Goal: Task Accomplishment & Management: Manage account settings

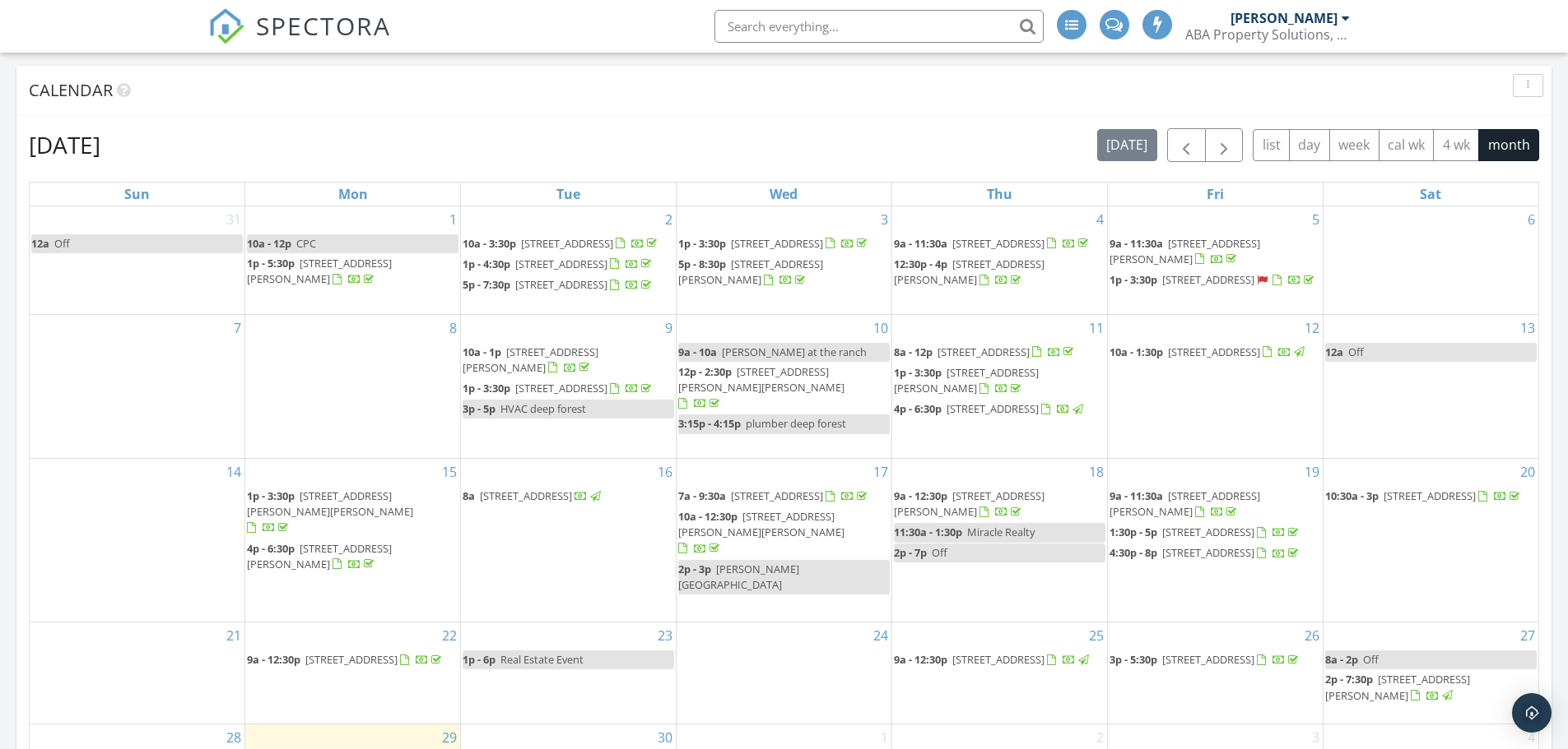
scroll to position [987, 0]
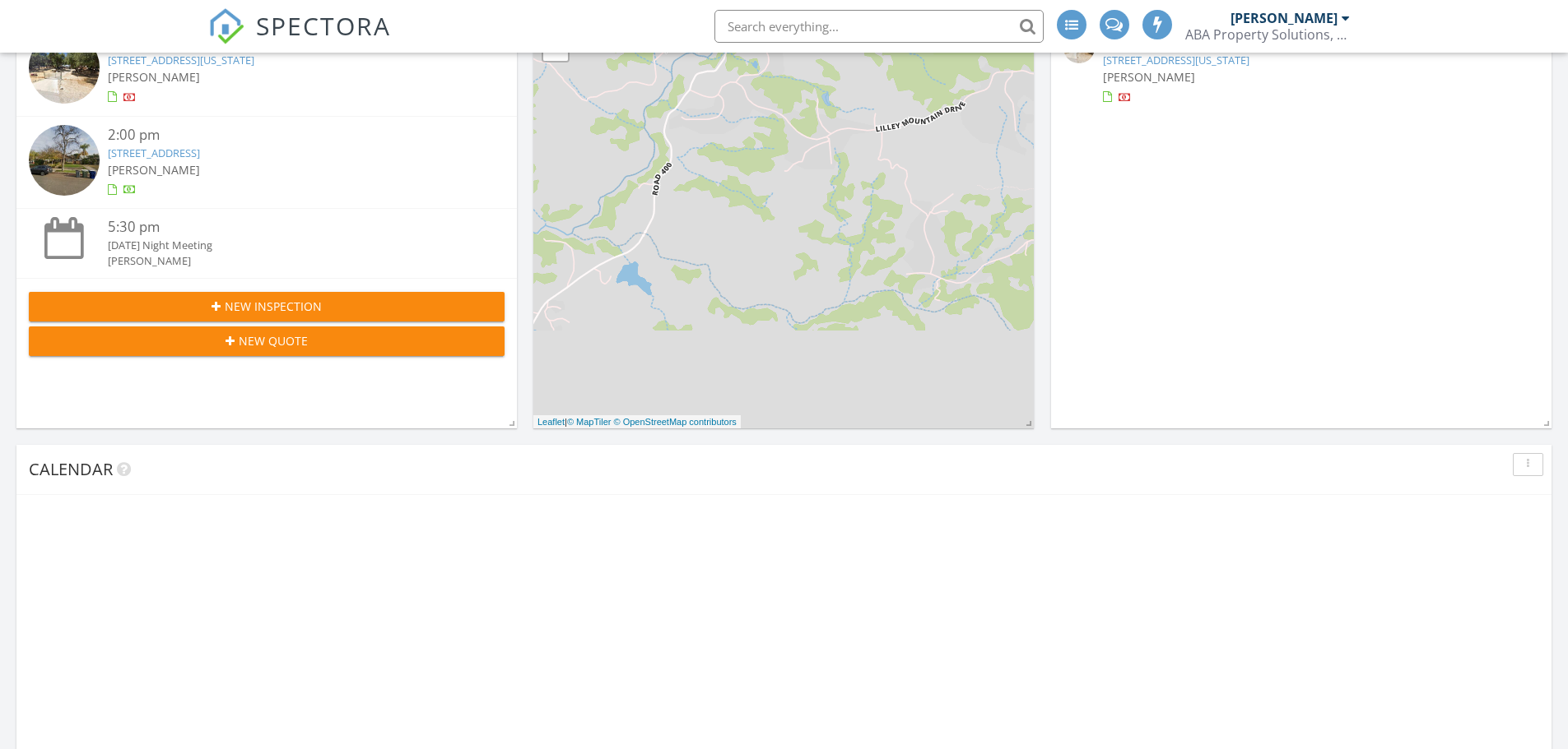
scroll to position [987, 0]
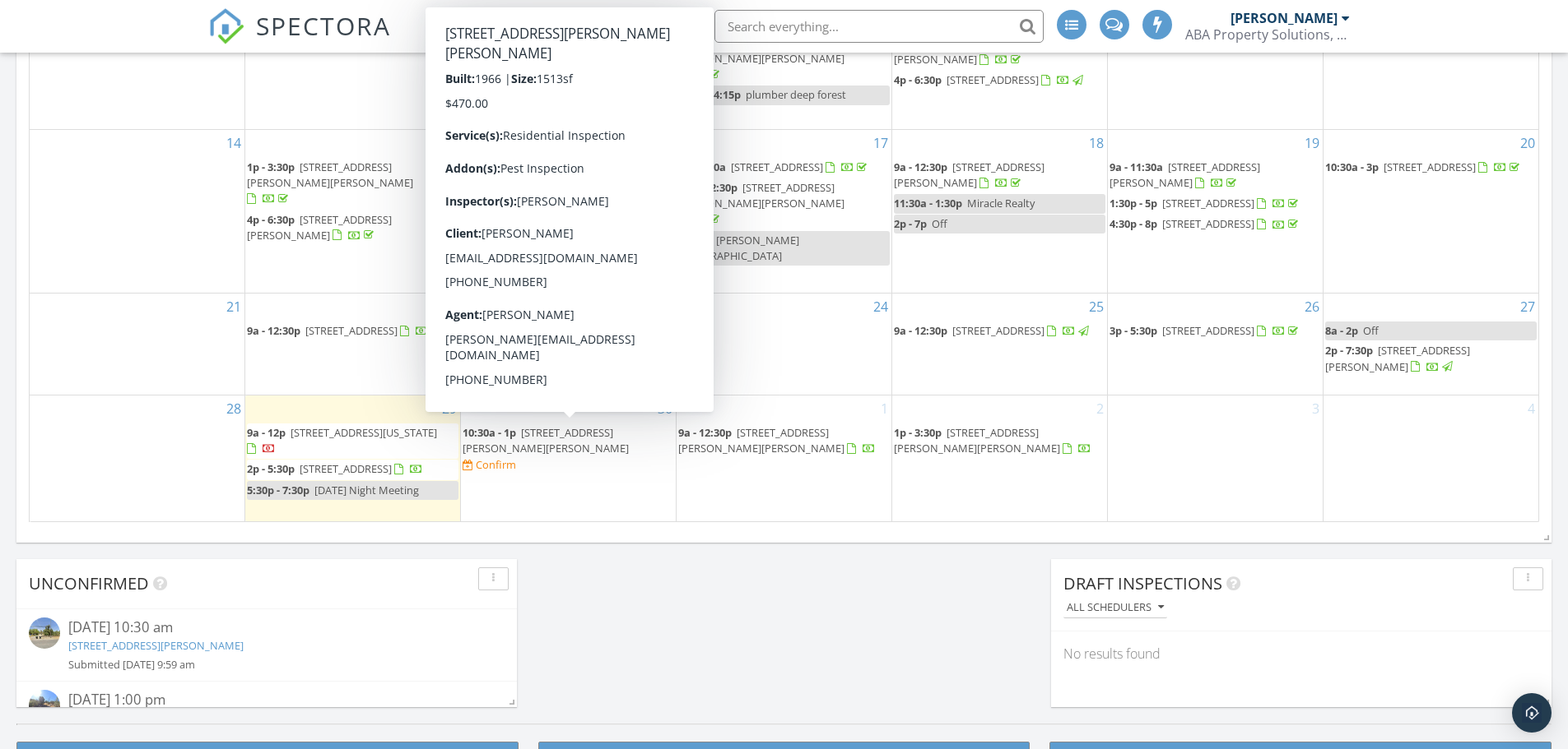
click at [563, 436] on span "1875 Storey Rd, Madera 93638" at bounding box center [545, 441] width 167 height 30
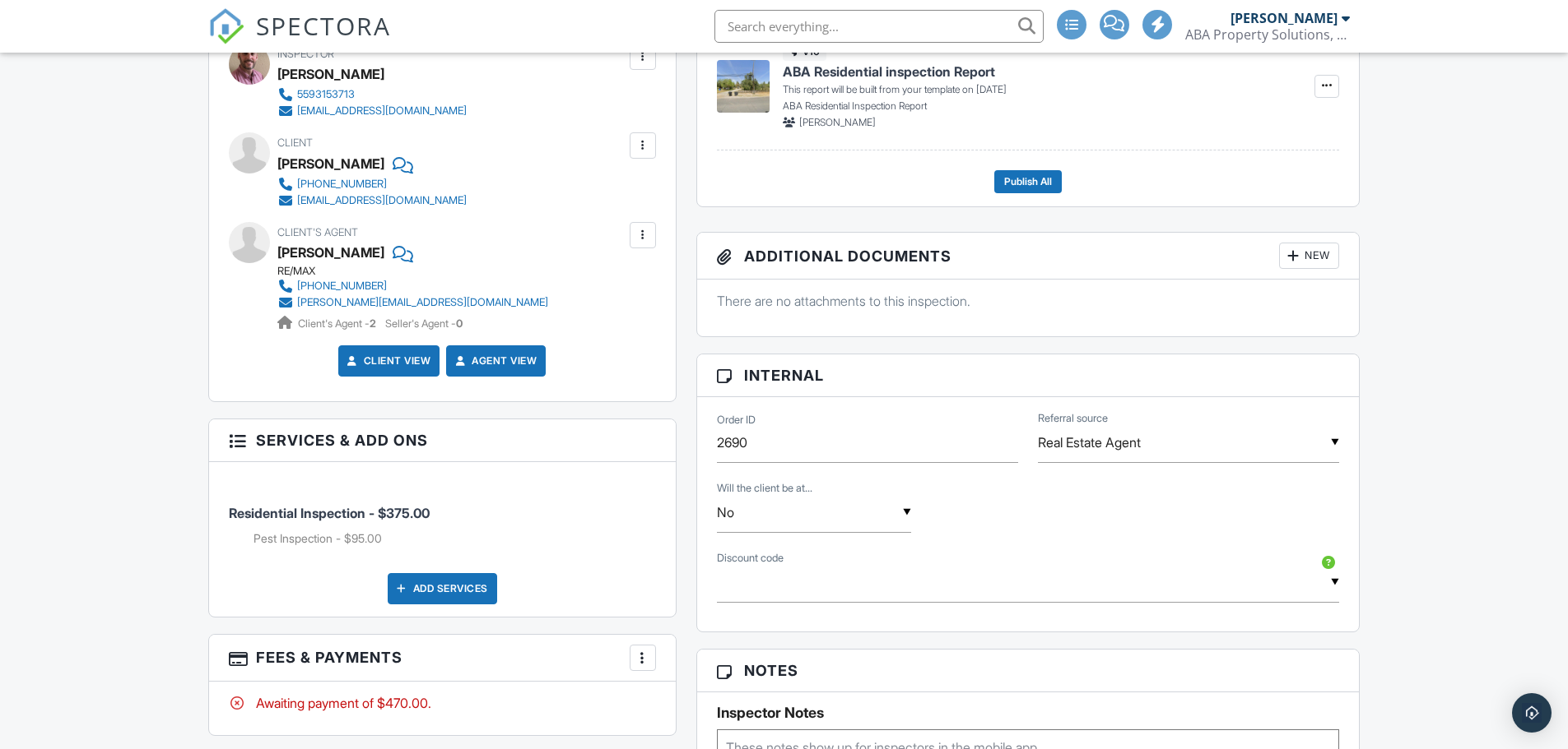
scroll to position [329, 0]
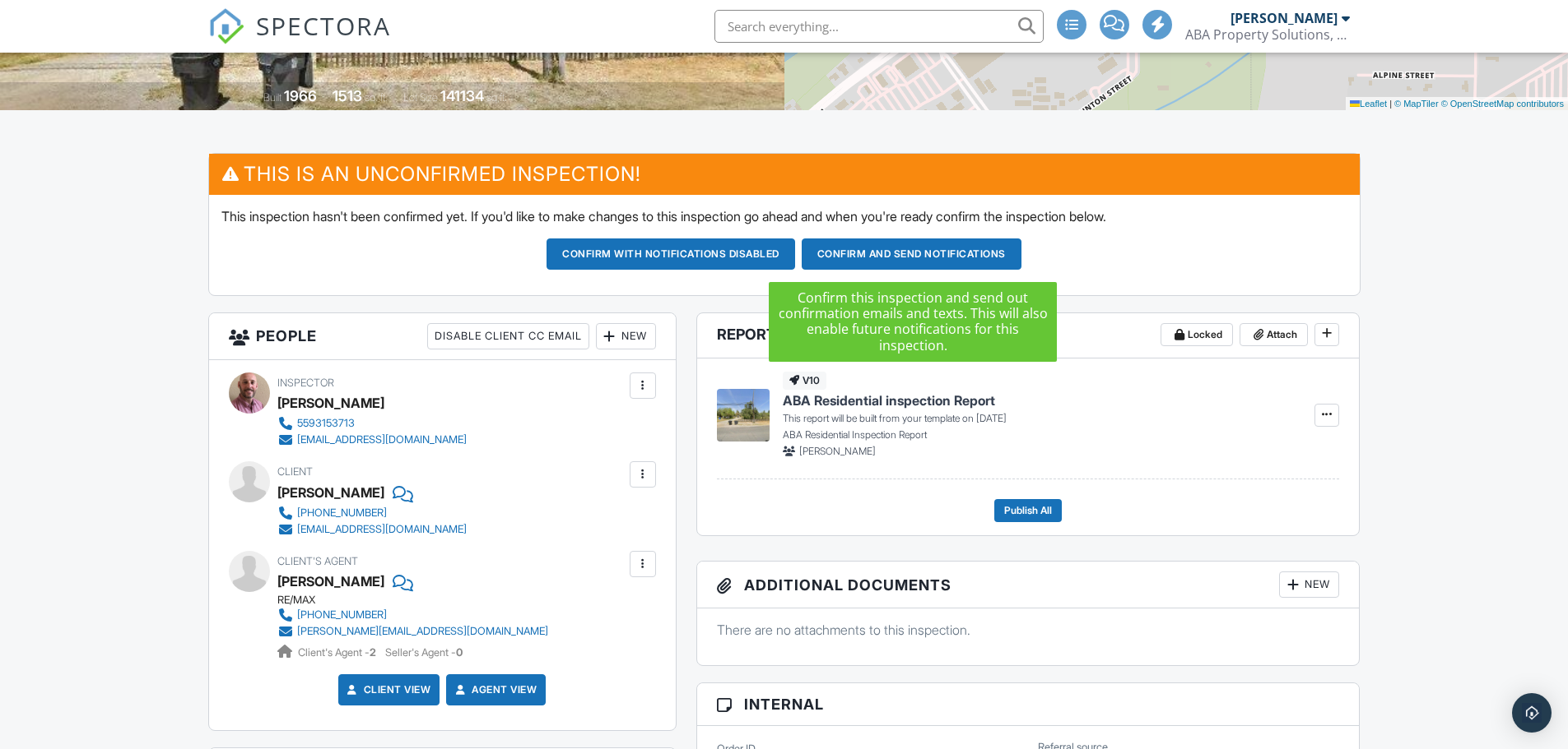
click at [911, 254] on button "Confirm and send notifications" at bounding box center [911, 254] width 220 height 31
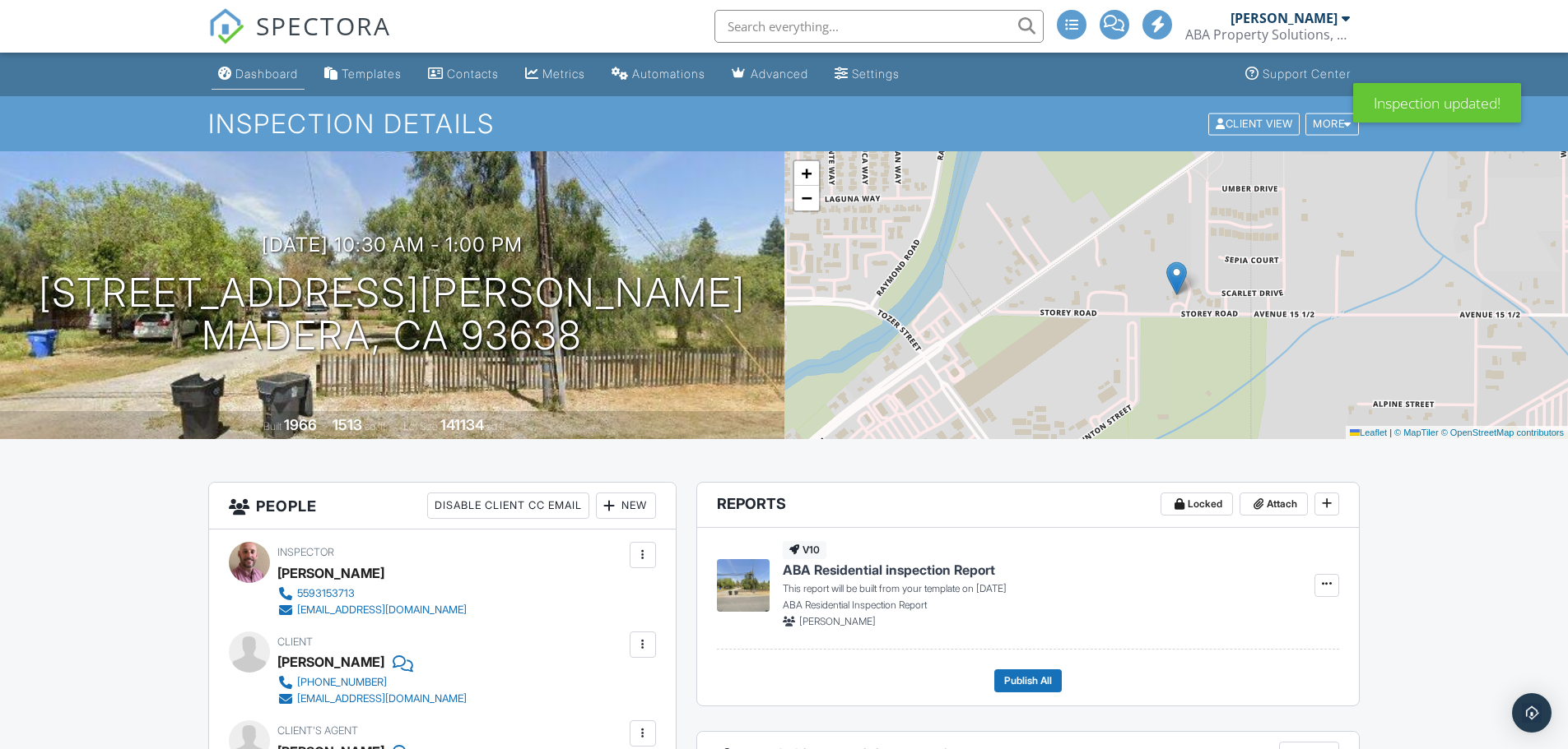
click at [266, 76] on div "Dashboard" at bounding box center [266, 74] width 62 height 14
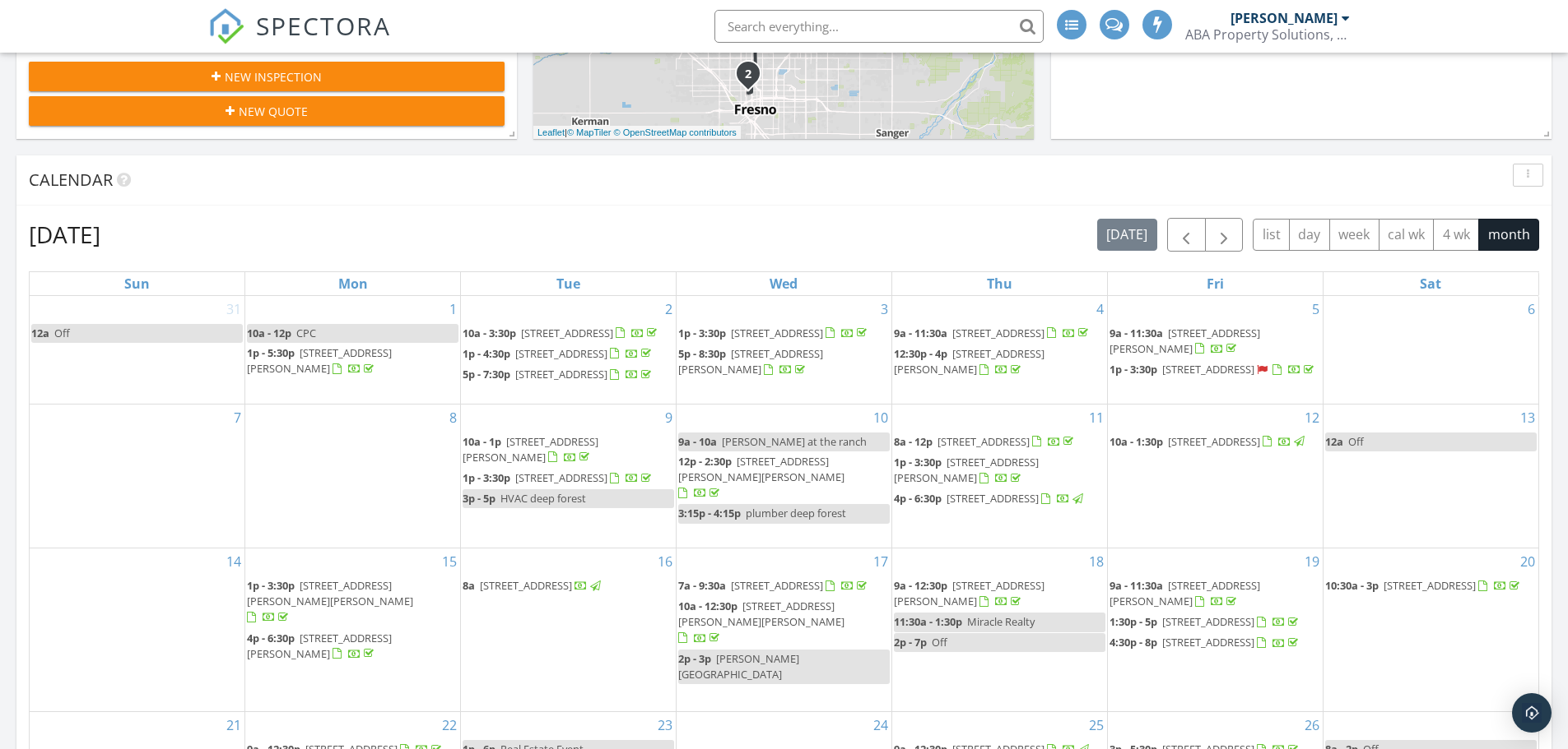
scroll to position [248, 0]
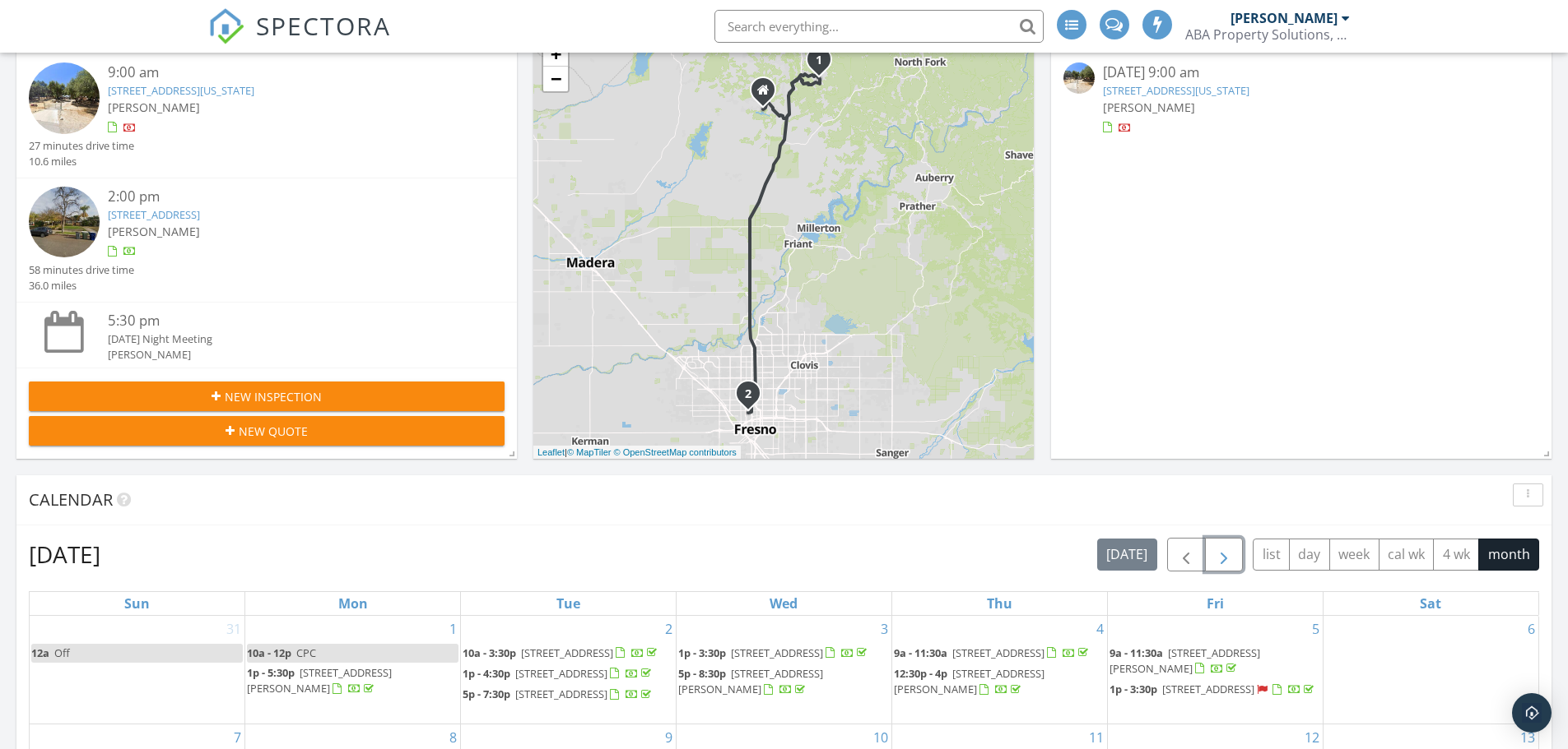
click at [1231, 547] on span "button" at bounding box center [1223, 555] width 20 height 20
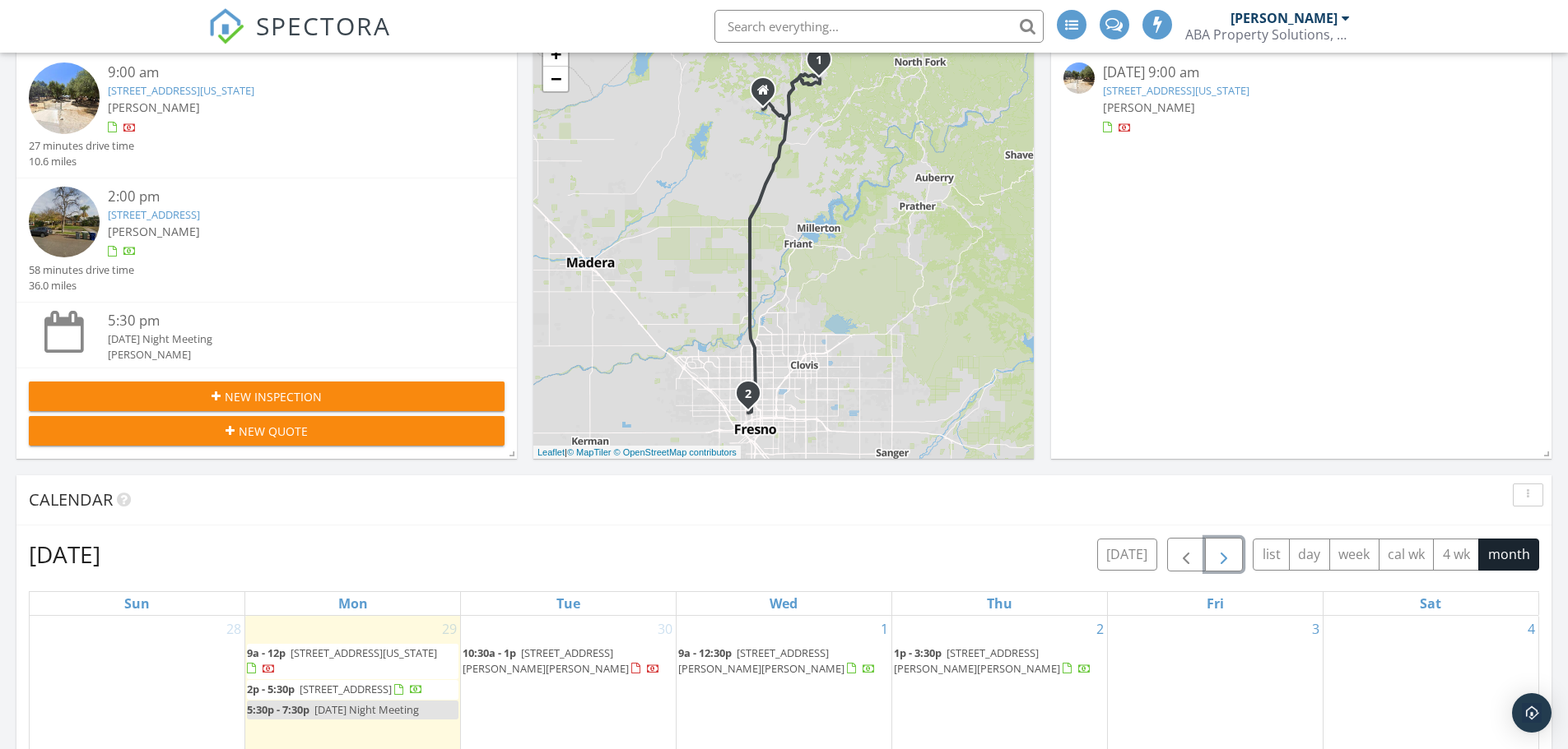
scroll to position [577, 0]
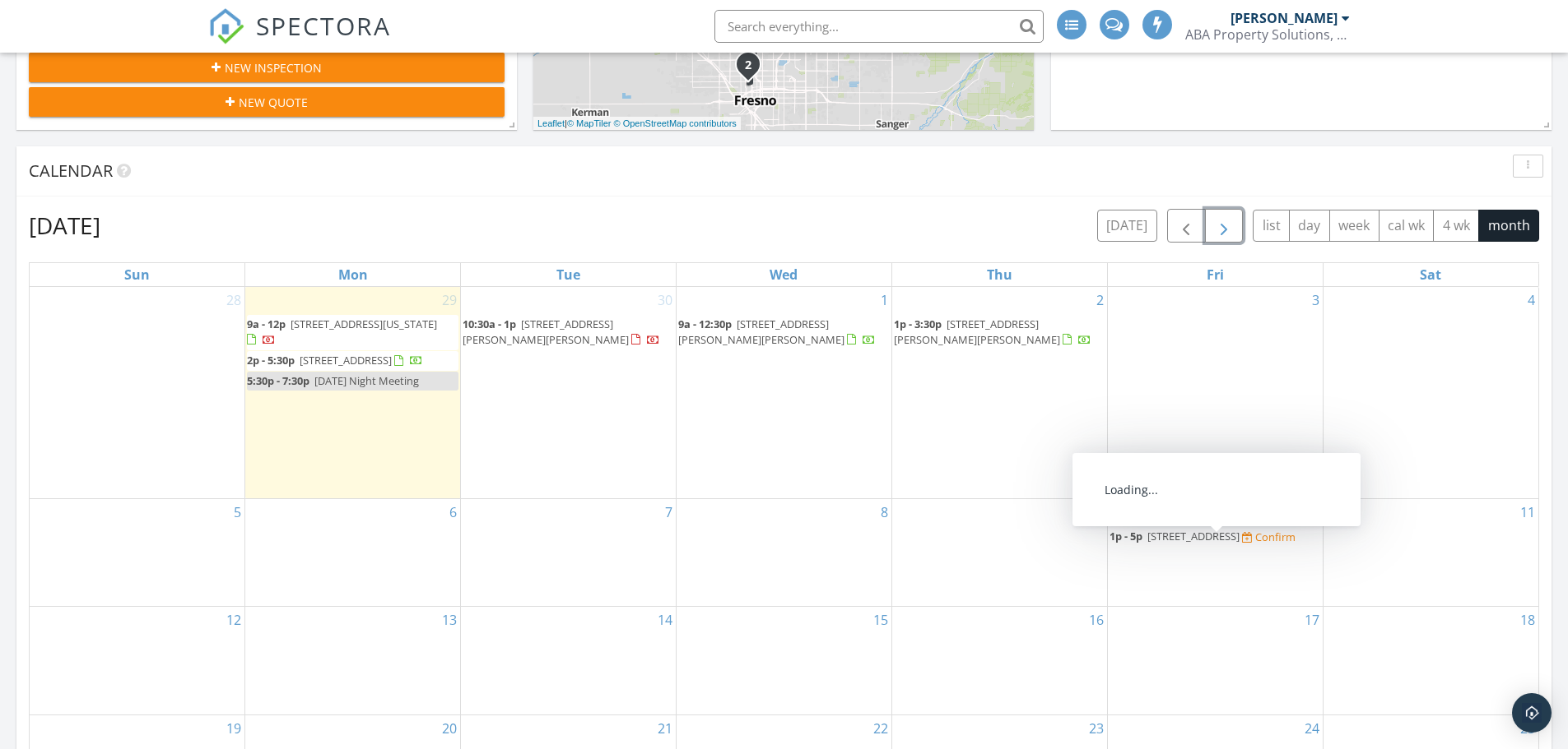
click at [1205, 544] on span "[STREET_ADDRESS]" at bounding box center [1193, 536] width 92 height 15
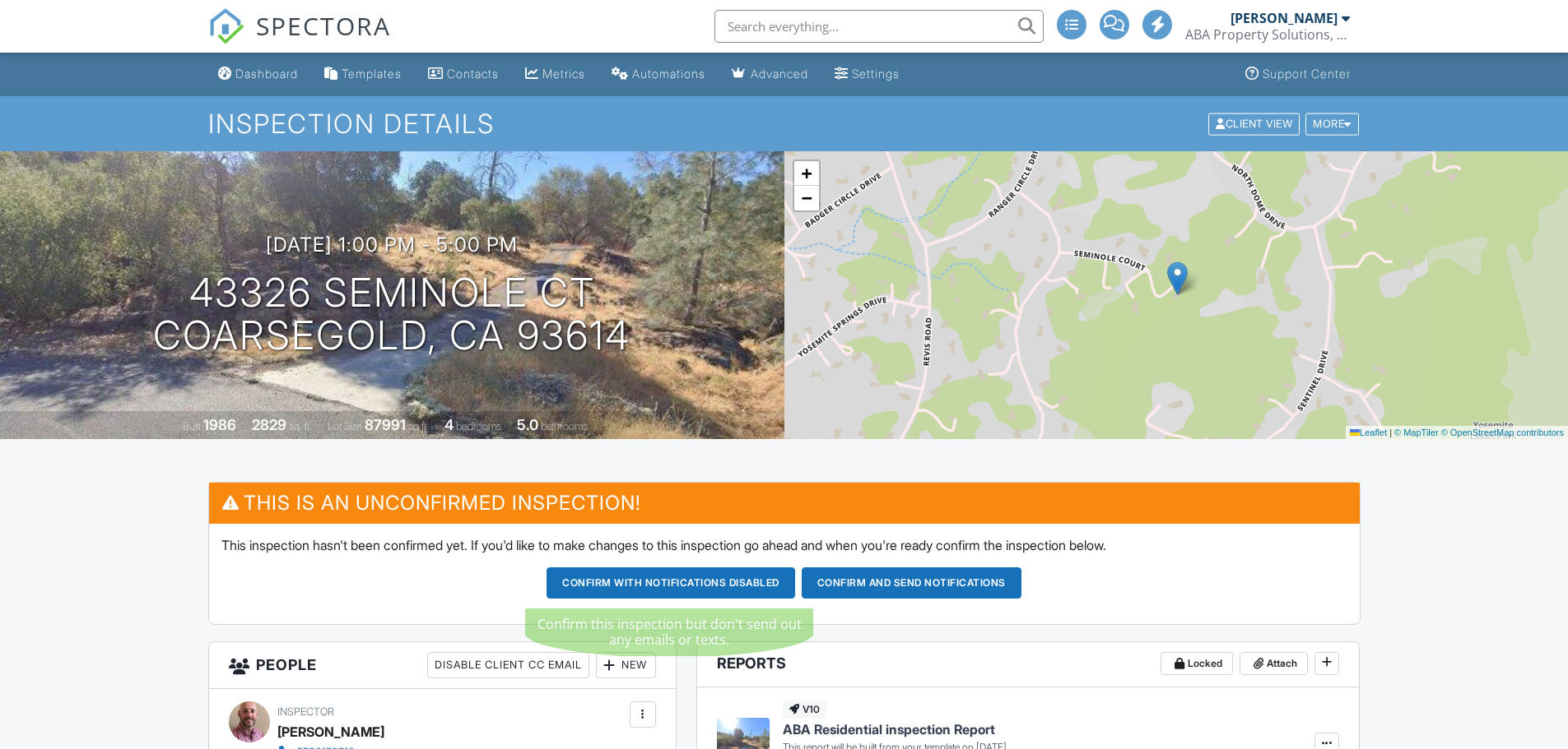
click at [903, 590] on button "Confirm and send notifications" at bounding box center [911, 582] width 220 height 31
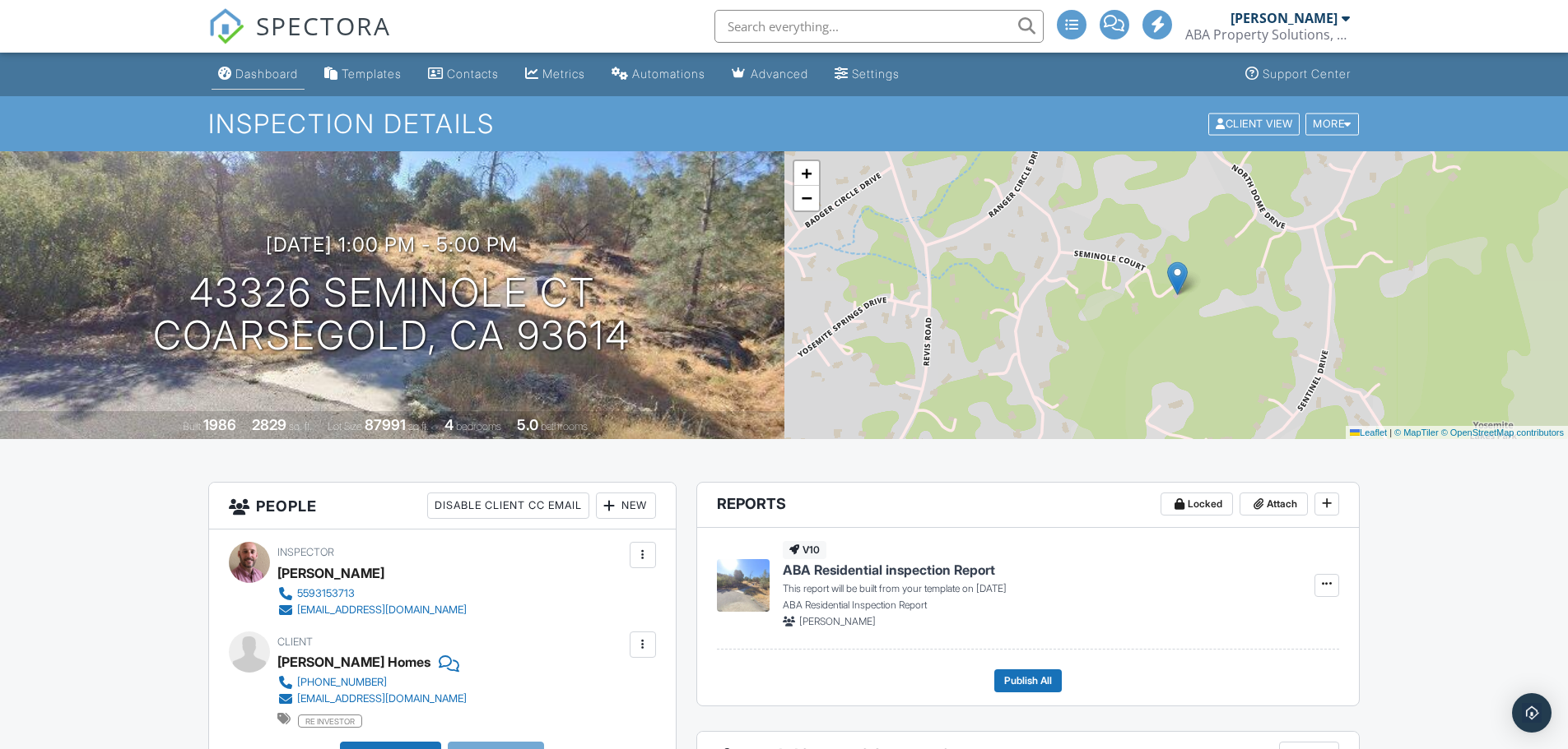
click at [239, 70] on div "Dashboard" at bounding box center [266, 74] width 62 height 14
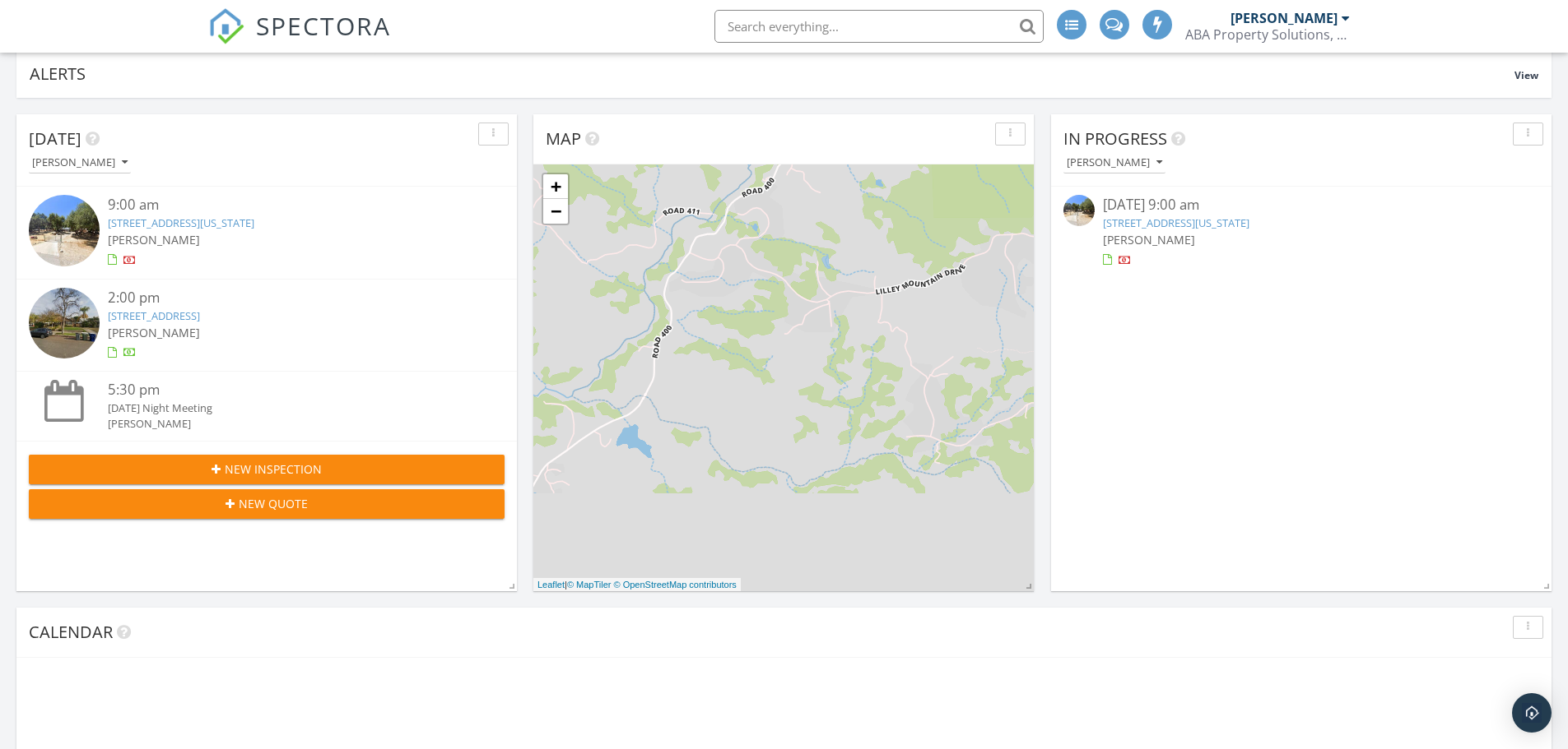
scroll to position [329, 0]
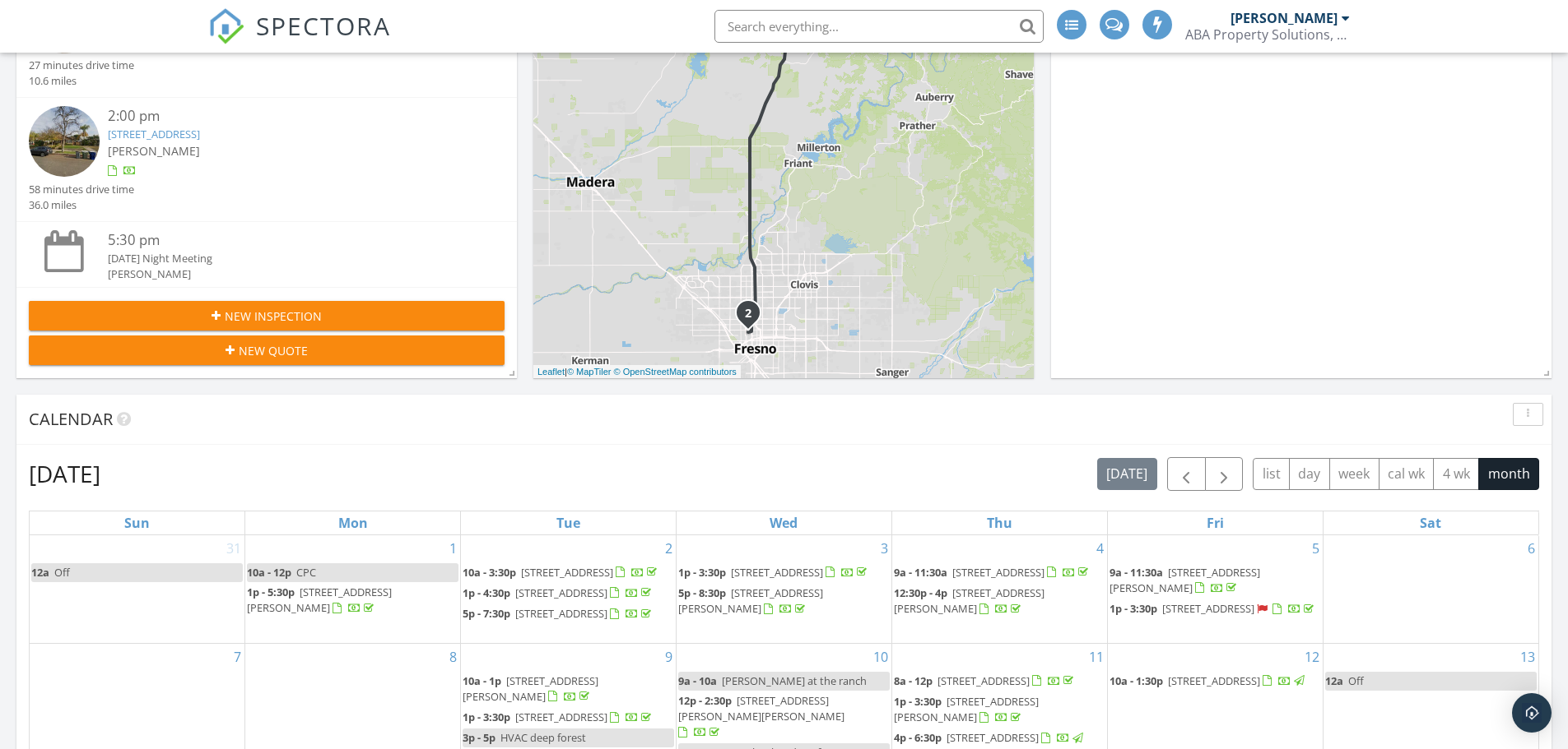
click at [317, 321] on span "New Inspection" at bounding box center [273, 315] width 97 height 17
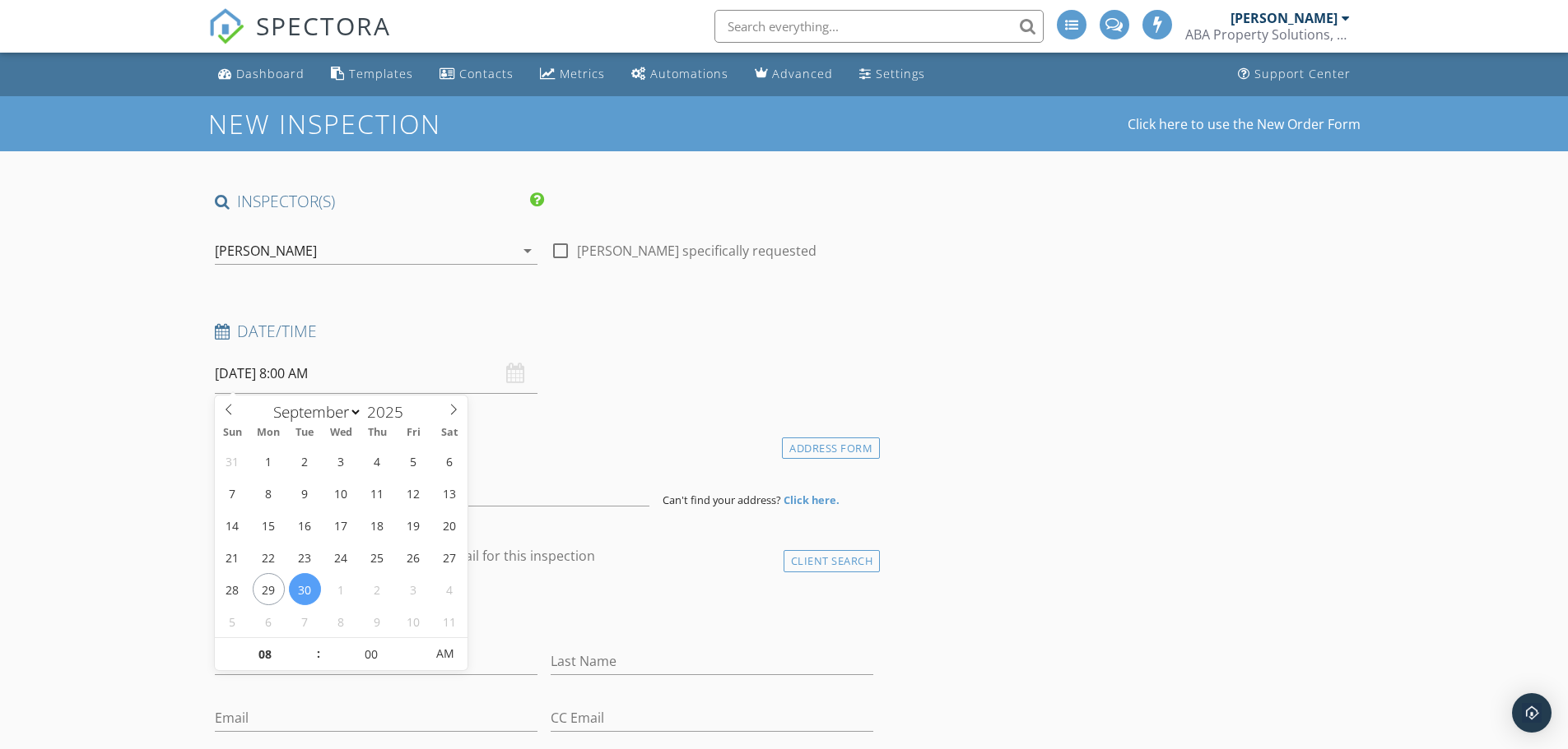
click at [250, 379] on input "09/30/2025 8:00 AM" at bounding box center [376, 373] width 323 height 40
select select "9"
type input "10/02/2025 8:00 AM"
type input "09"
type input "10/02/2025 9:00 AM"
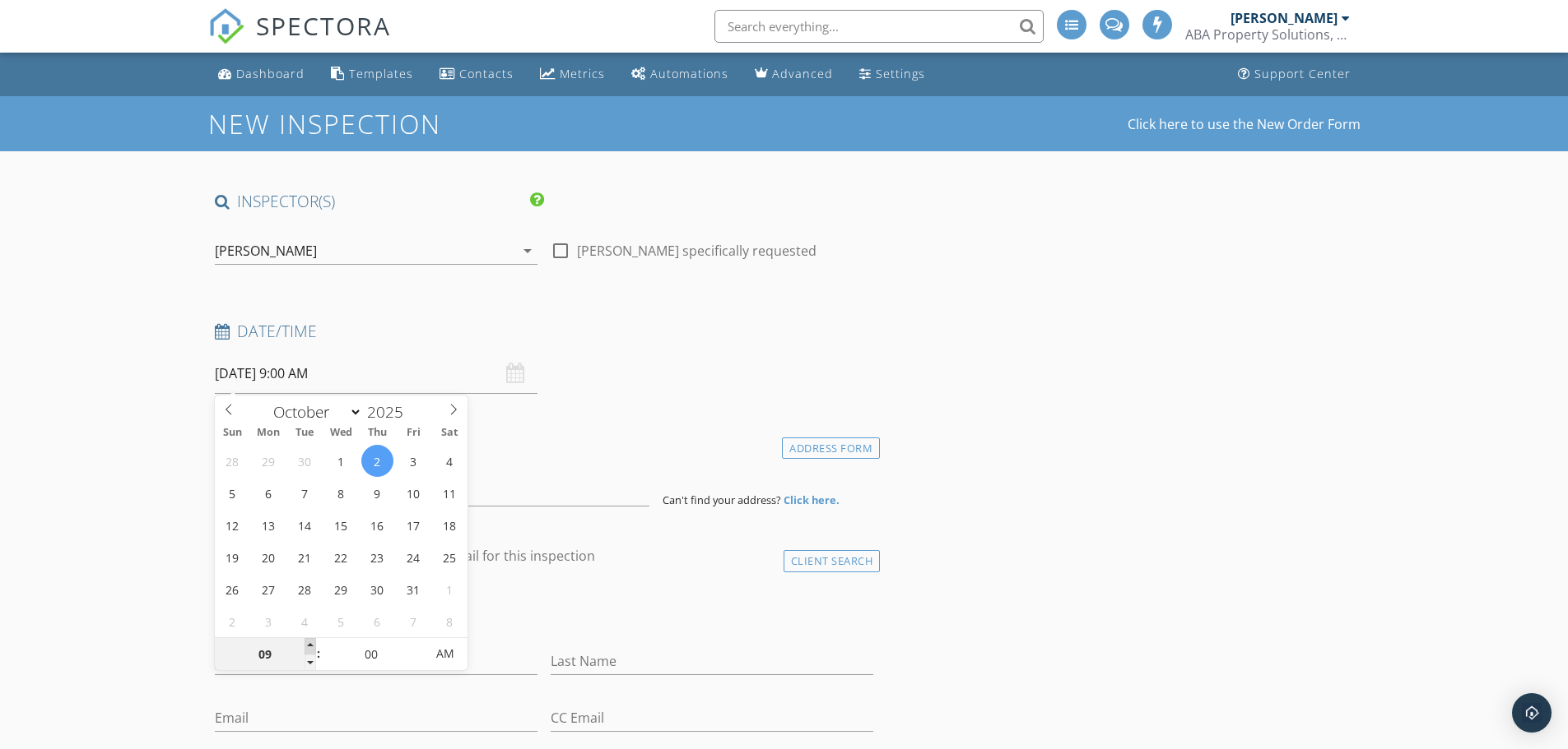
click at [305, 642] on span at bounding box center [310, 647] width 12 height 16
type input "10"
type input "10/02/2025 10:00 AM"
click at [305, 642] on span at bounding box center [310, 647] width 12 height 16
type input "11"
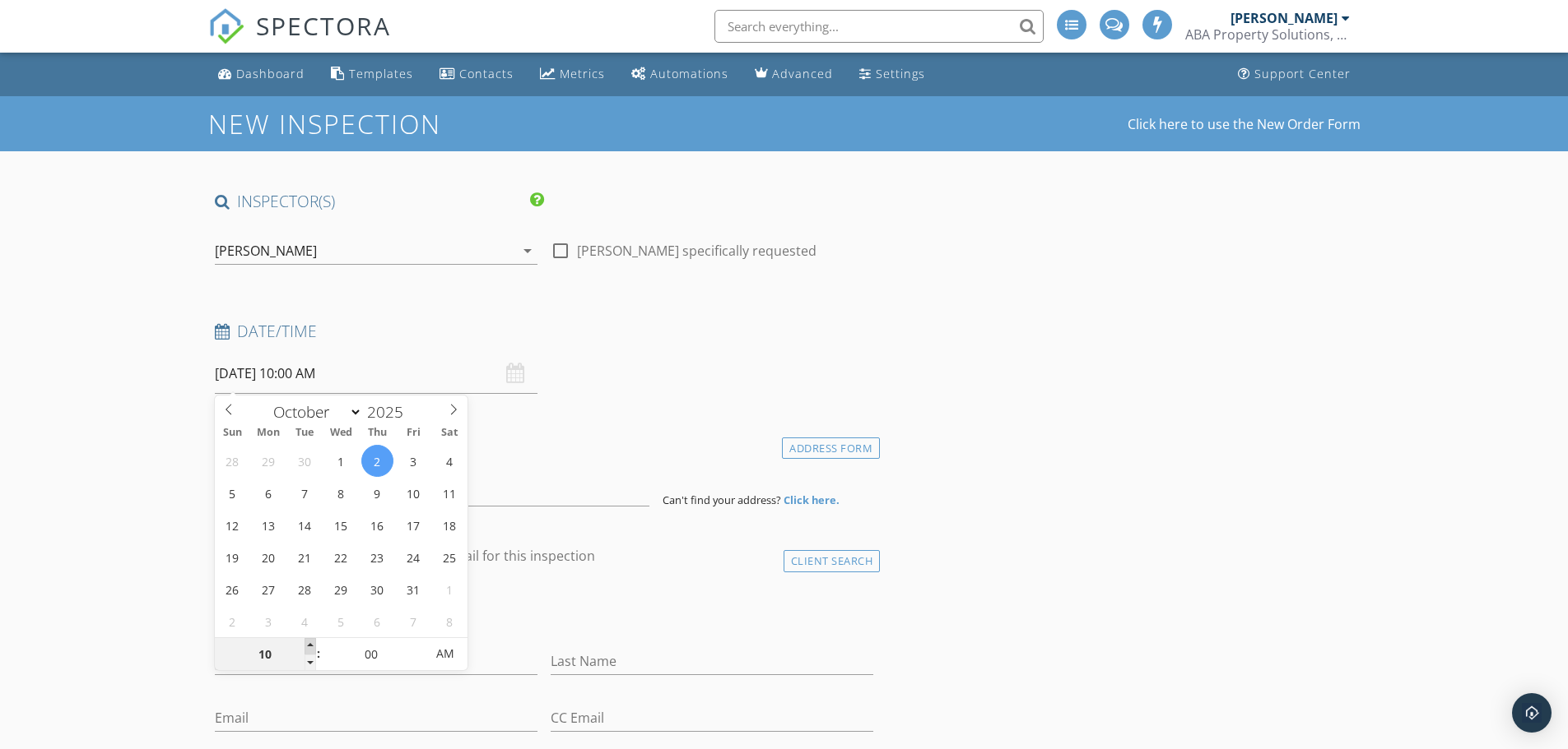
type input "10/02/2025 11:00 AM"
click at [305, 642] on span at bounding box center [310, 647] width 12 height 16
type input "12"
type input "10/02/2025 12:00 PM"
click at [305, 642] on span at bounding box center [310, 647] width 12 height 16
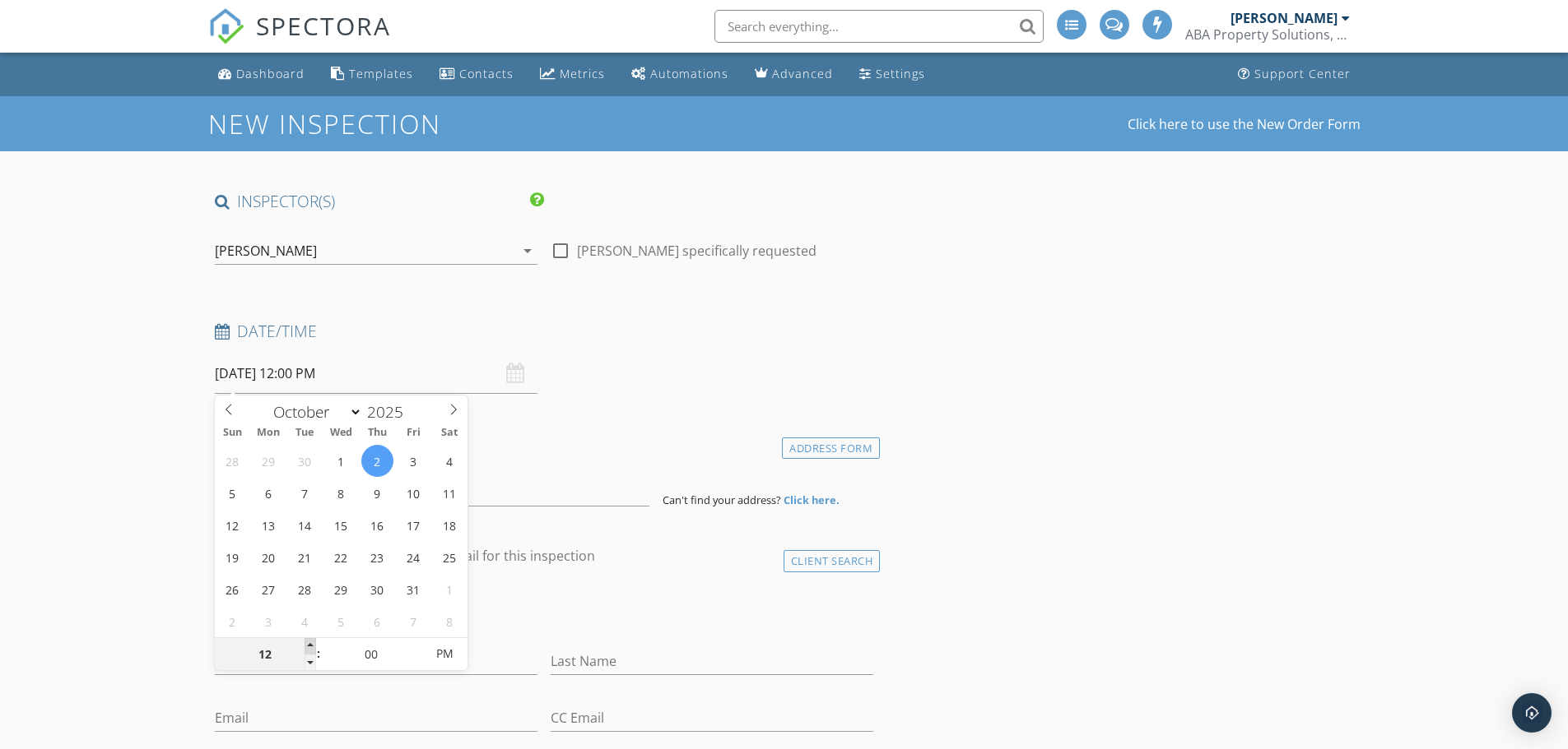
type input "01"
type input "10/02/2025 1:00 PM"
click at [305, 642] on span at bounding box center [310, 647] width 12 height 16
type input "02"
type input "10/02/2025 2:00 PM"
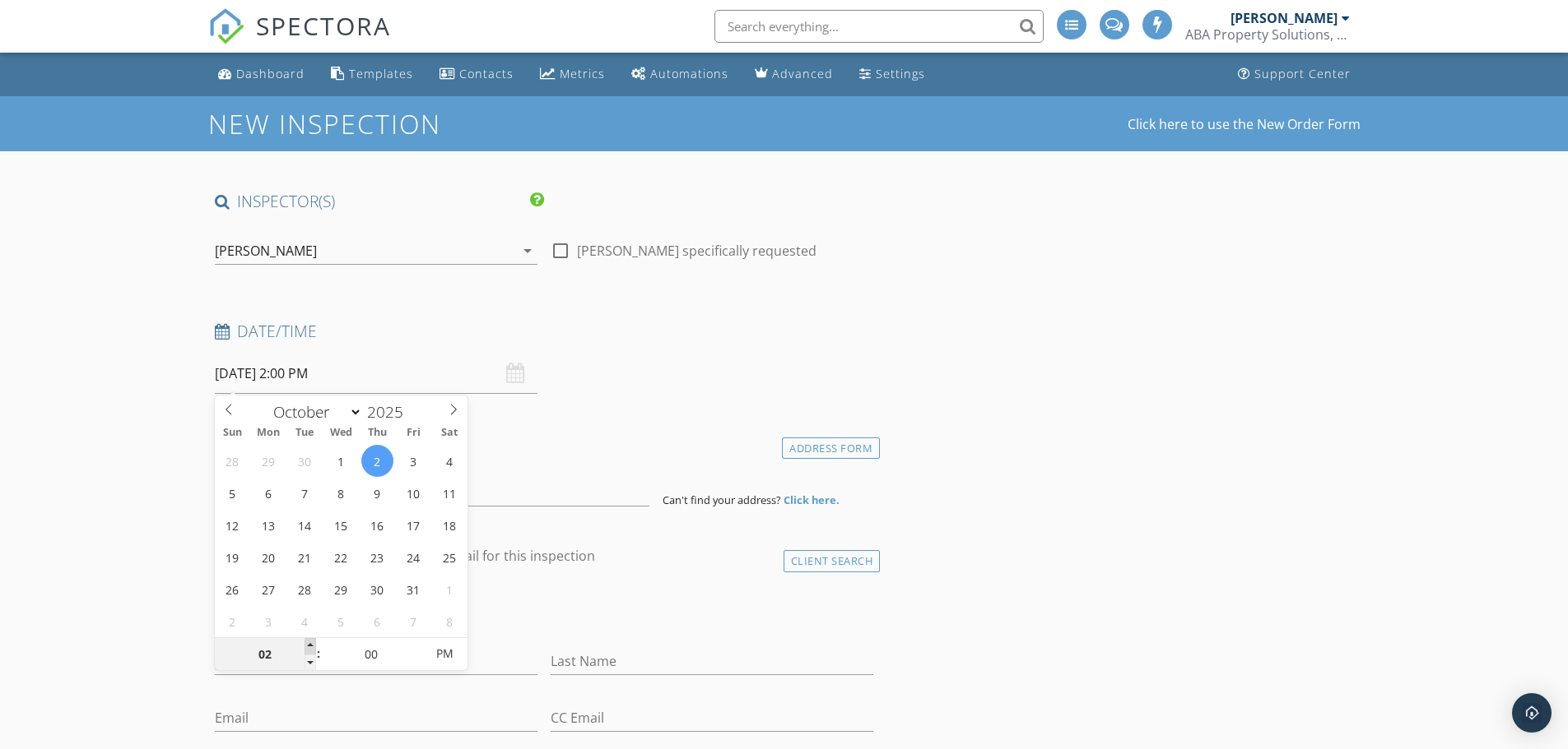
click at [305, 642] on span at bounding box center [310, 647] width 12 height 16
type input "03"
type input "10/02/2025 3:00 PM"
click at [305, 642] on span at bounding box center [310, 647] width 12 height 16
type input "04"
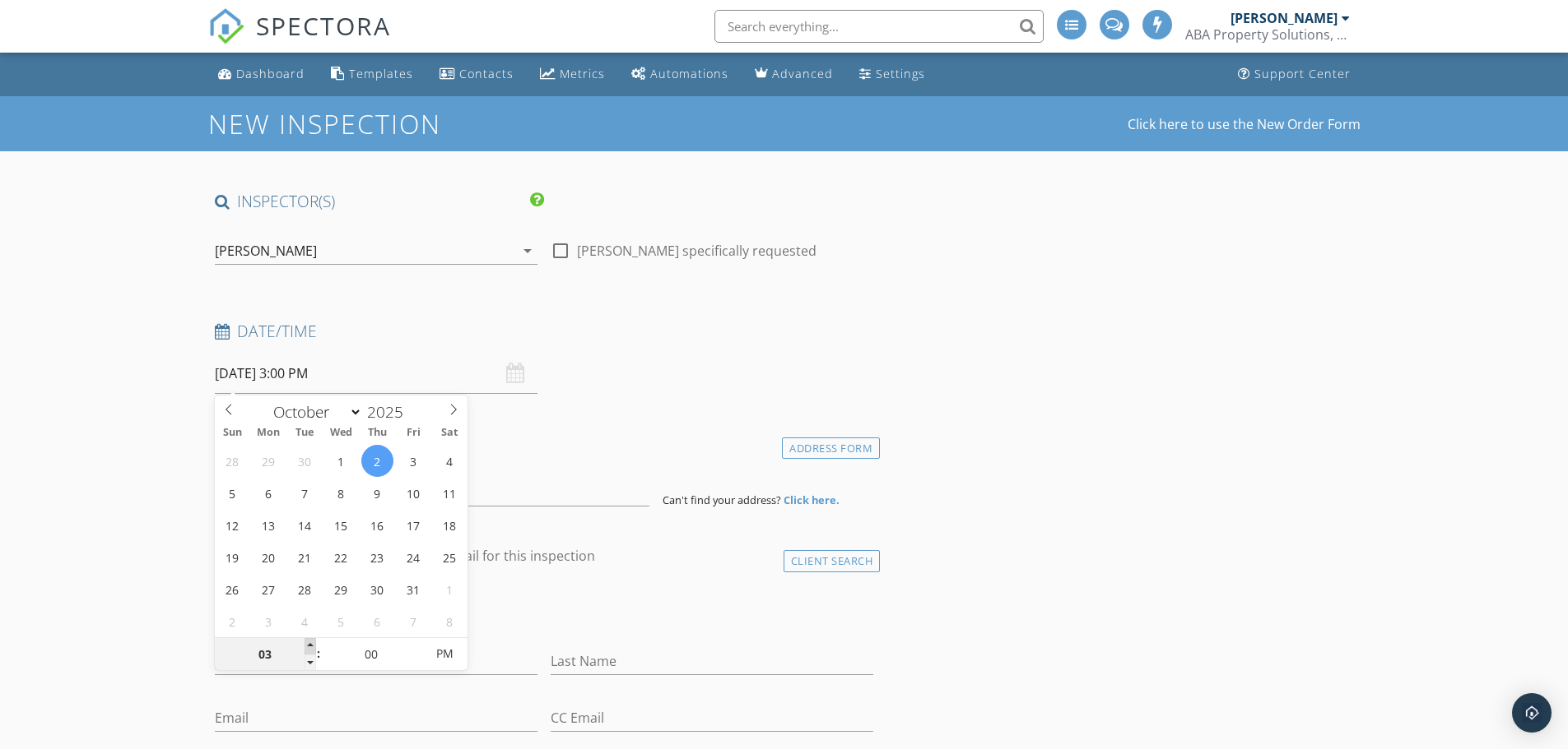
type input "10/02/2025 4:00 PM"
click at [305, 642] on span at bounding box center [310, 647] width 12 height 16
type input "05"
type input "10/02/2025 4:05 PM"
click at [416, 644] on span at bounding box center [416, 647] width 12 height 16
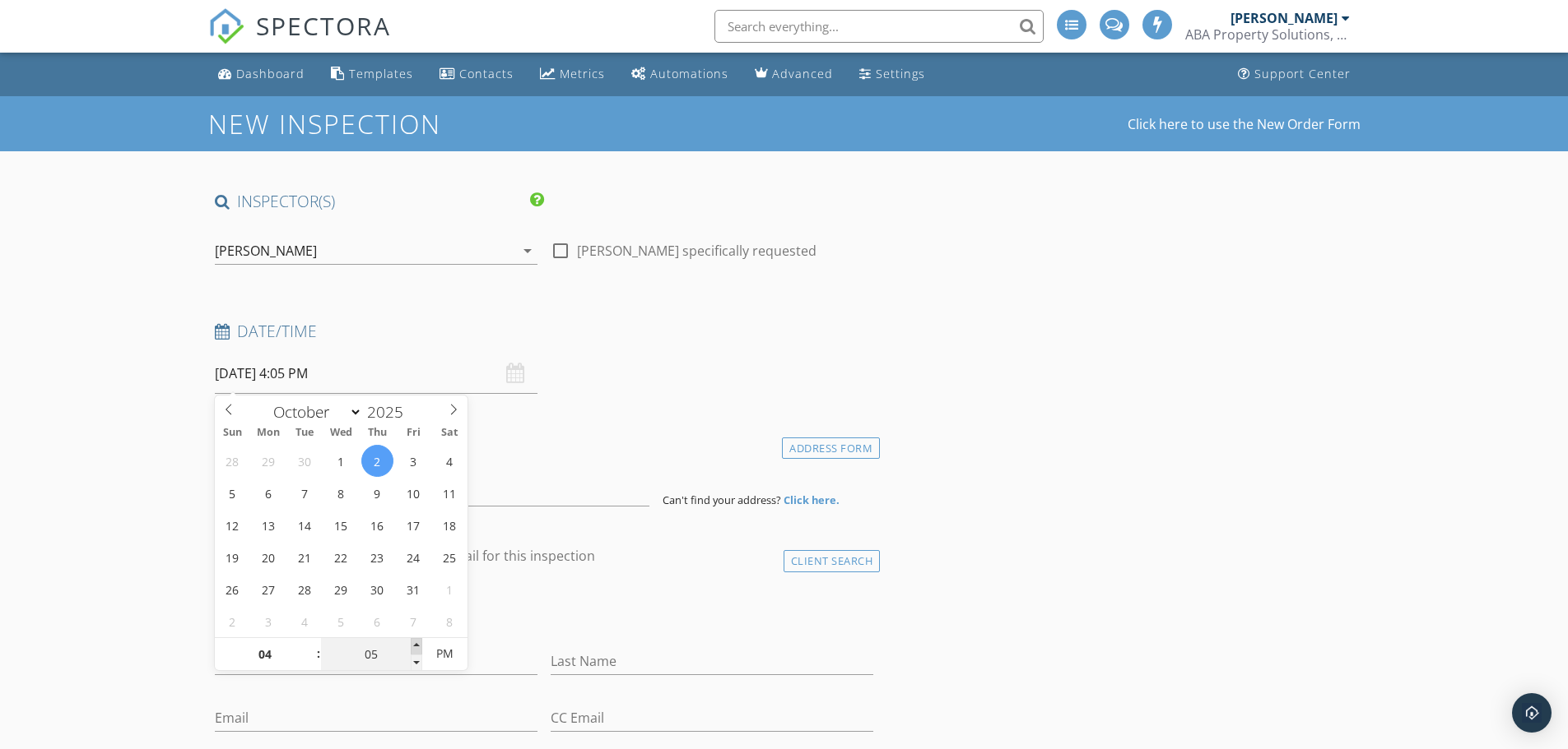
type input "10"
type input "10/02/2025 4:10 PM"
click at [416, 644] on span at bounding box center [416, 647] width 12 height 16
type input "15"
type input "10/02/2025 4:15 PM"
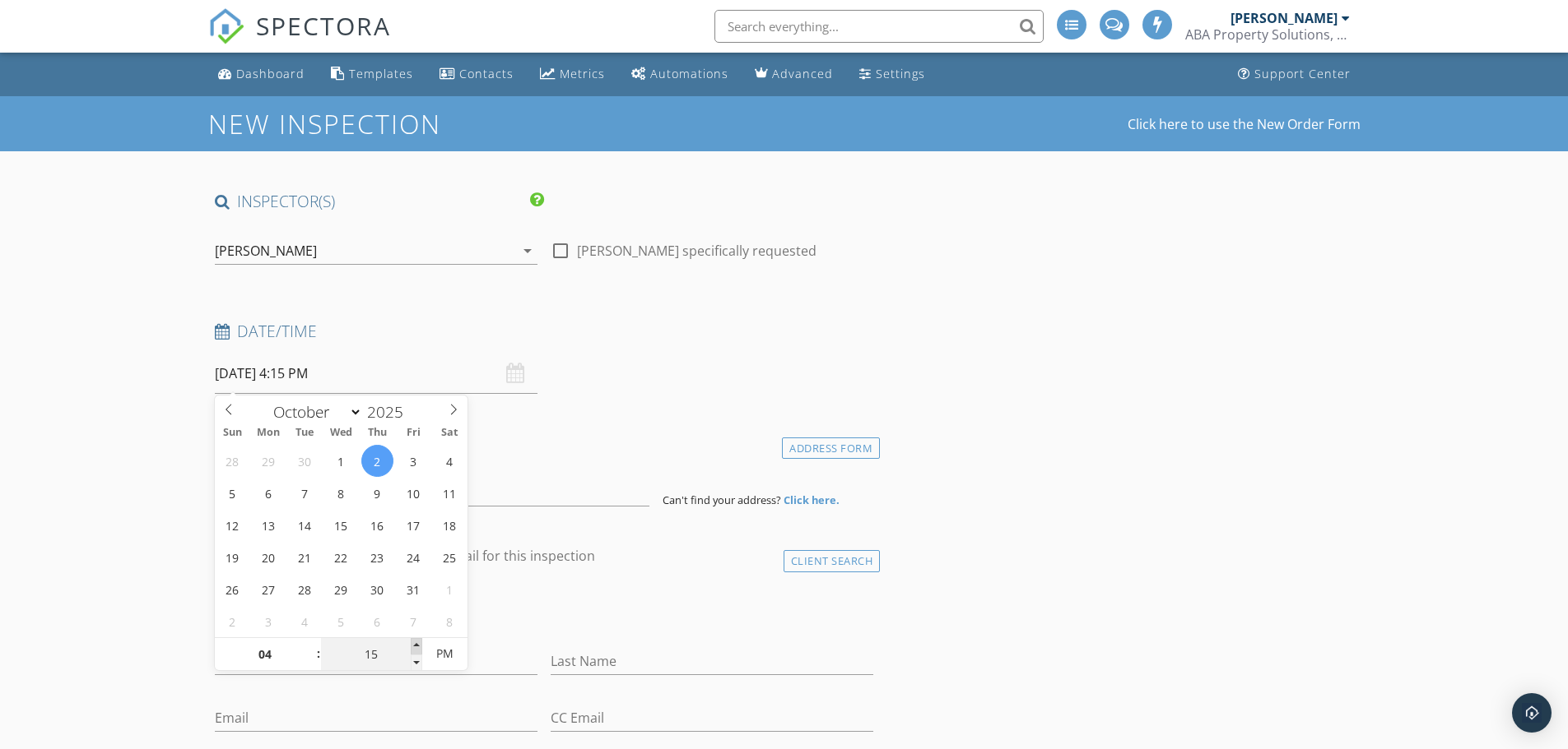
click at [416, 644] on span at bounding box center [416, 647] width 12 height 16
type input "20"
type input "10/02/2025 4:20 PM"
click at [416, 644] on span at bounding box center [416, 647] width 12 height 16
type input "25"
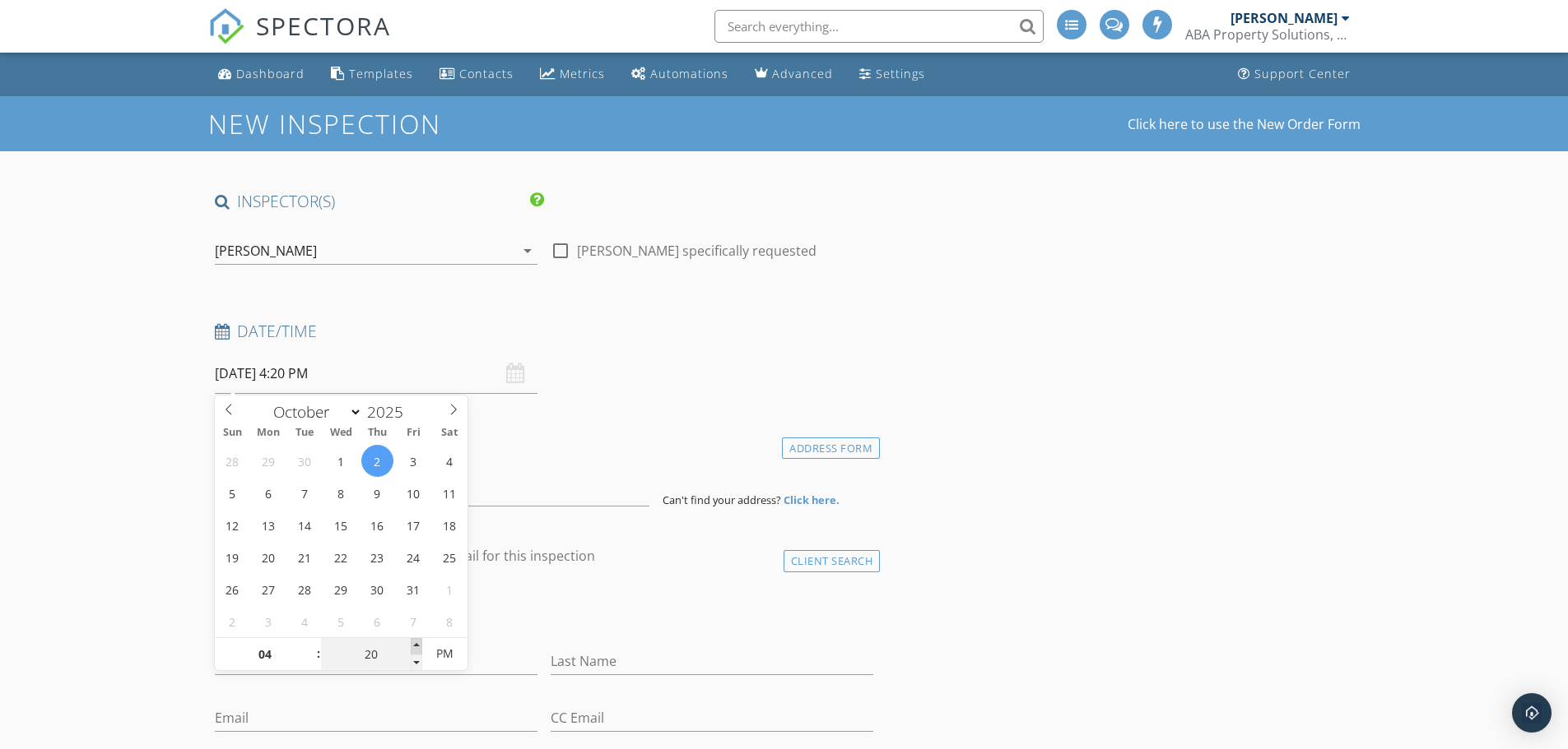
type input "10/02/2025 4:25 PM"
click at [416, 644] on span at bounding box center [416, 647] width 12 height 16
type input "30"
type input "10/02/2025 4:30 PM"
click at [416, 644] on span at bounding box center [416, 647] width 12 height 16
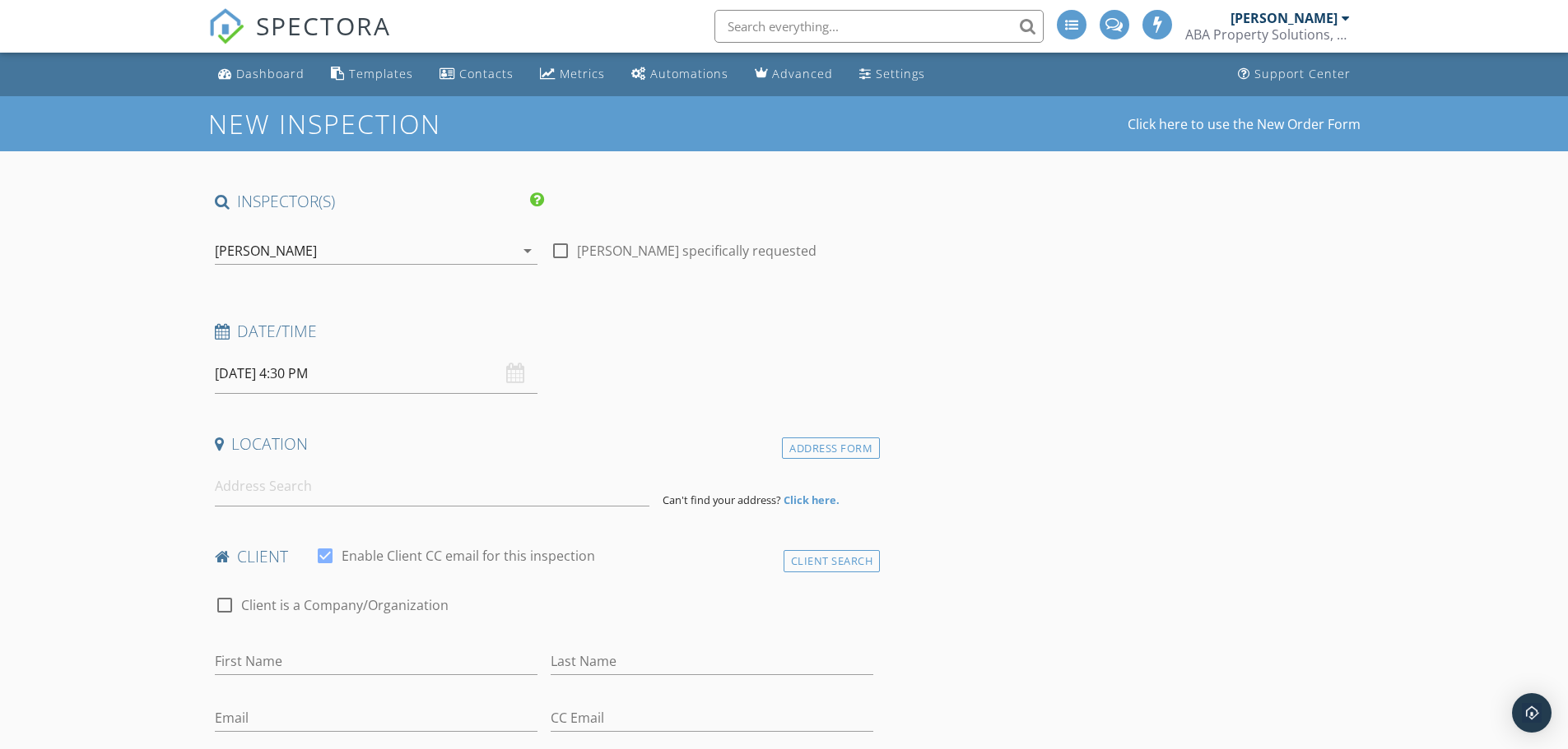
click at [620, 450] on h4 "Location" at bounding box center [544, 444] width 659 height 21
click at [412, 493] on input at bounding box center [432, 486] width 435 height 40
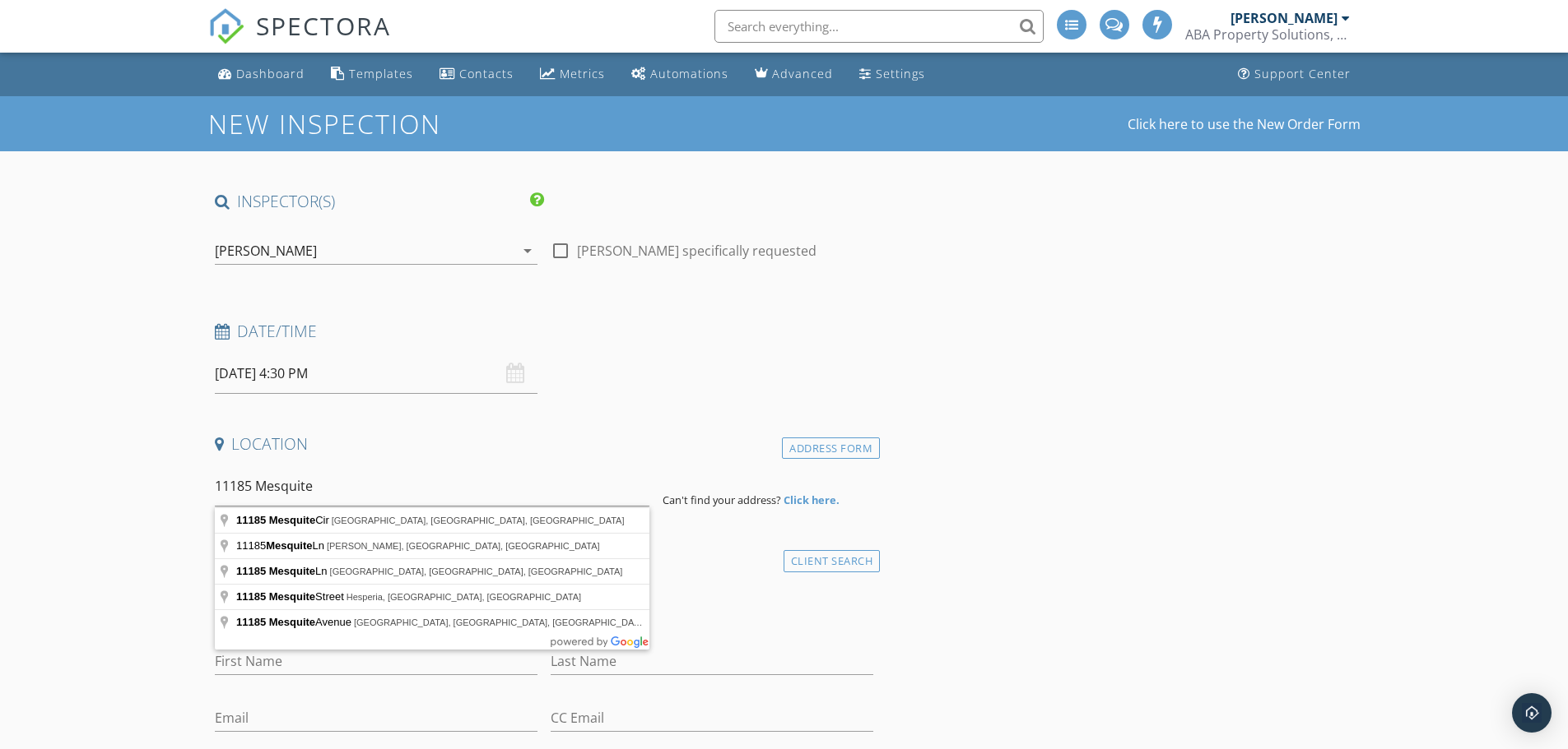
type input "11185 Mesquite Cir, Armona, CA, USA"
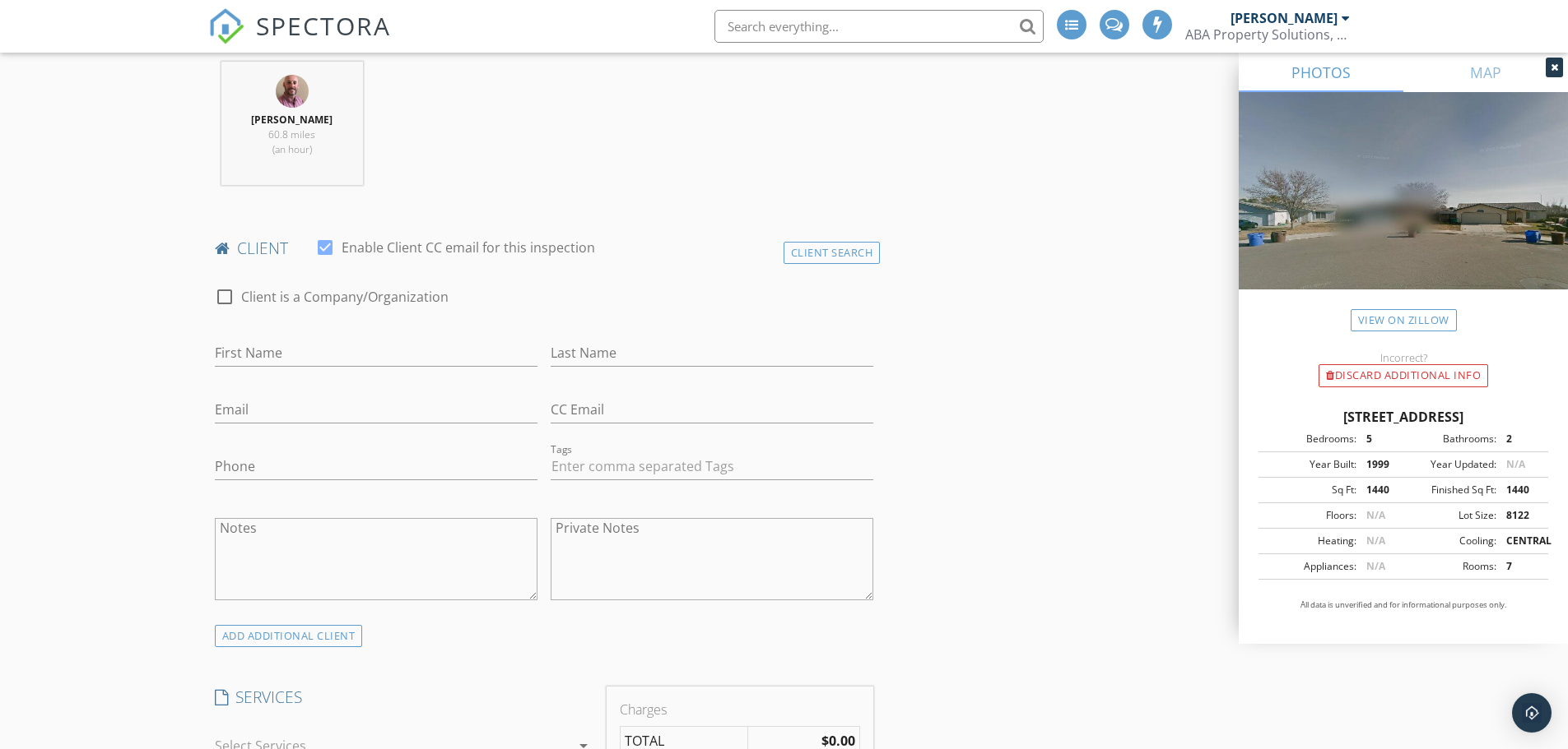
scroll to position [658, 0]
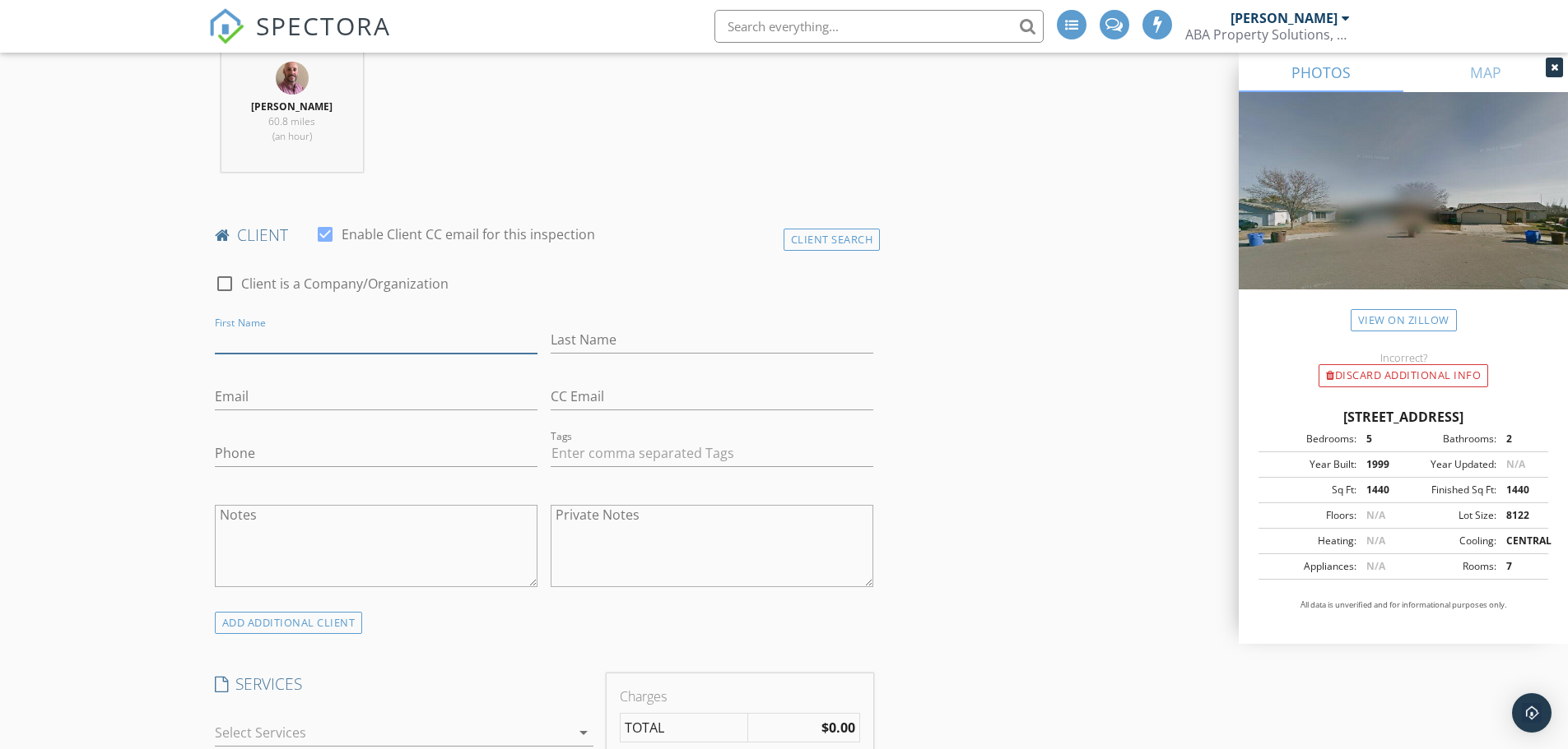
click at [298, 338] on input "First Name" at bounding box center [376, 340] width 323 height 27
type input "Jose"
click at [297, 399] on input "Email" at bounding box center [376, 396] width 323 height 27
paste input "Josetavares785@gmail.com"
type input "Josetavares785@gmail.com"
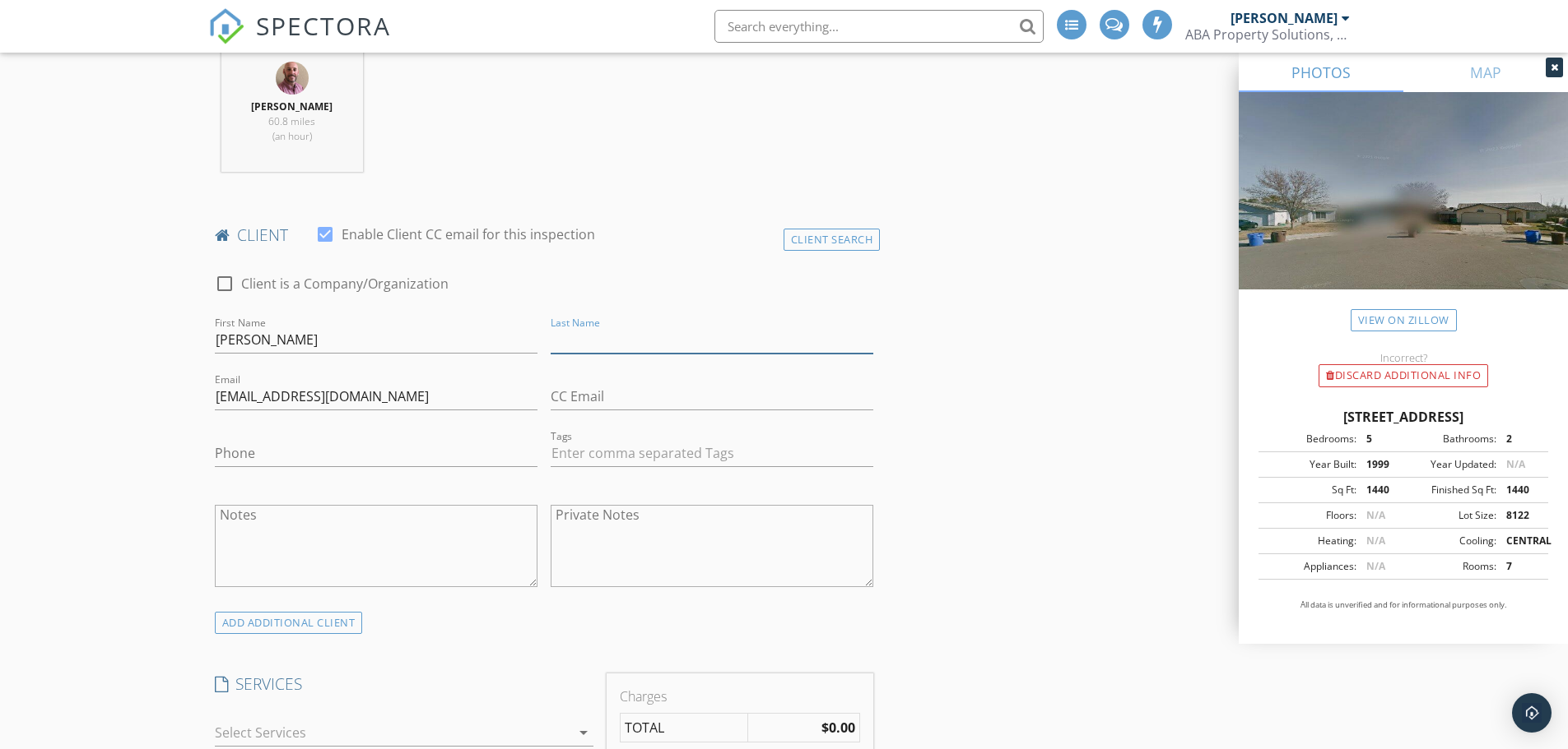
click at [625, 337] on input "Last Name" at bounding box center [712, 340] width 323 height 27
type input "Tabares"
click at [380, 447] on input "Phone" at bounding box center [376, 453] width 323 height 27
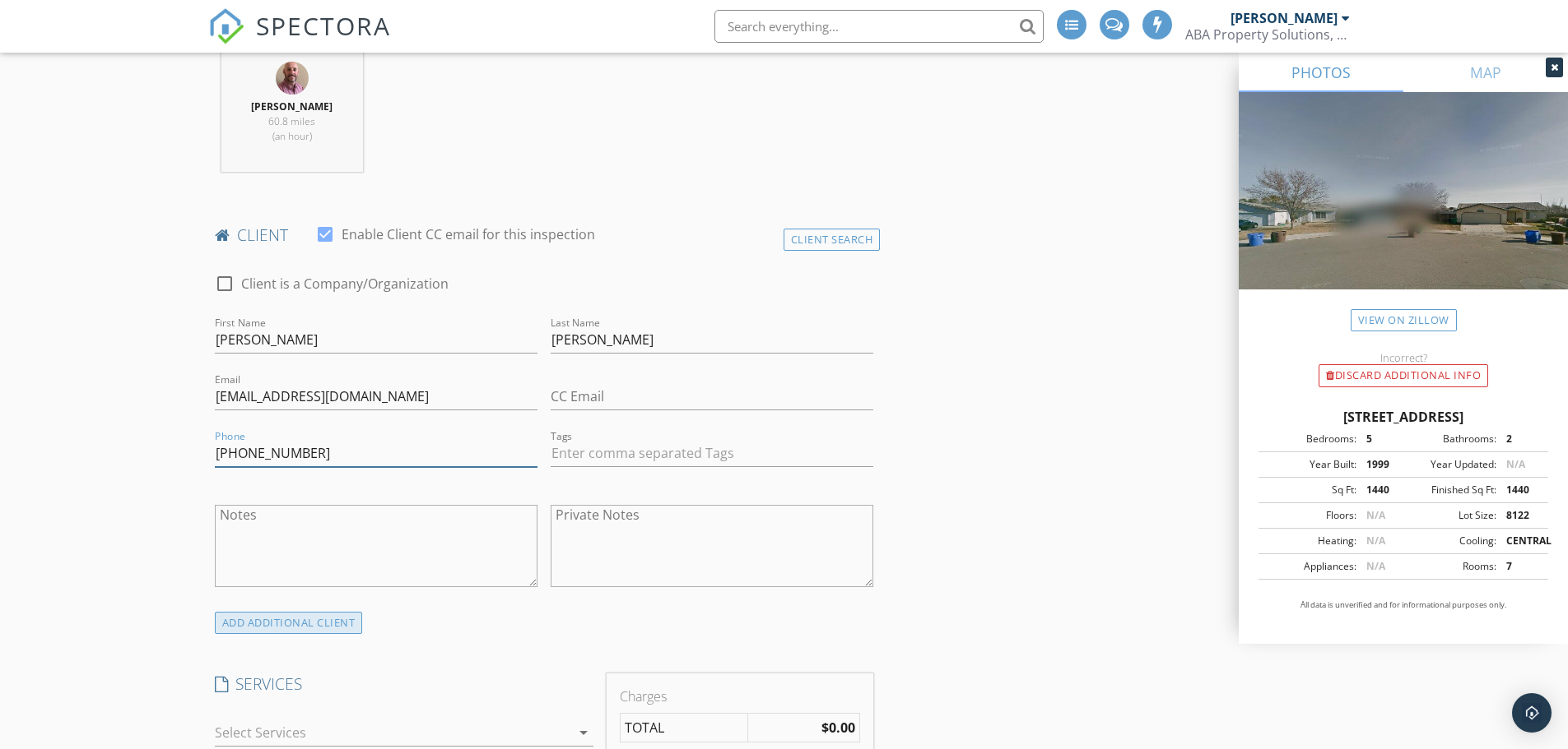
type input "559-328-7462"
click at [331, 623] on div "ADD ADDITIONAL client" at bounding box center [289, 623] width 148 height 22
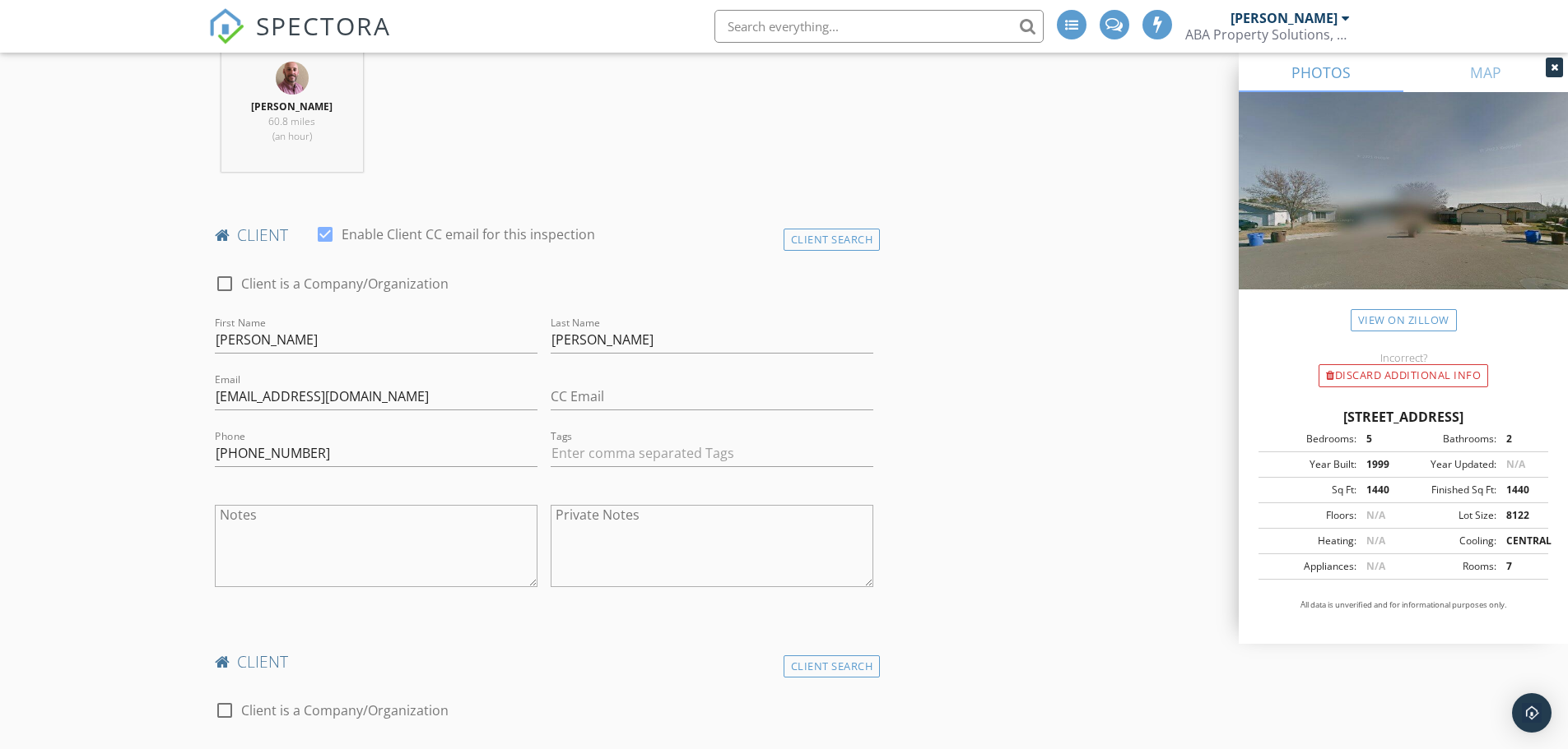
scroll to position [987, 0]
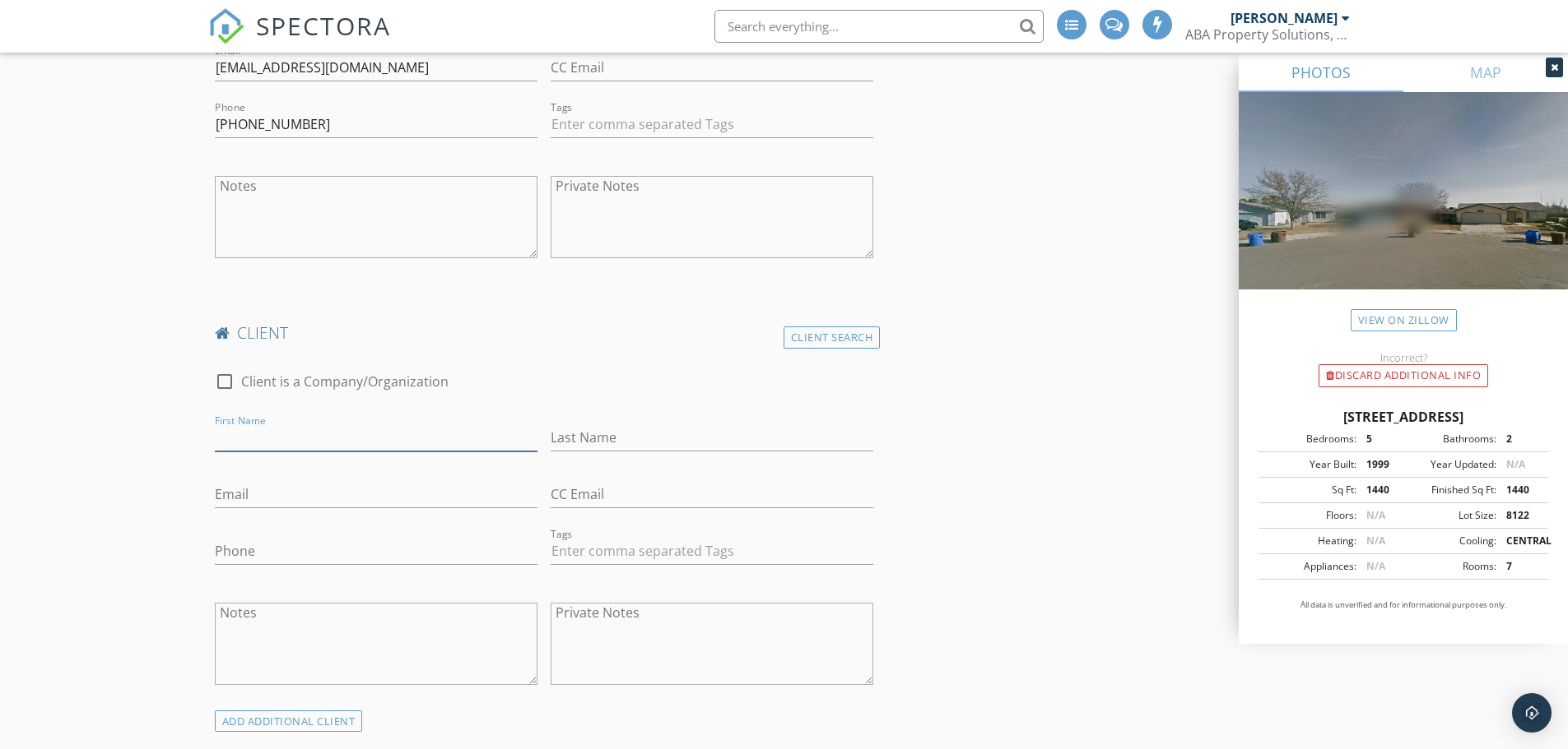
click at [281, 436] on input "First Name" at bounding box center [376, 438] width 323 height 27
type input "Sonia"
click at [576, 441] on input "Last Name" at bounding box center [712, 438] width 323 height 27
type input "Babales"
click at [232, 496] on input "Email" at bounding box center [376, 494] width 323 height 27
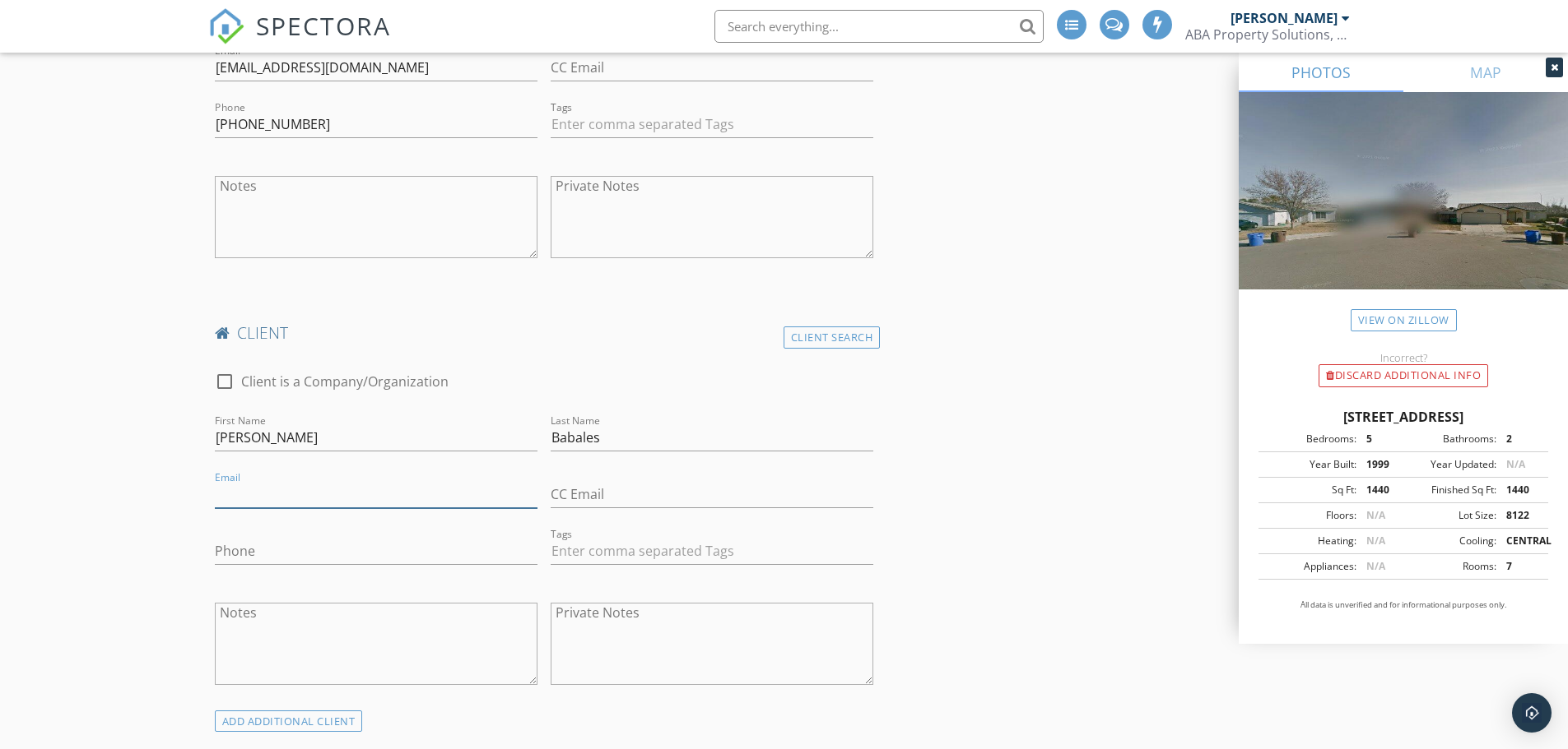
paste input "Soniabanales06@gmail.com"
type input "Soniabanales06@gmail.com"
click at [347, 555] on input "Phone" at bounding box center [376, 551] width 323 height 27
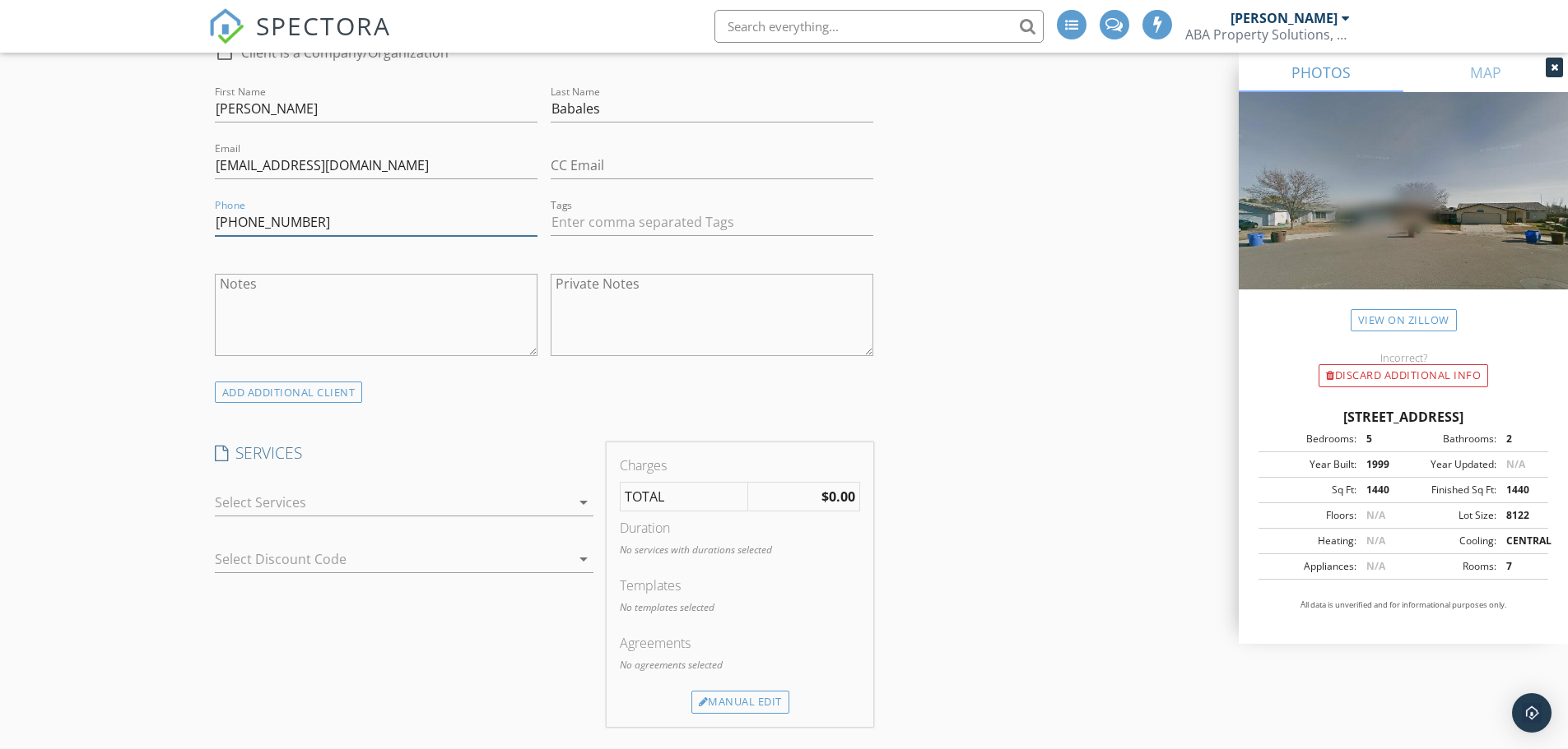
type input "559-852-7507"
click at [441, 502] on div at bounding box center [392, 503] width 355 height 27
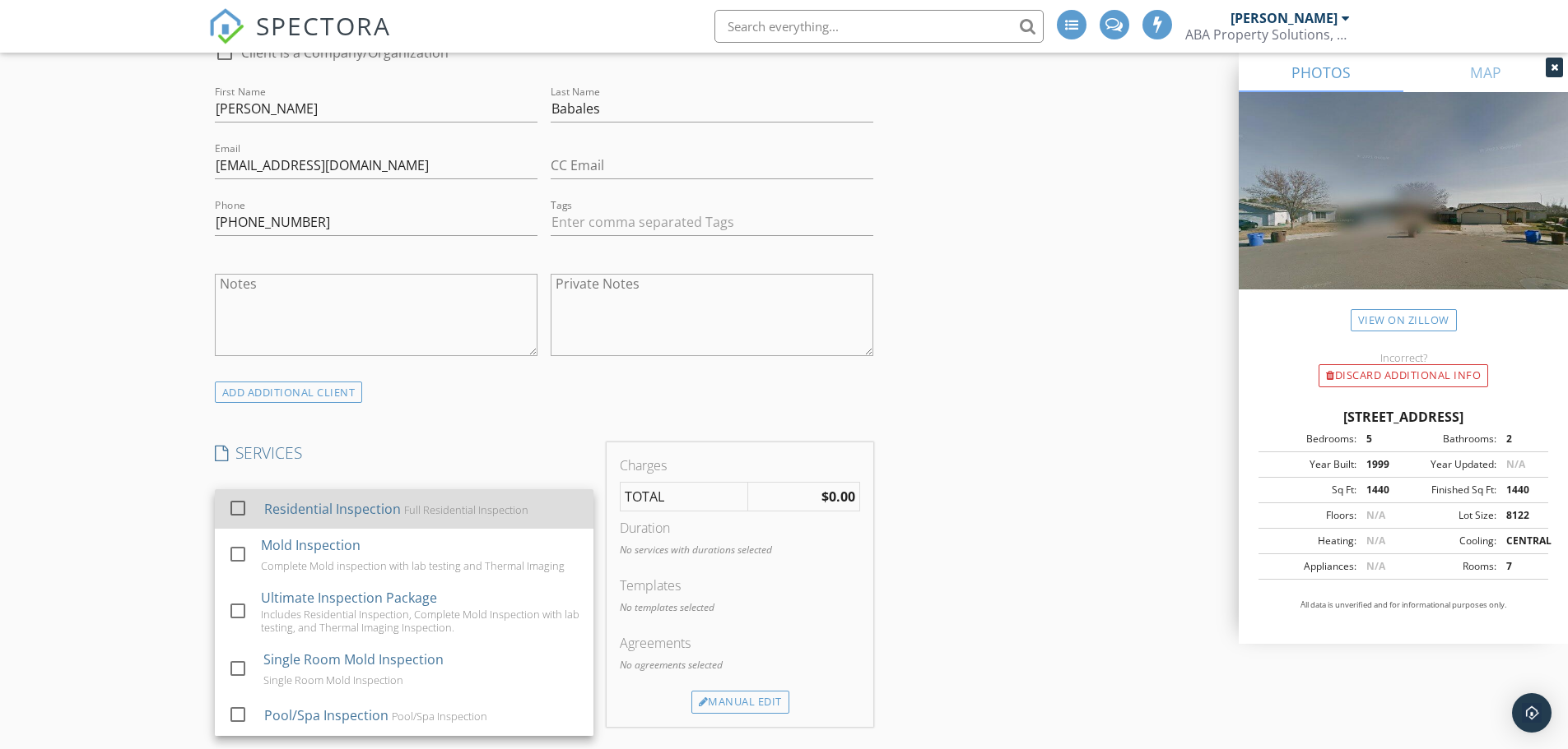
click at [433, 510] on div "Full Residential Inspection" at bounding box center [465, 509] width 124 height 13
checkbox input "false"
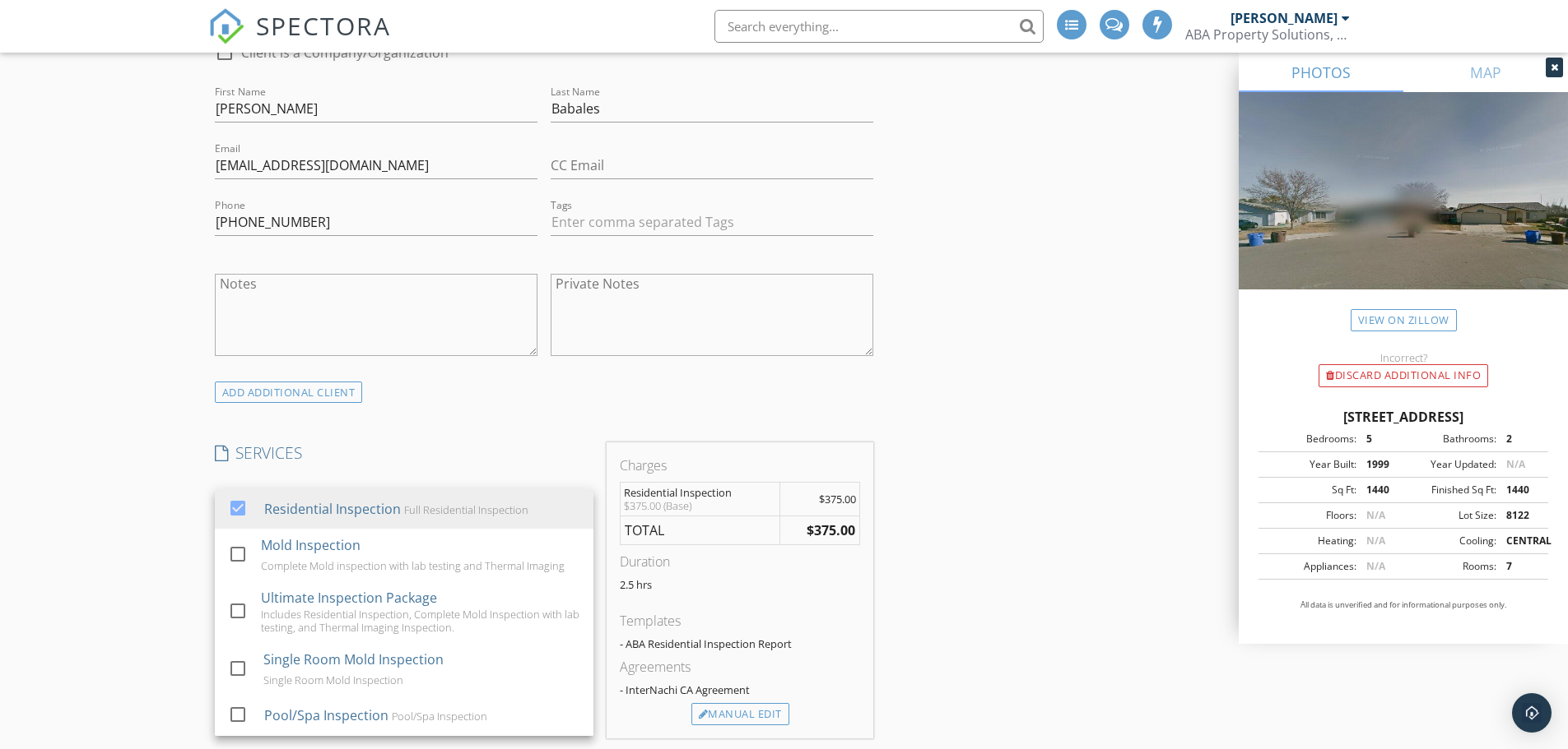
click at [1086, 501] on div "INSPECTOR(S) check_box Robert Barr PRIMARY Robert Barr arrow_drop_down check_bo…" at bounding box center [784, 620] width 1152 height 3491
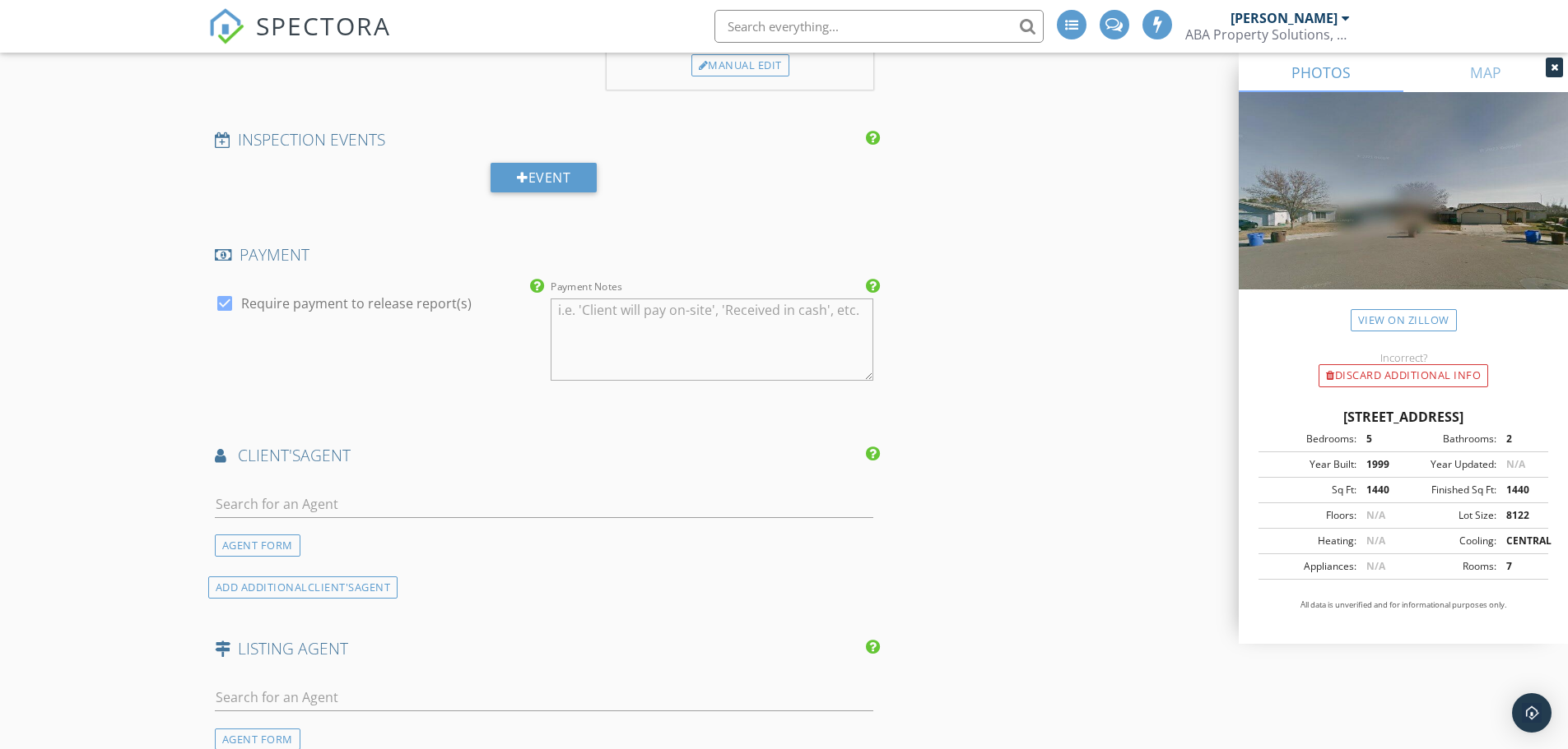
scroll to position [1974, 0]
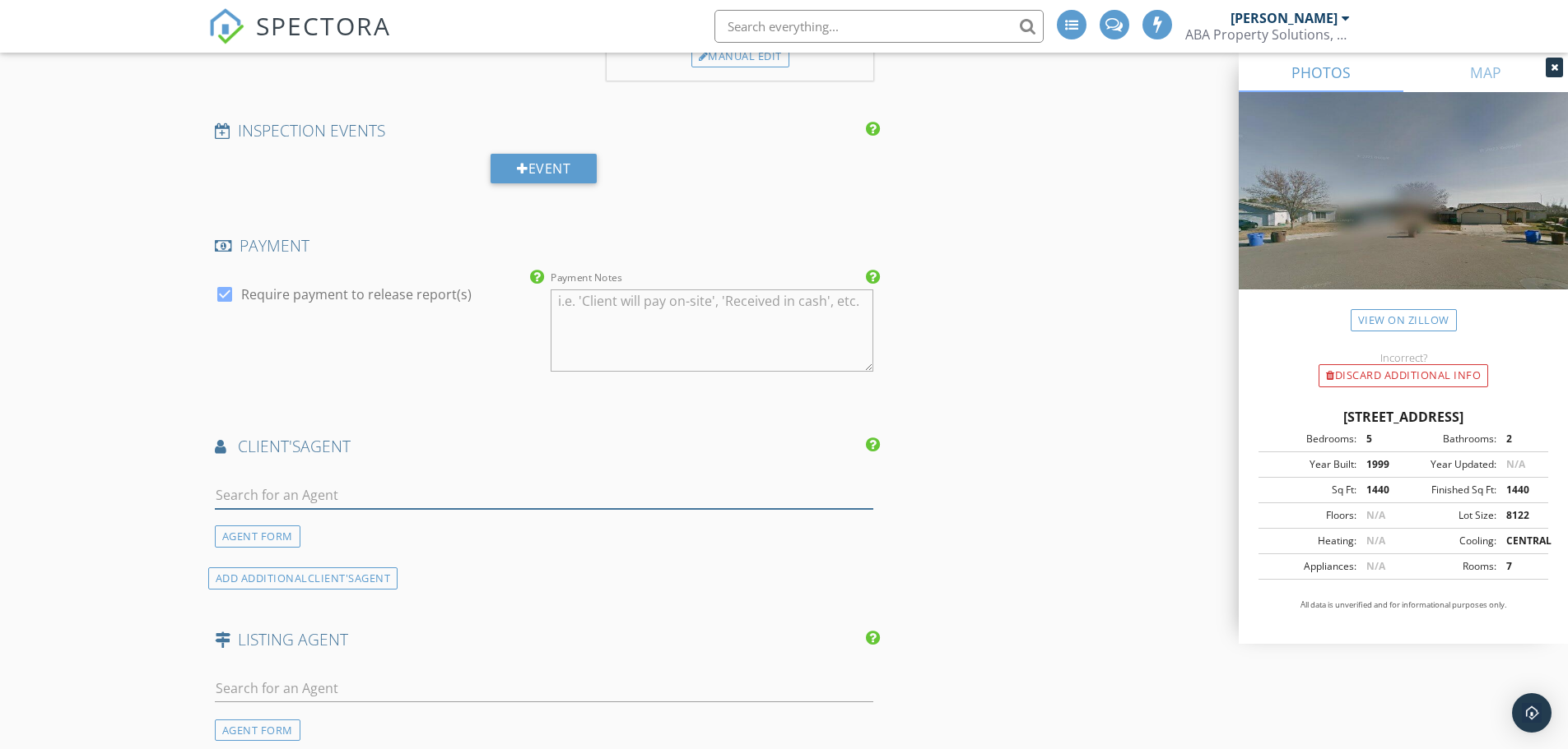
click at [315, 493] on input "text" at bounding box center [544, 495] width 659 height 27
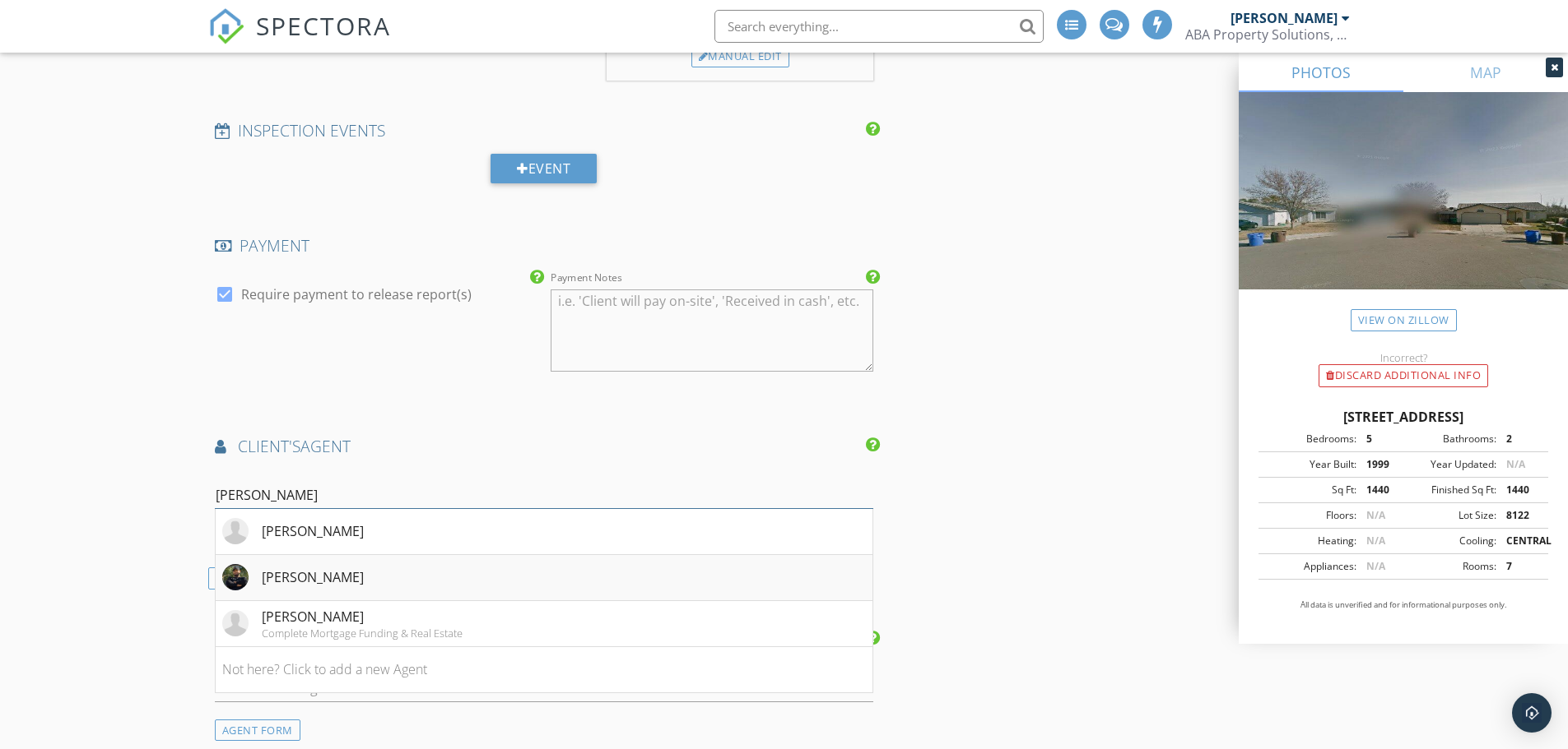
type input "dan"
click at [309, 582] on div "Daniel Arreguin" at bounding box center [313, 577] width 102 height 20
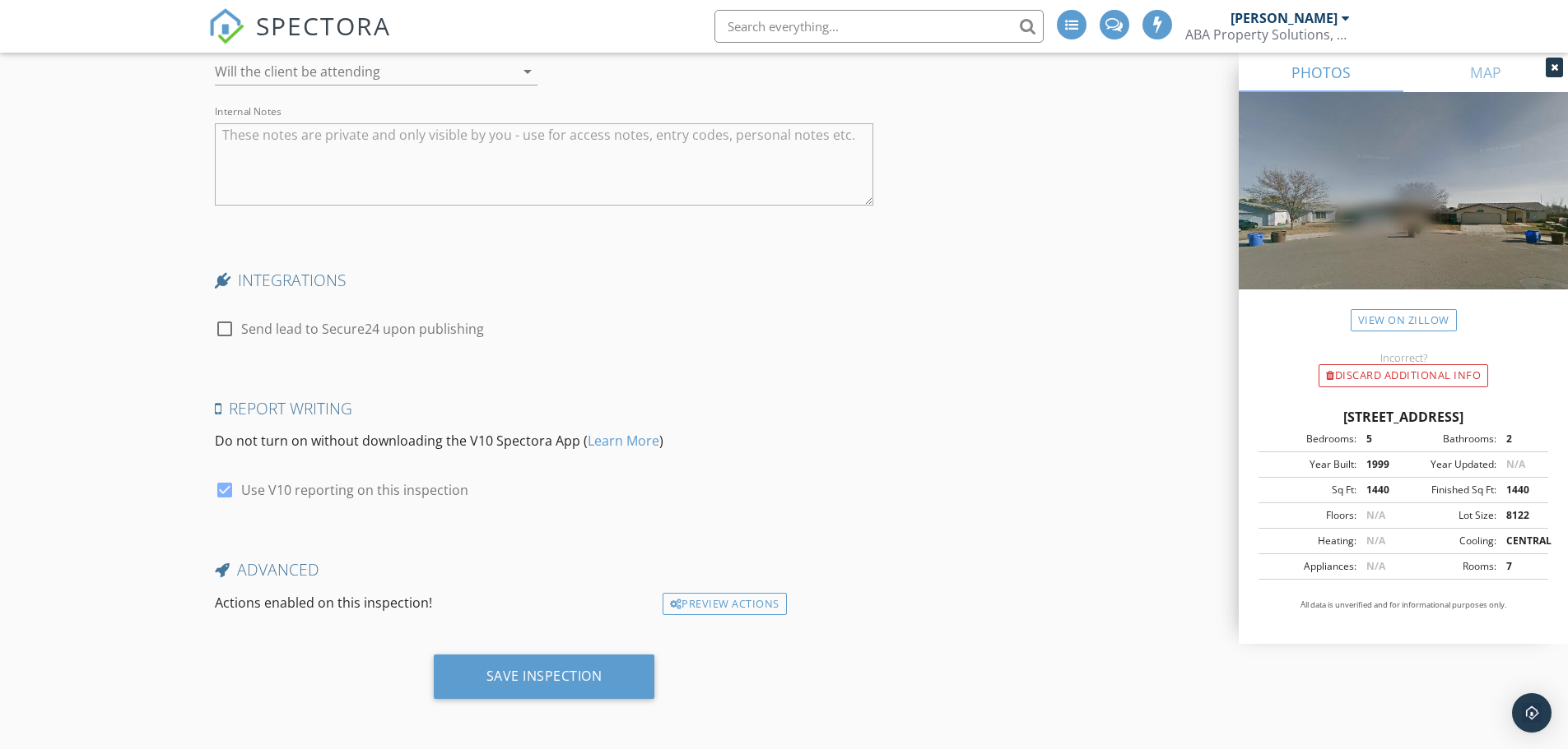
scroll to position [3285, 0]
click at [535, 670] on div "Save Inspection" at bounding box center [544, 674] width 116 height 16
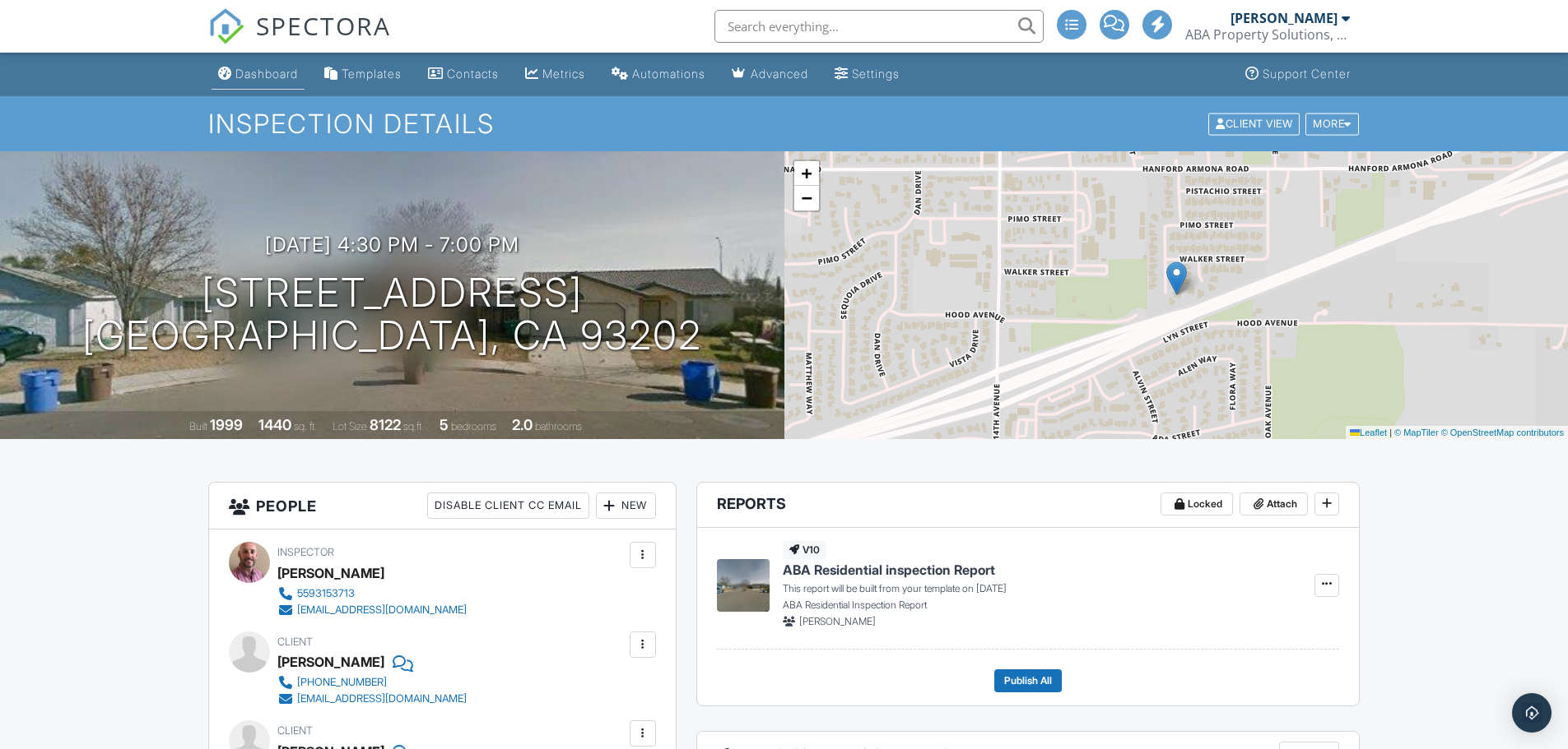
click at [247, 75] on div "Dashboard" at bounding box center [266, 74] width 62 height 14
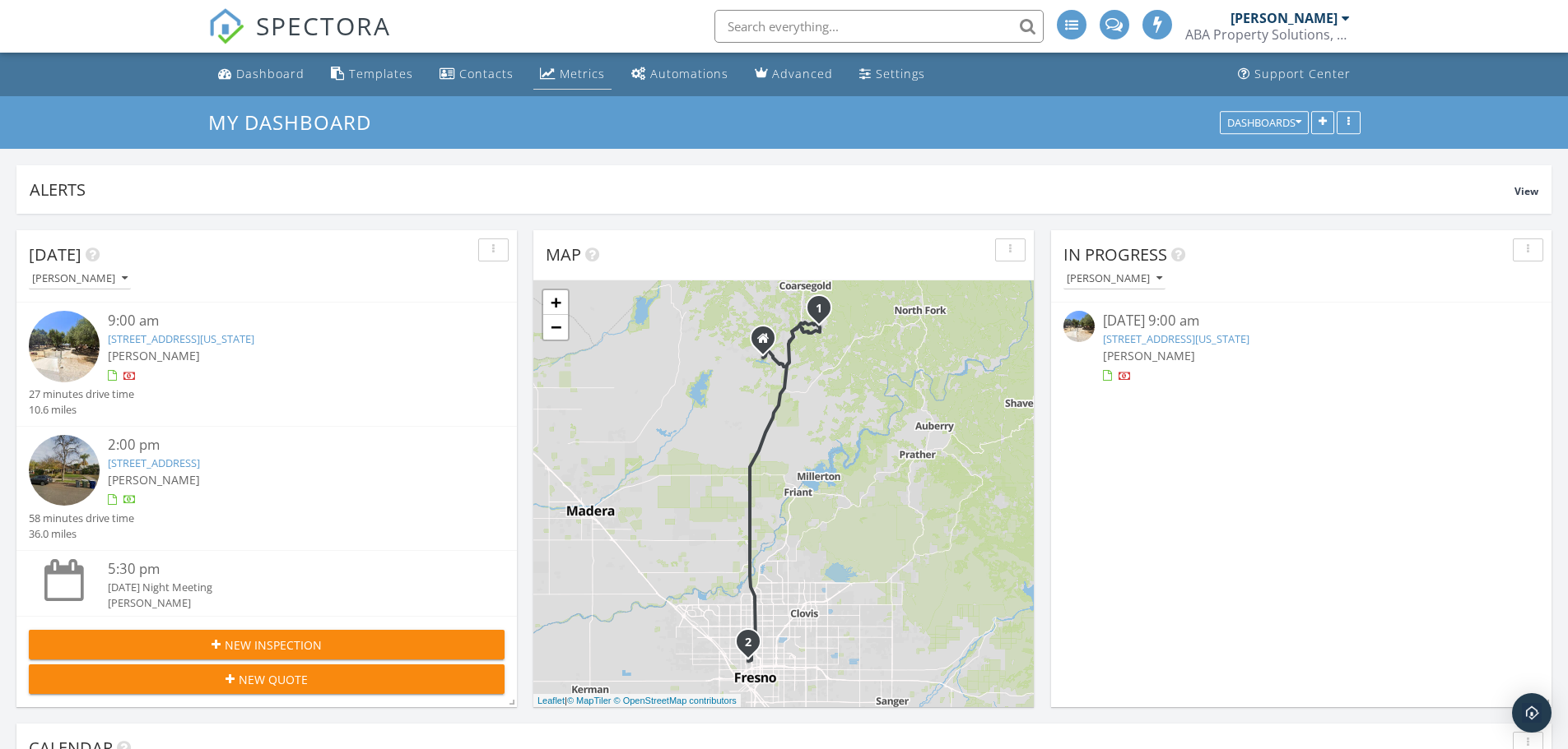
click at [560, 78] on div "Metrics" at bounding box center [582, 74] width 45 height 16
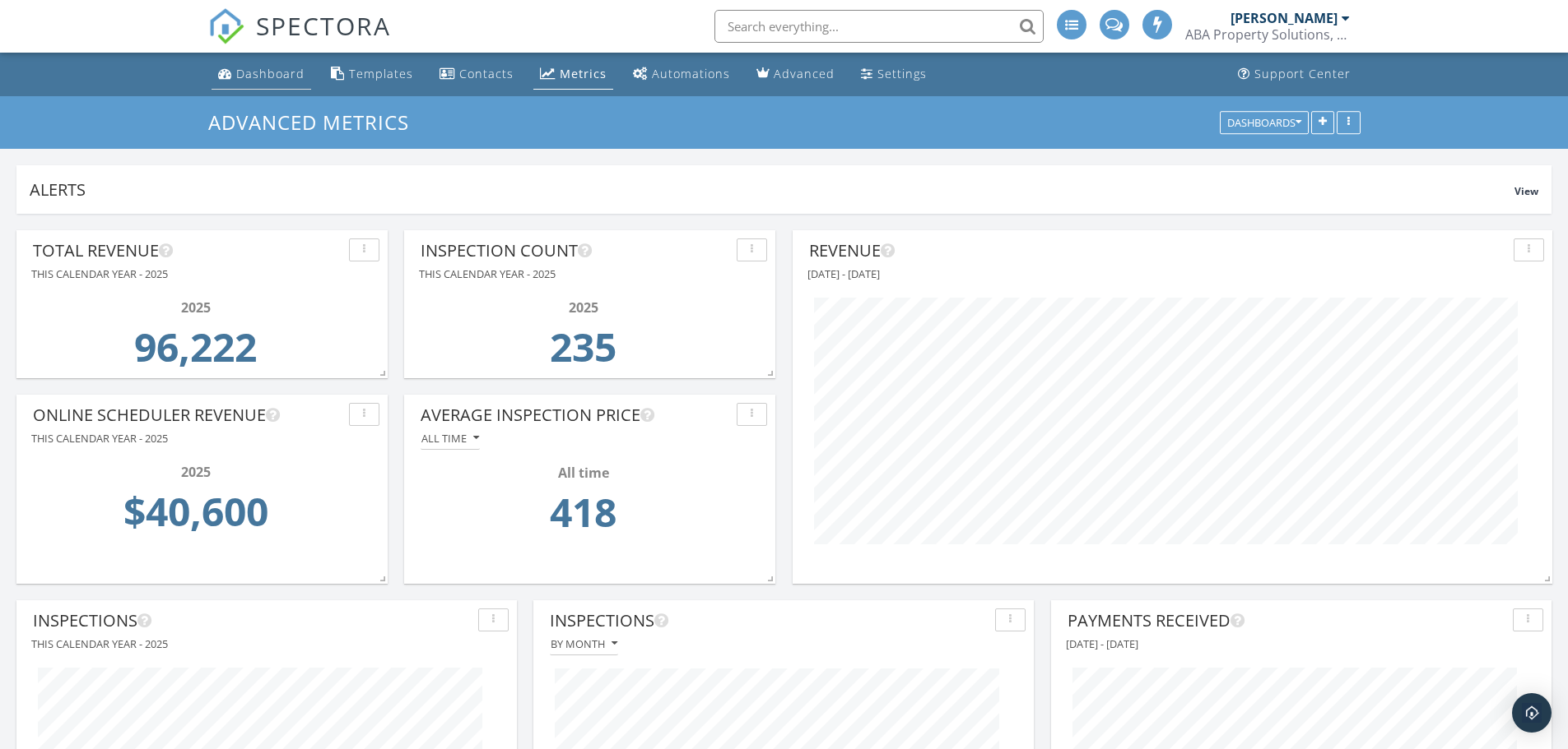
click at [286, 74] on div "Dashboard" at bounding box center [270, 74] width 69 height 16
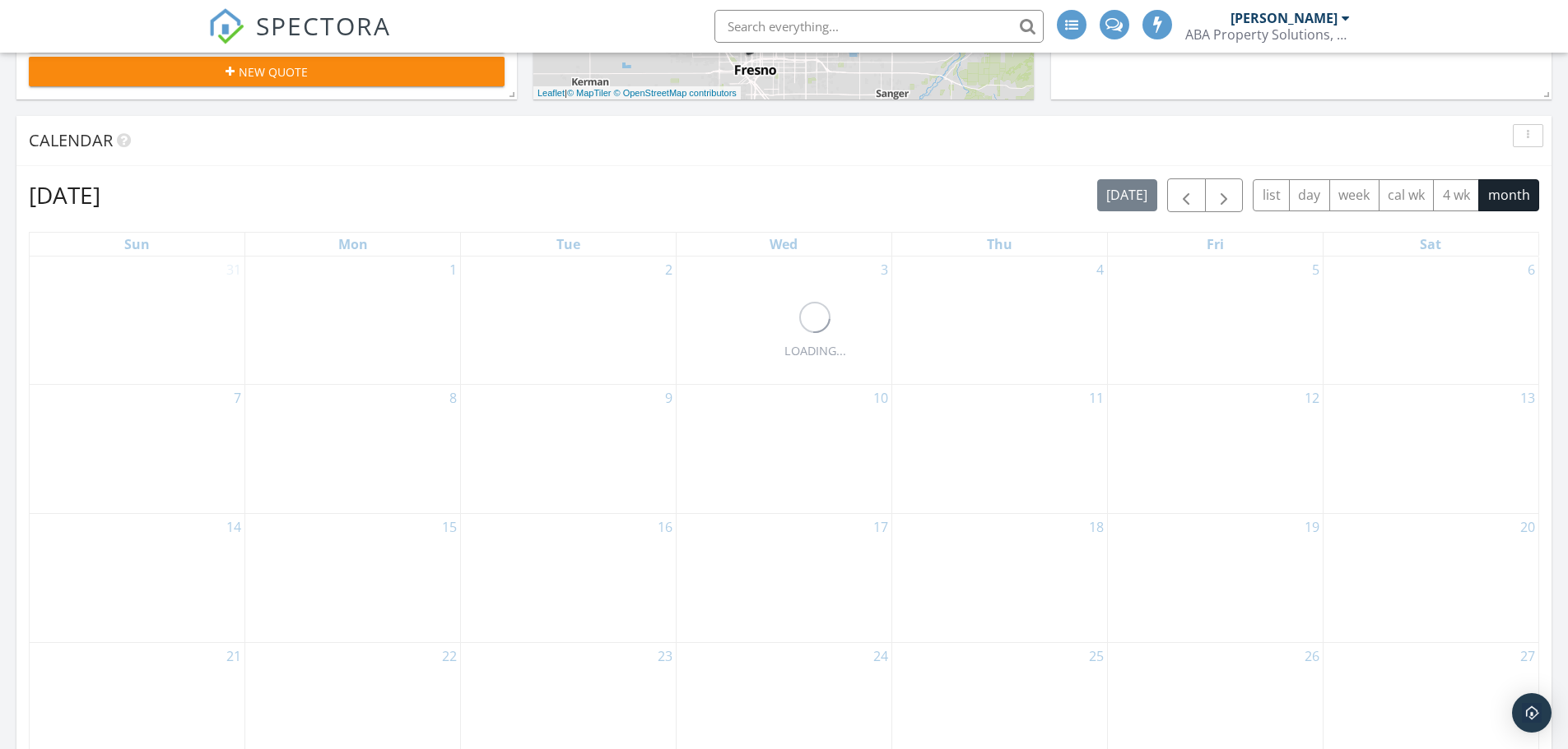
scroll to position [937, 0]
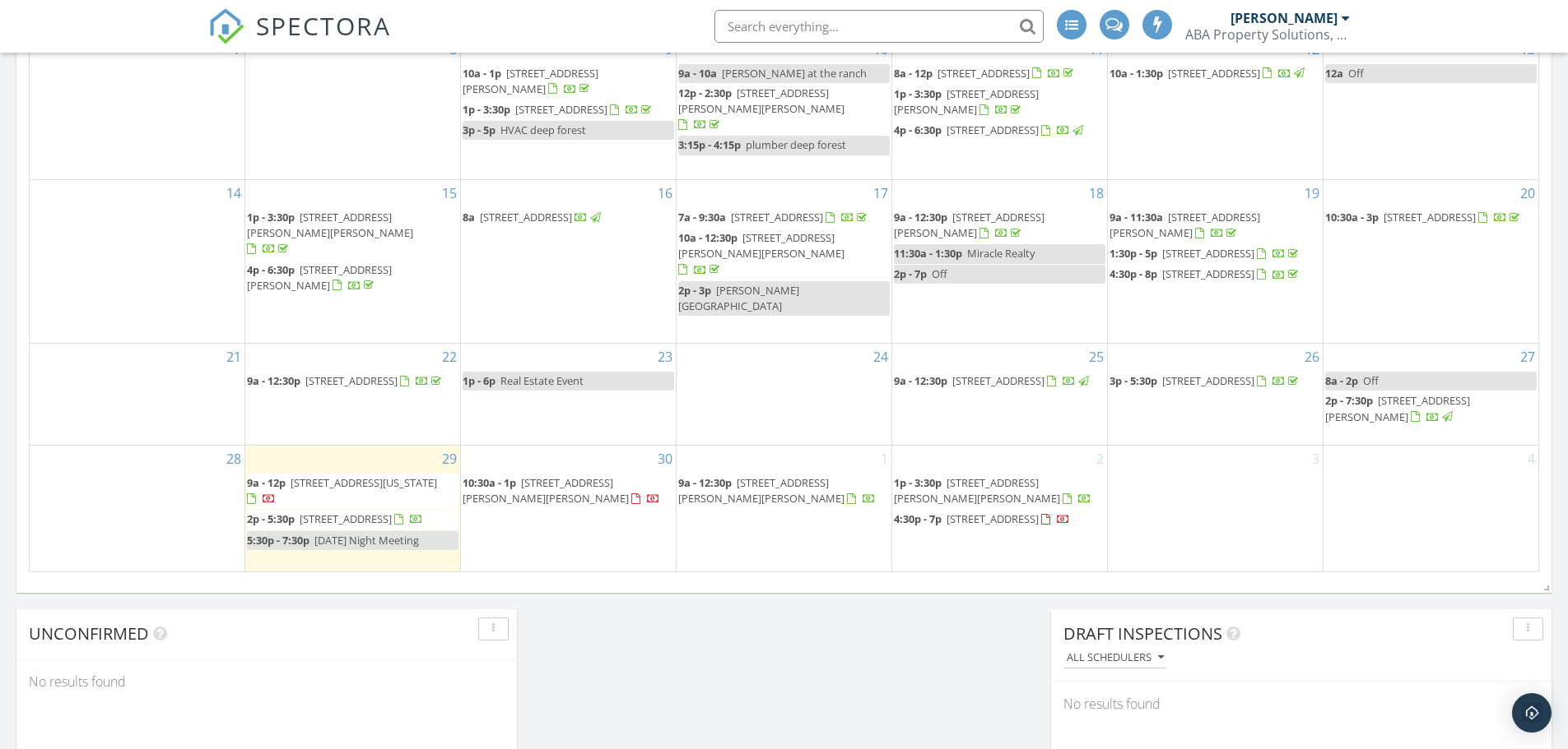
click at [780, 525] on div "1 9a - 12:30p [STREET_ADDRESS][PERSON_NAME][PERSON_NAME]" at bounding box center [783, 509] width 215 height 126
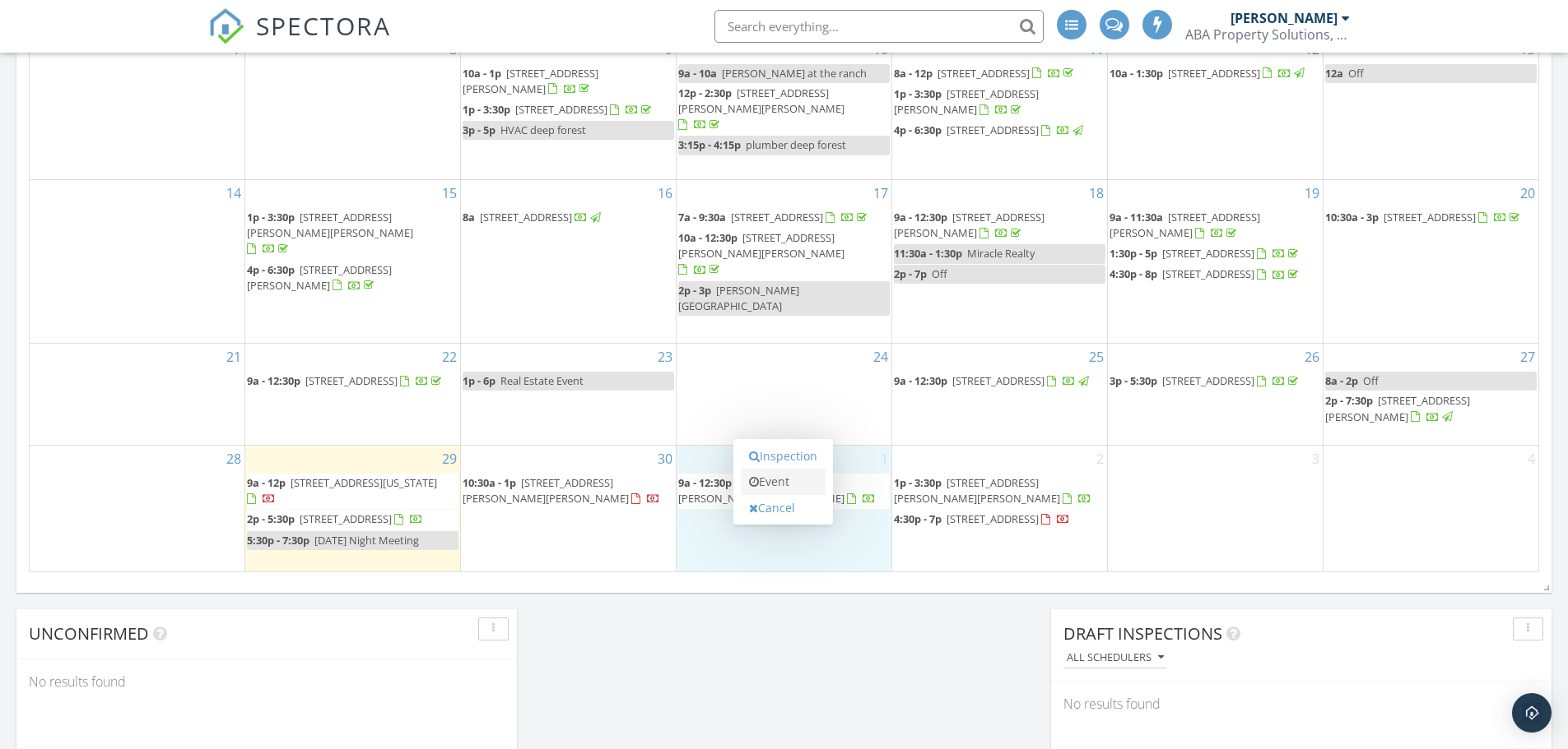
click at [780, 484] on link "Event" at bounding box center [782, 482] width 85 height 27
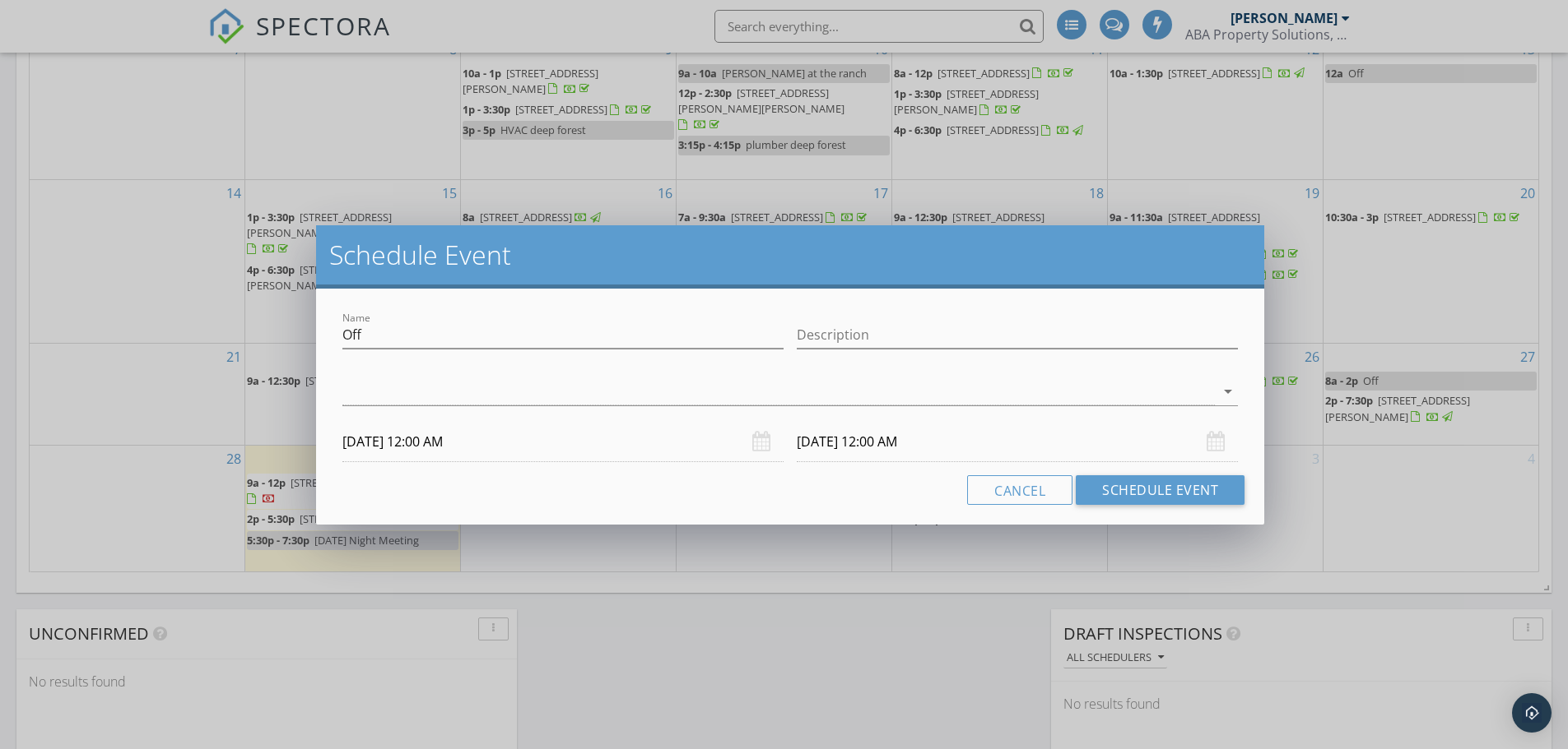
click at [427, 438] on input "10/01/2025 12:00 AM" at bounding box center [562, 442] width 441 height 40
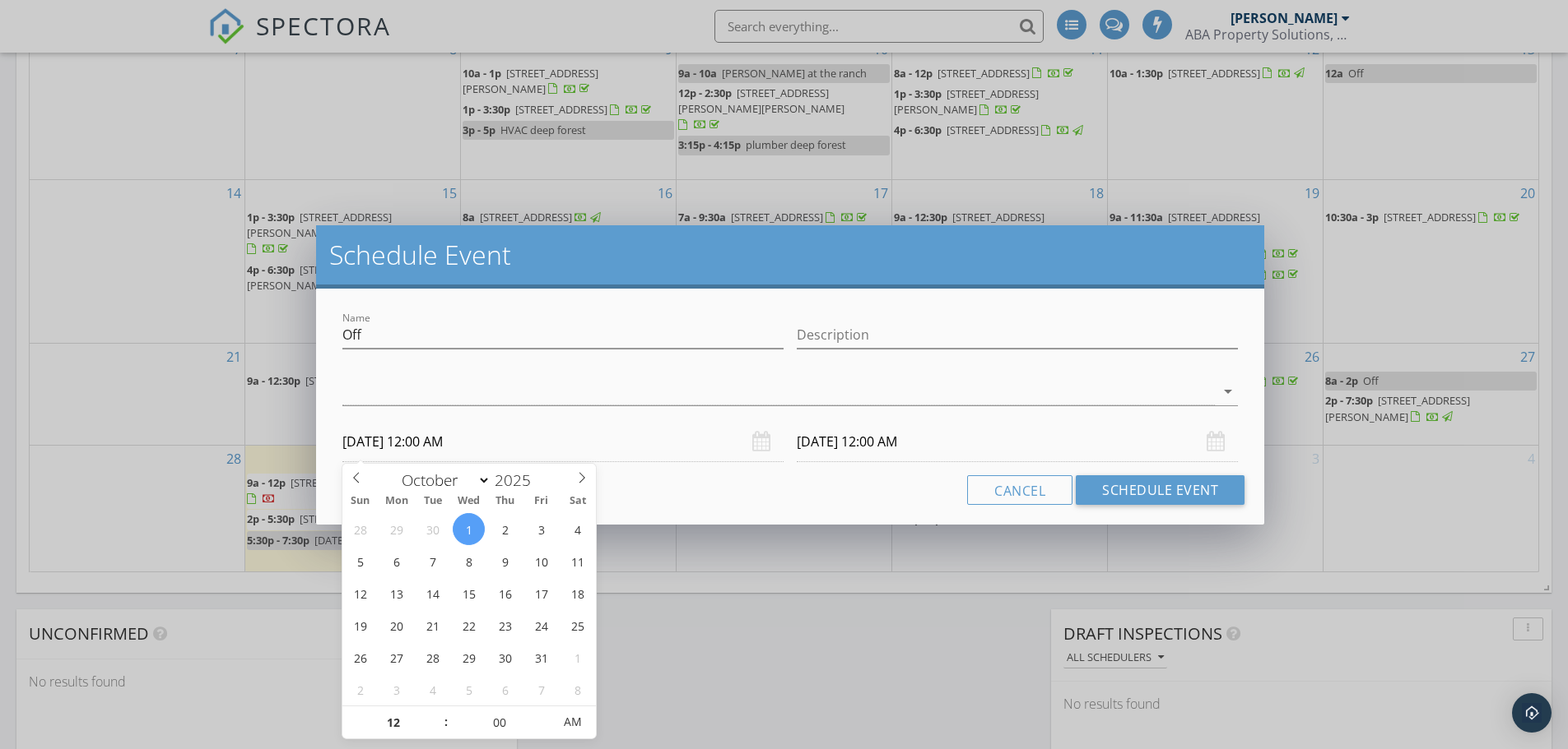
click at [468, 445] on input "10/01/2025 12:00 AM" at bounding box center [562, 442] width 441 height 40
click at [434, 442] on input "10/01/2025 12:00 AM" at bounding box center [562, 442] width 441 height 40
type input "05"
type input "10/01/2025 12:05 AM"
click at [543, 711] on span at bounding box center [543, 714] width 12 height 16
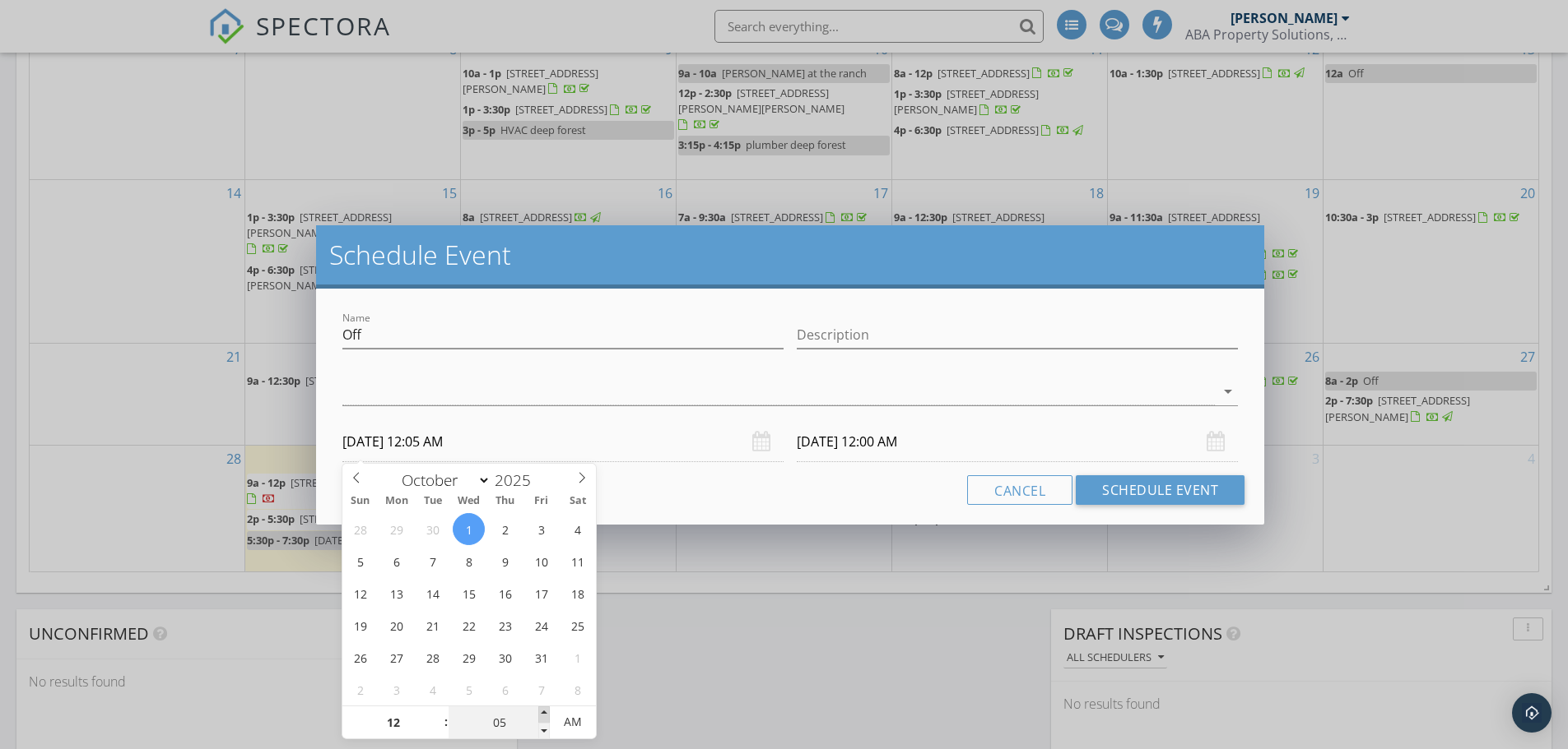
type input "10"
type input "10/01/2025 12:10 AM"
click at [543, 711] on span at bounding box center [543, 714] width 12 height 16
type input "15"
type input "10/01/2025 12:15 AM"
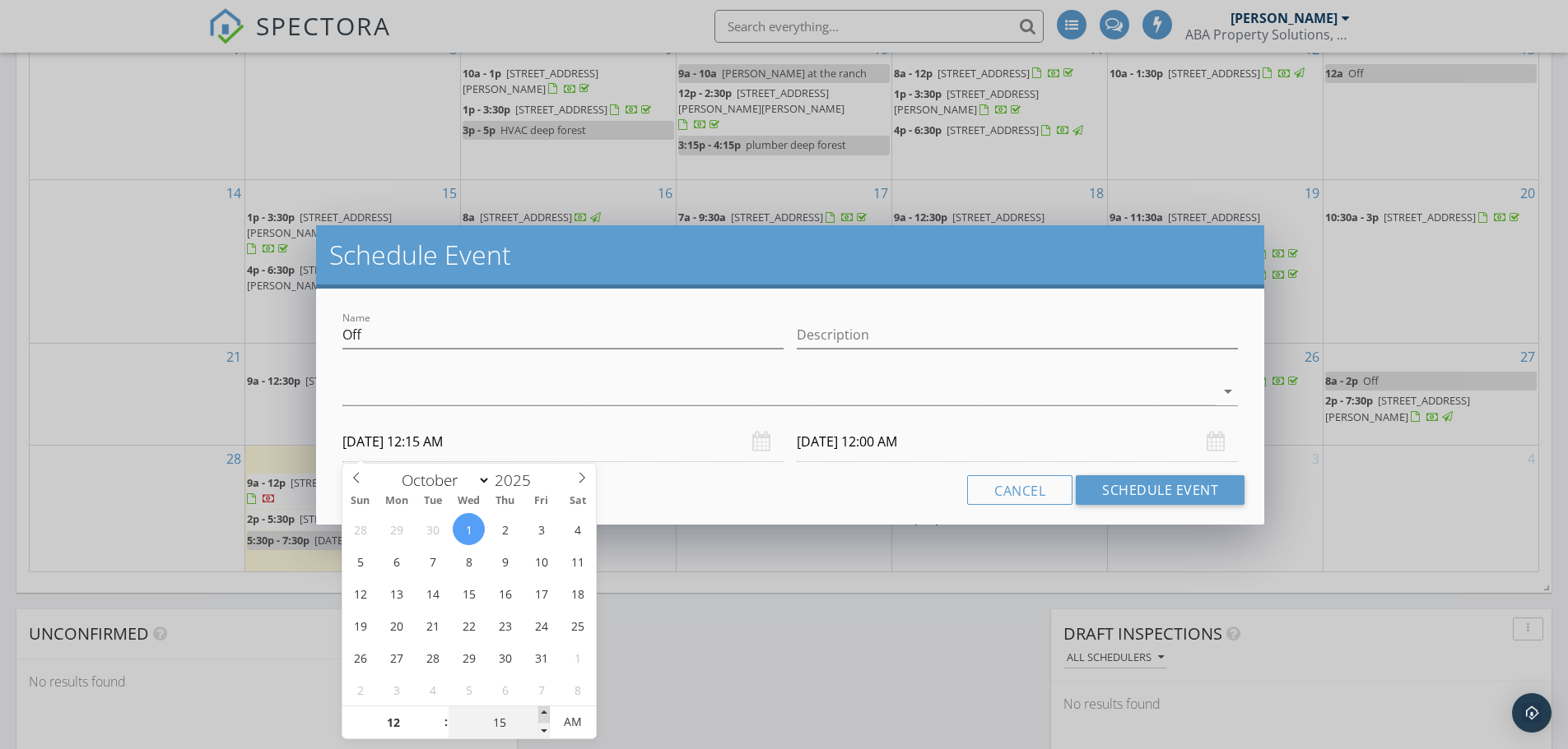
click at [543, 711] on span at bounding box center [543, 714] width 12 height 16
type input "20"
type input "10/01/2025 12:20 AM"
click at [543, 711] on span at bounding box center [543, 714] width 12 height 16
type input "25"
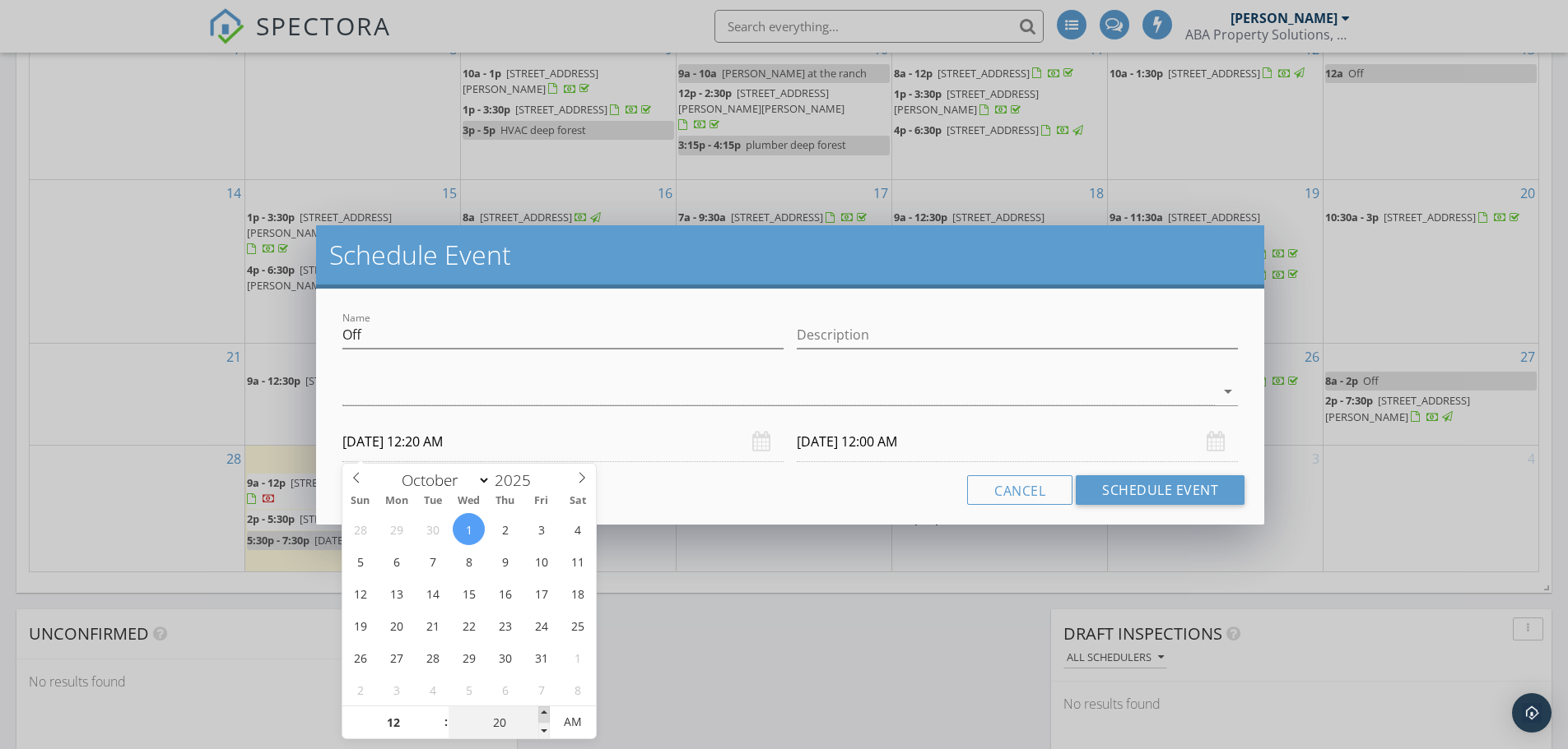
type input "10/01/2025 12:25 AM"
click at [543, 711] on span at bounding box center [543, 714] width 12 height 16
type input "25"
type input "10/02/2025 12:25 AM"
type input "30"
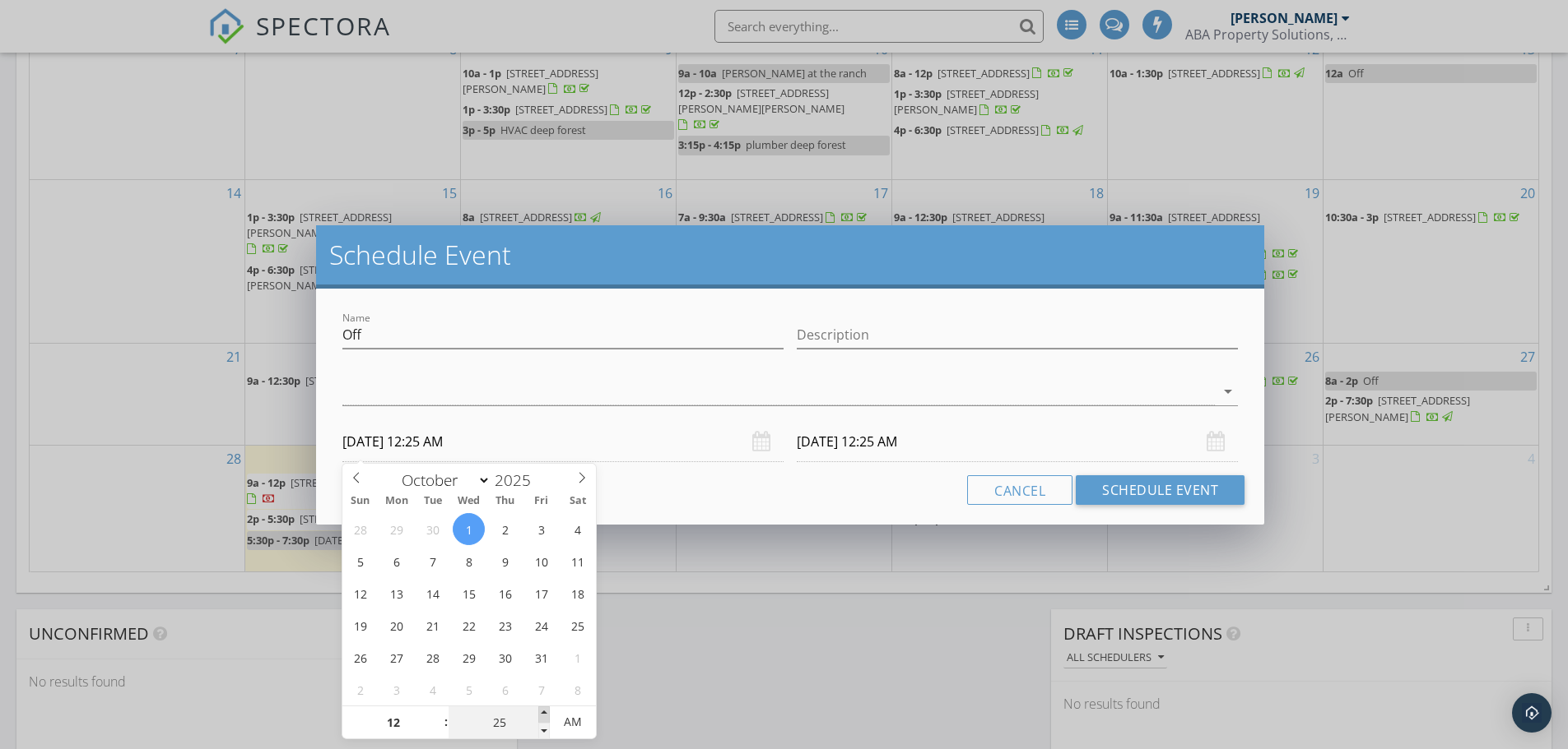
type input "10/01/2025 12:30 AM"
click at [543, 711] on span at bounding box center [543, 714] width 12 height 16
type input "30"
type input "10/02/2025 12:30 AM"
type input "10/01/2025 12:30 PM"
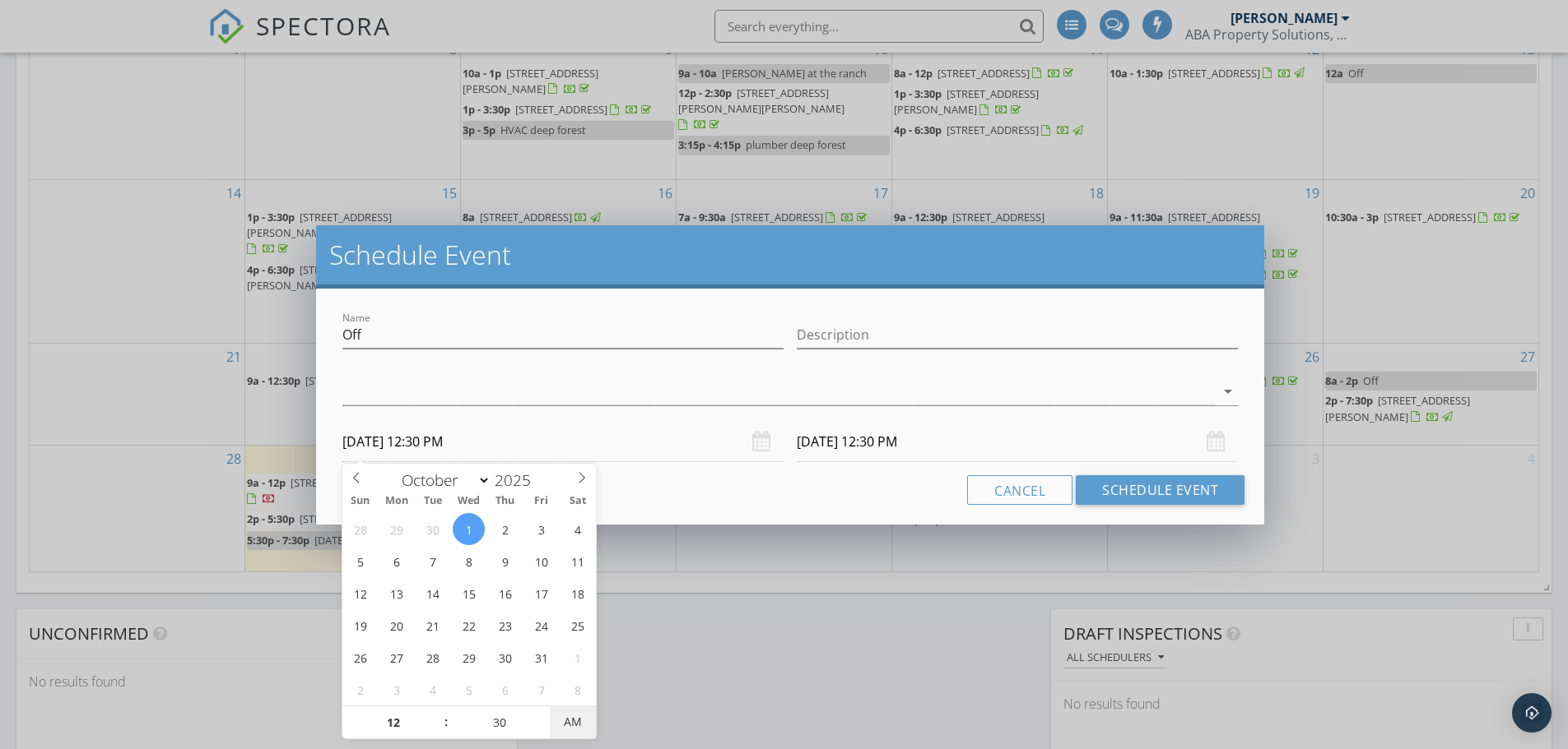
click at [567, 724] on span "AM" at bounding box center [572, 722] width 45 height 33
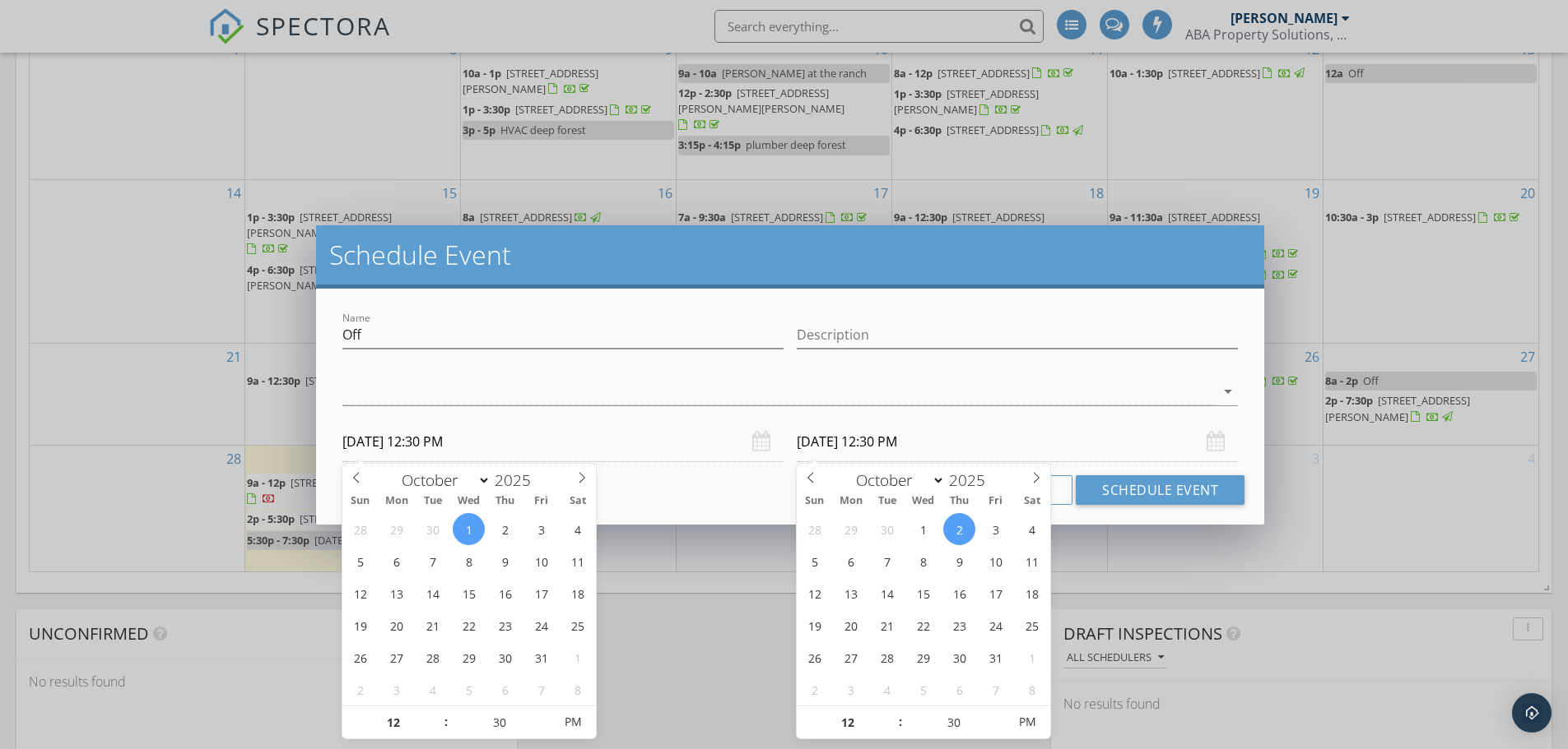
click at [842, 446] on input "10/02/2025 12:30 PM" at bounding box center [1017, 442] width 441 height 40
type input "10/01/2025 12:30 PM"
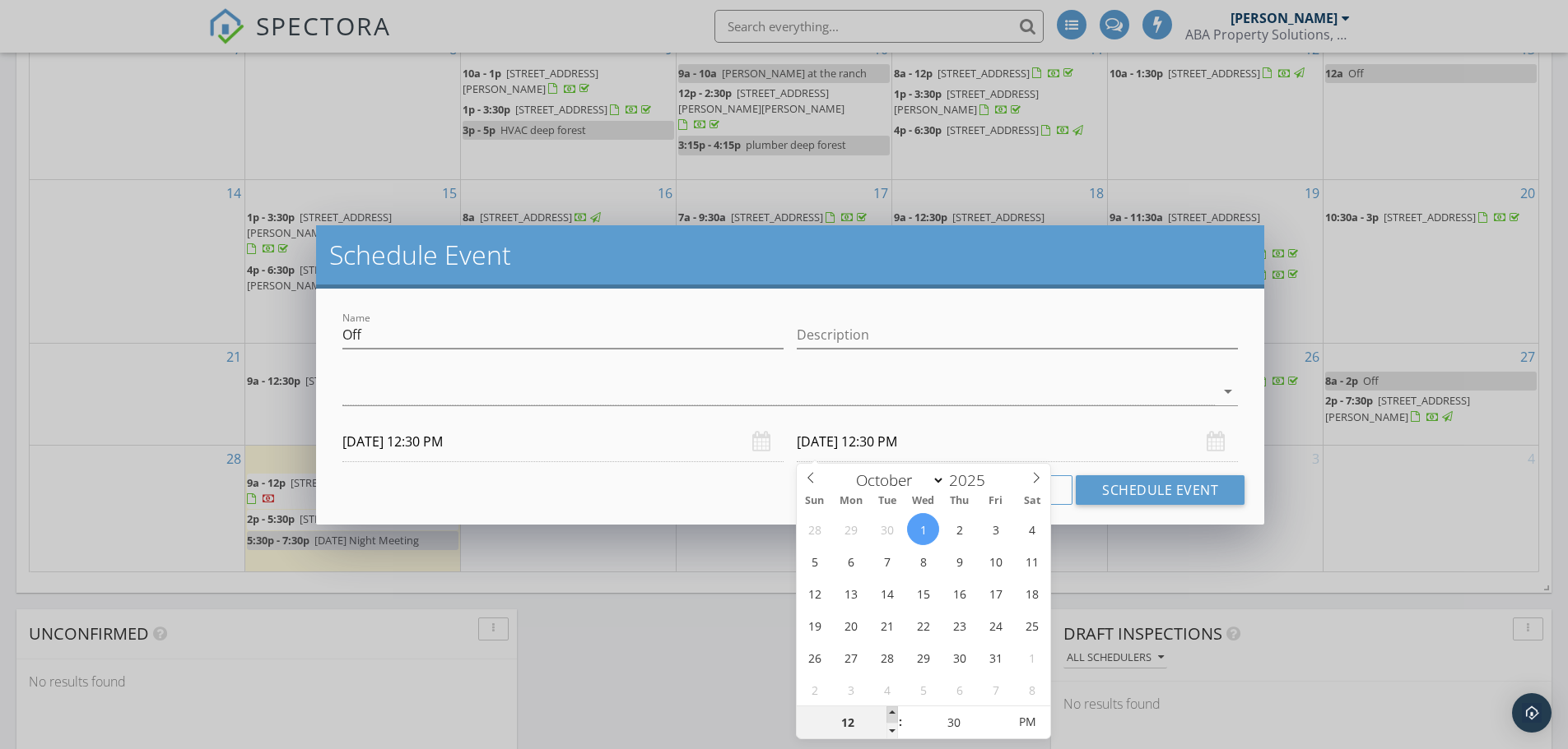
type input "01"
type input "10/01/2025 1:30 PM"
click at [893, 713] on span at bounding box center [892, 714] width 12 height 16
type input "02"
type input "10/01/2025 2:30 PM"
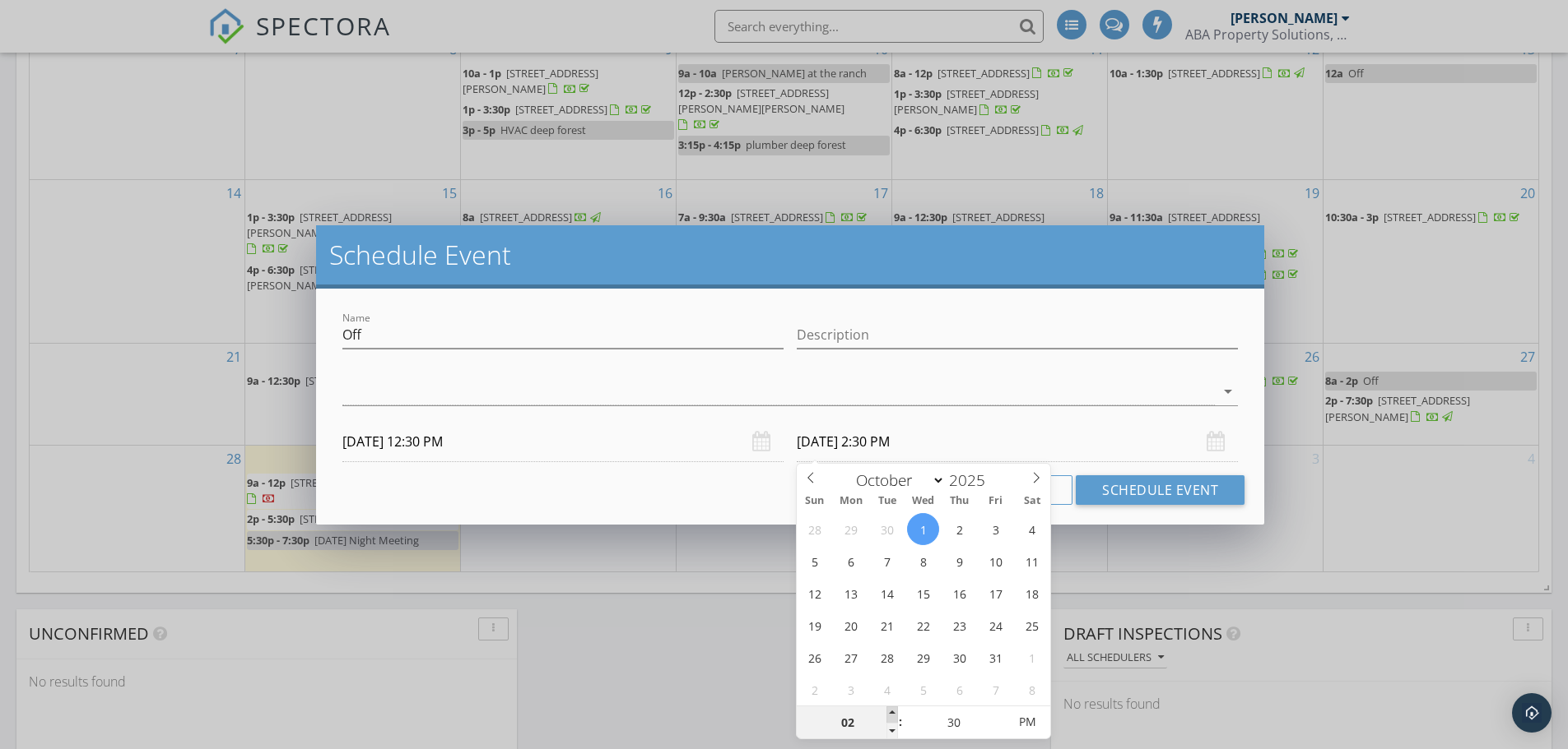
click at [893, 713] on span at bounding box center [892, 714] width 12 height 16
type input "03"
type input "10/01/2025 3:30 PM"
click at [893, 713] on span at bounding box center [892, 714] width 12 height 16
type input "04"
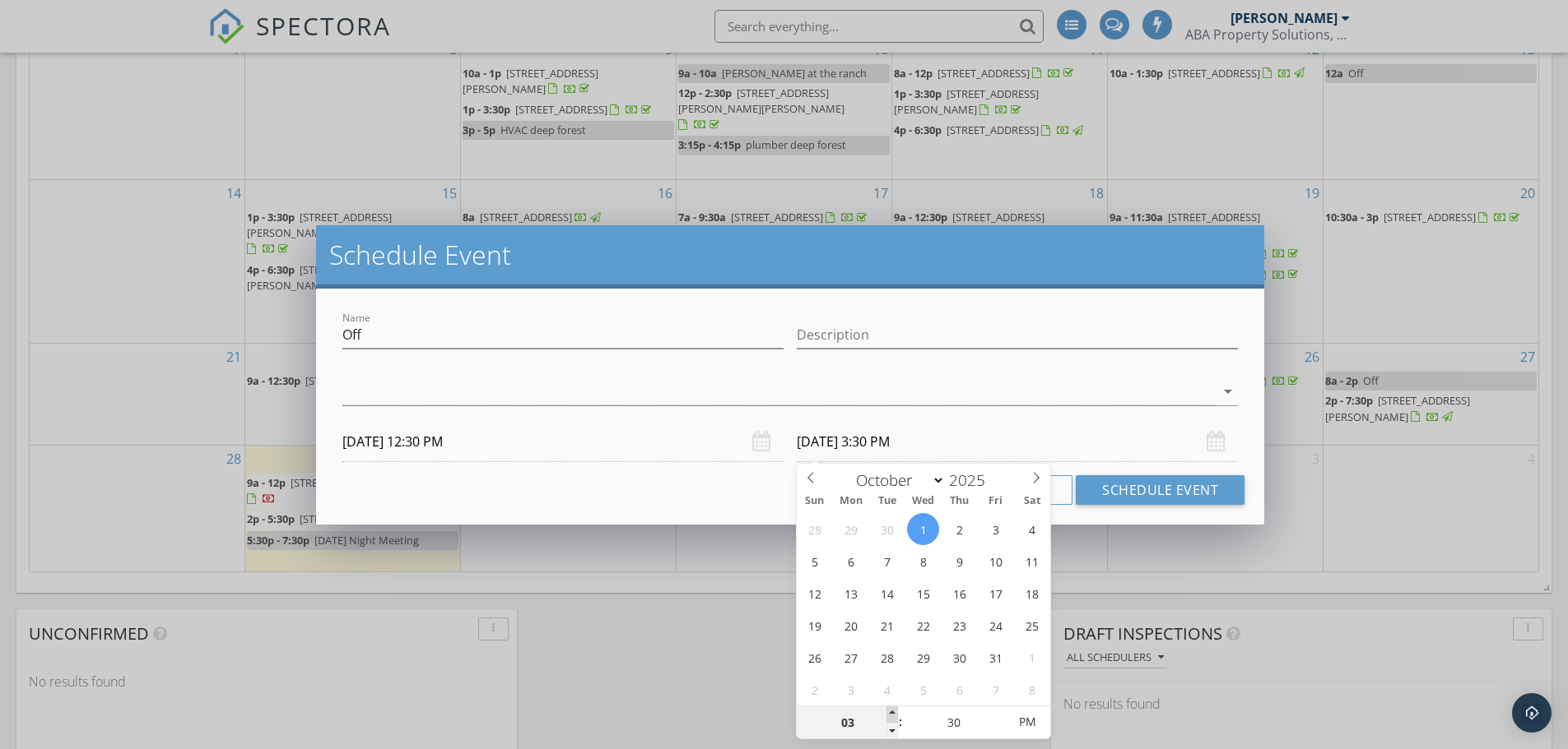
type input "10/01/2025 4:30 PM"
click at [893, 713] on span at bounding box center [892, 714] width 12 height 16
type input "05"
type input "10/01/2025 5:30 PM"
click at [893, 713] on span at bounding box center [892, 714] width 12 height 16
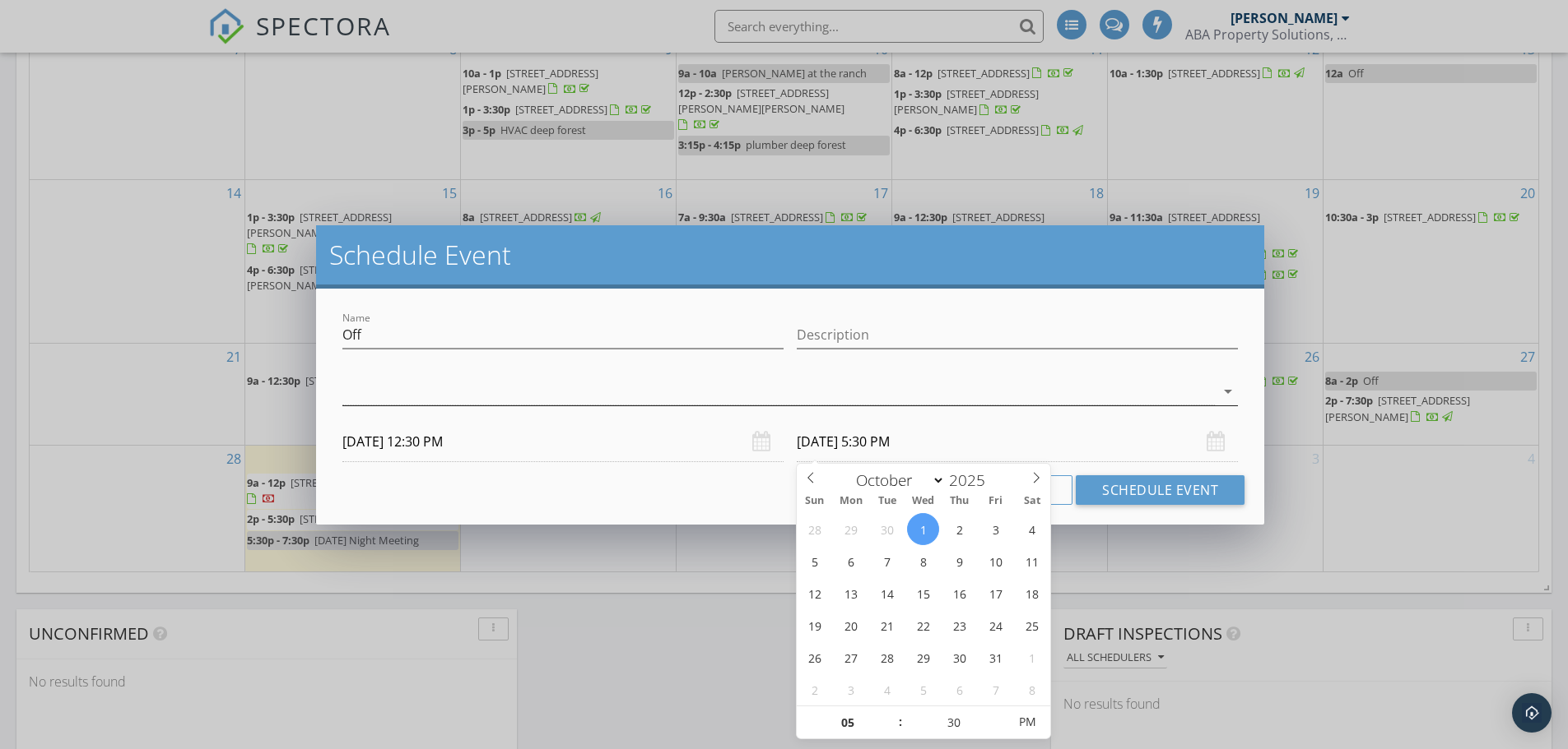
click at [459, 387] on div at bounding box center [778, 392] width 872 height 27
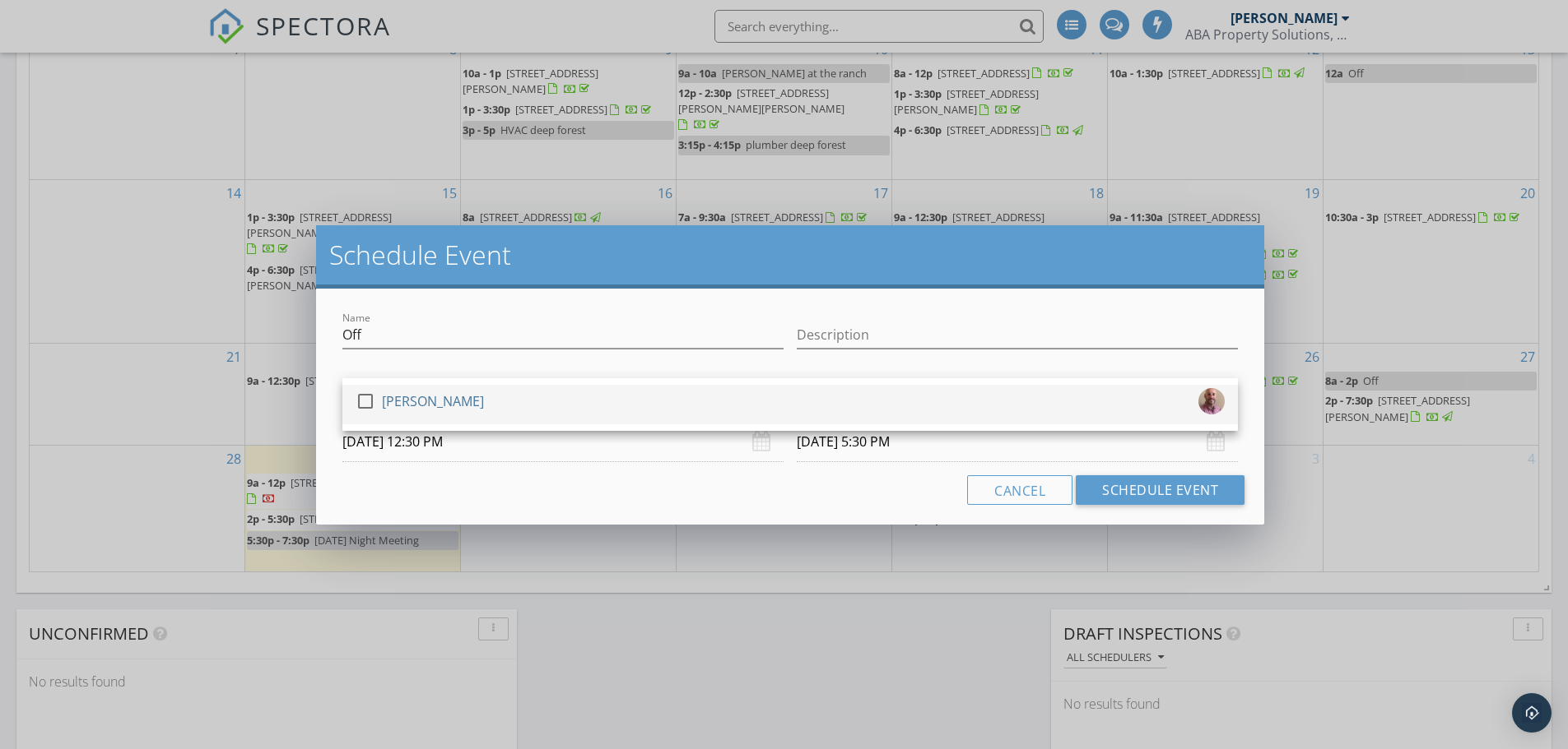
click at [370, 398] on div at bounding box center [364, 401] width 28 height 28
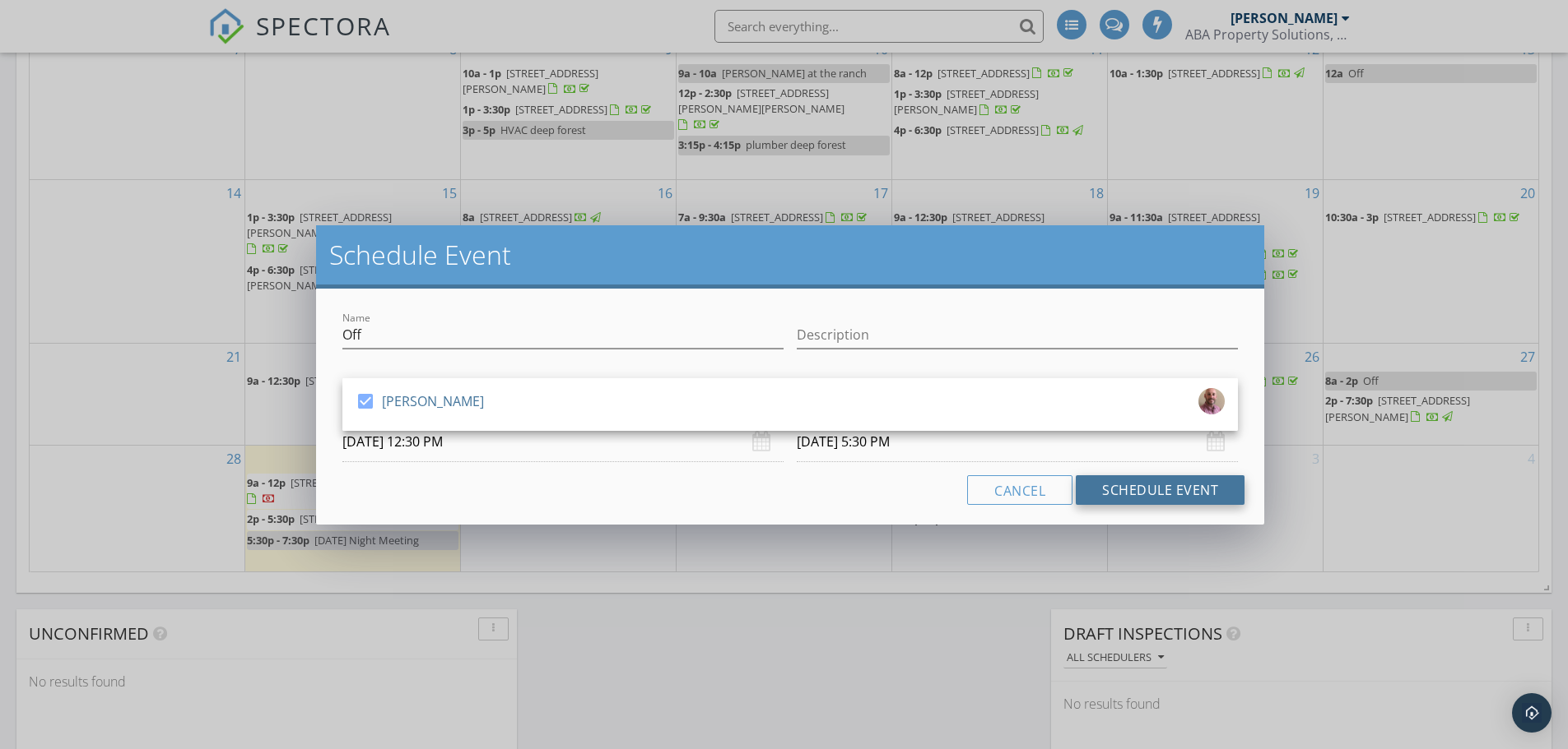
click at [1144, 491] on button "Schedule Event" at bounding box center [1159, 490] width 168 height 29
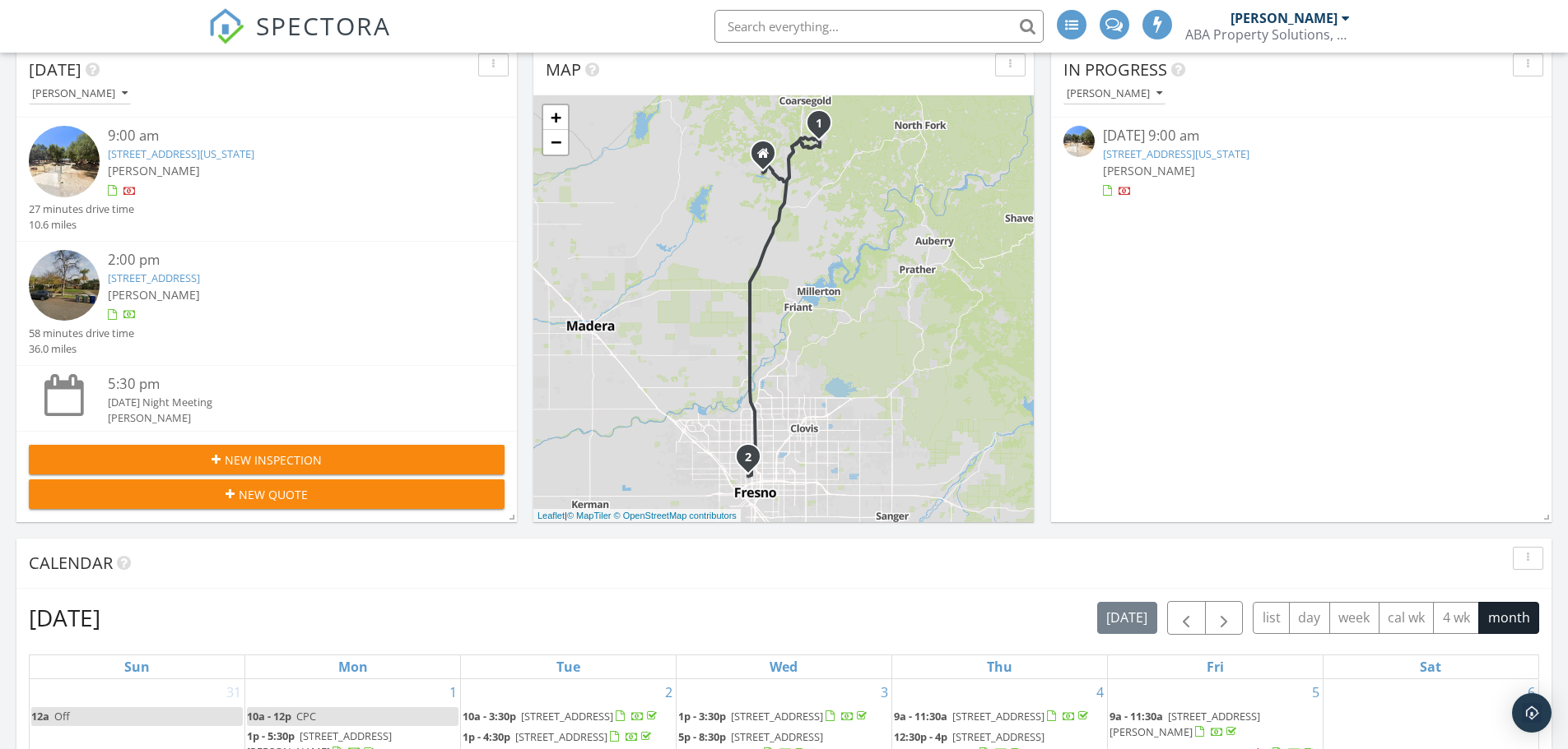
scroll to position [0, 0]
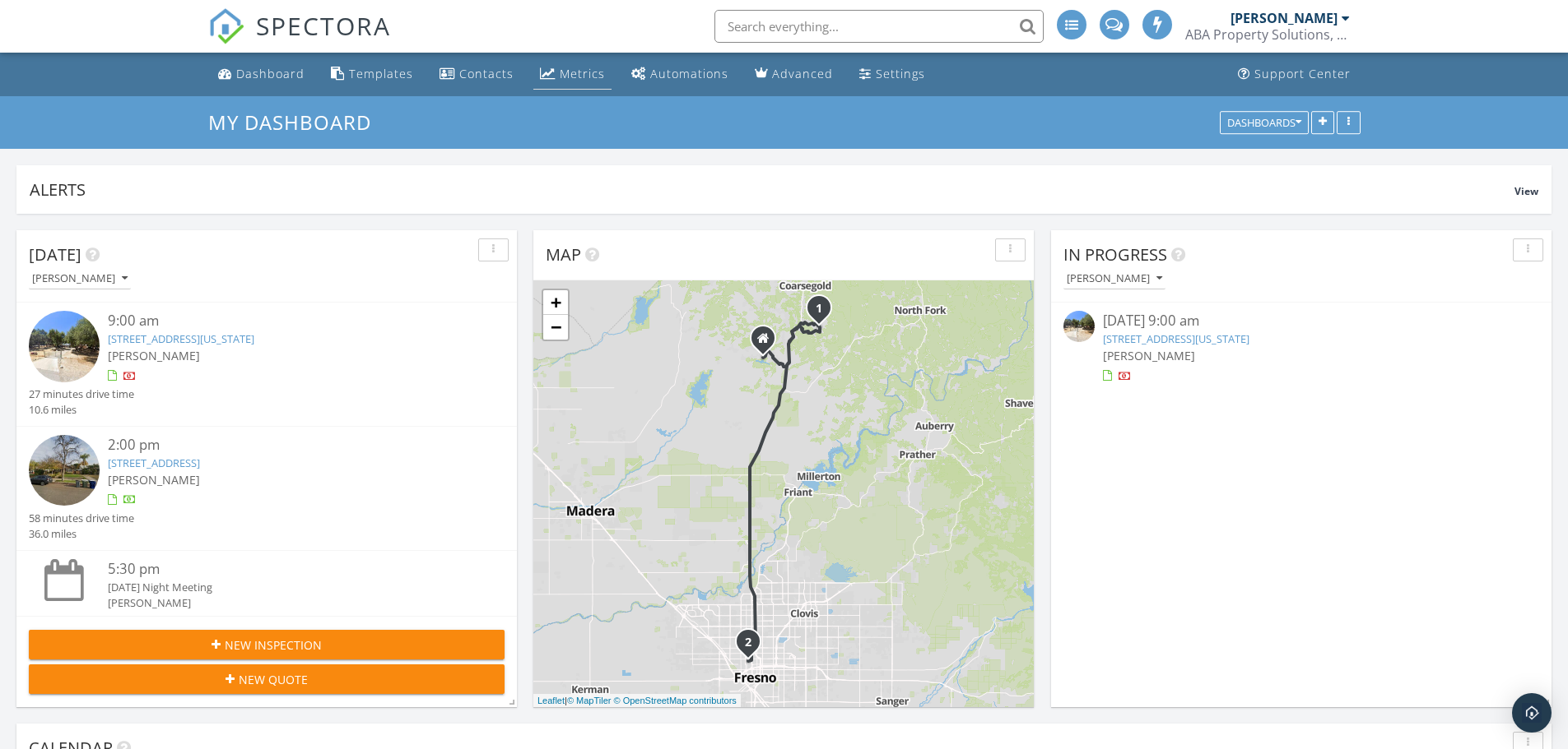
click at [559, 80] on div "Metrics" at bounding box center [582, 74] width 45 height 16
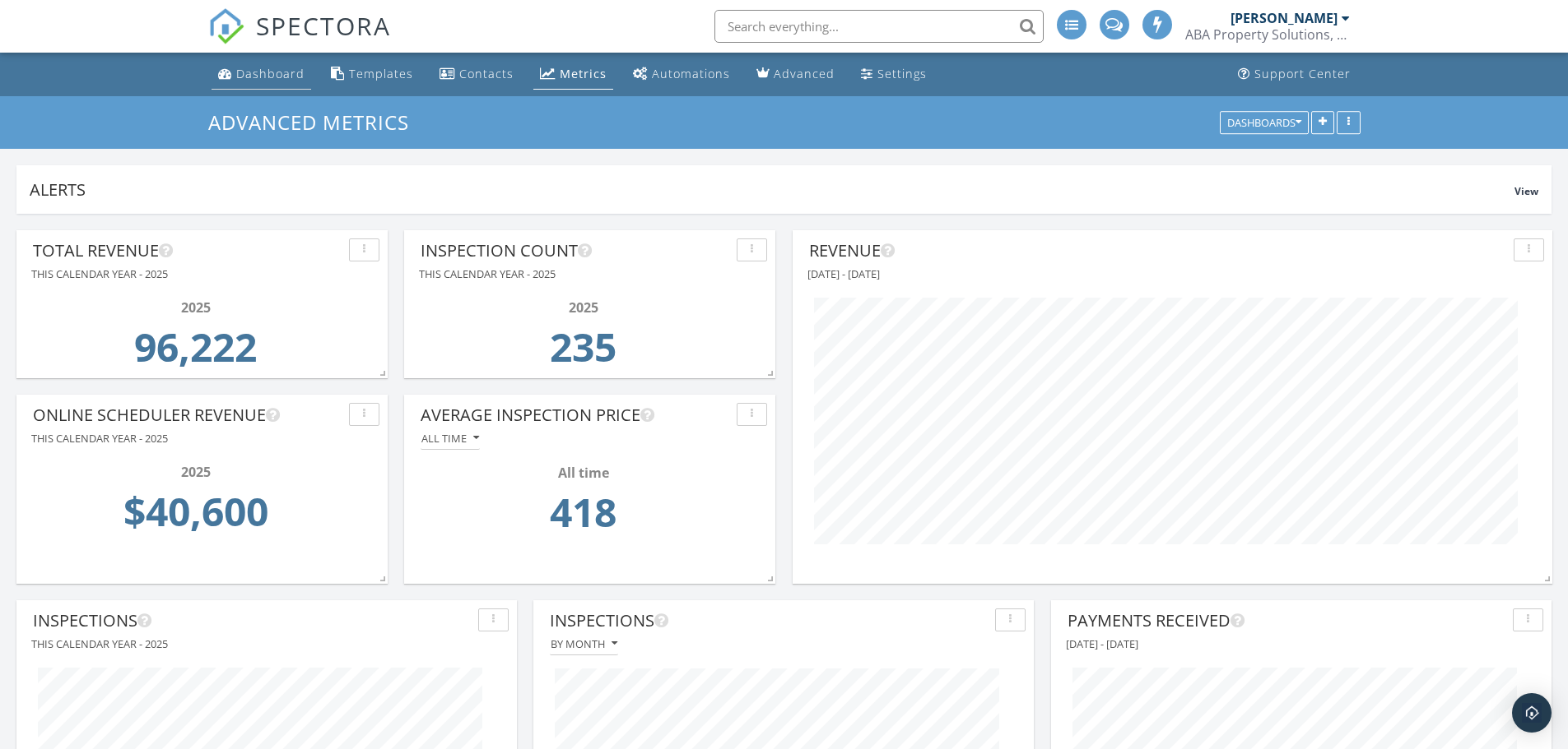
click at [292, 76] on div "Dashboard" at bounding box center [270, 74] width 69 height 16
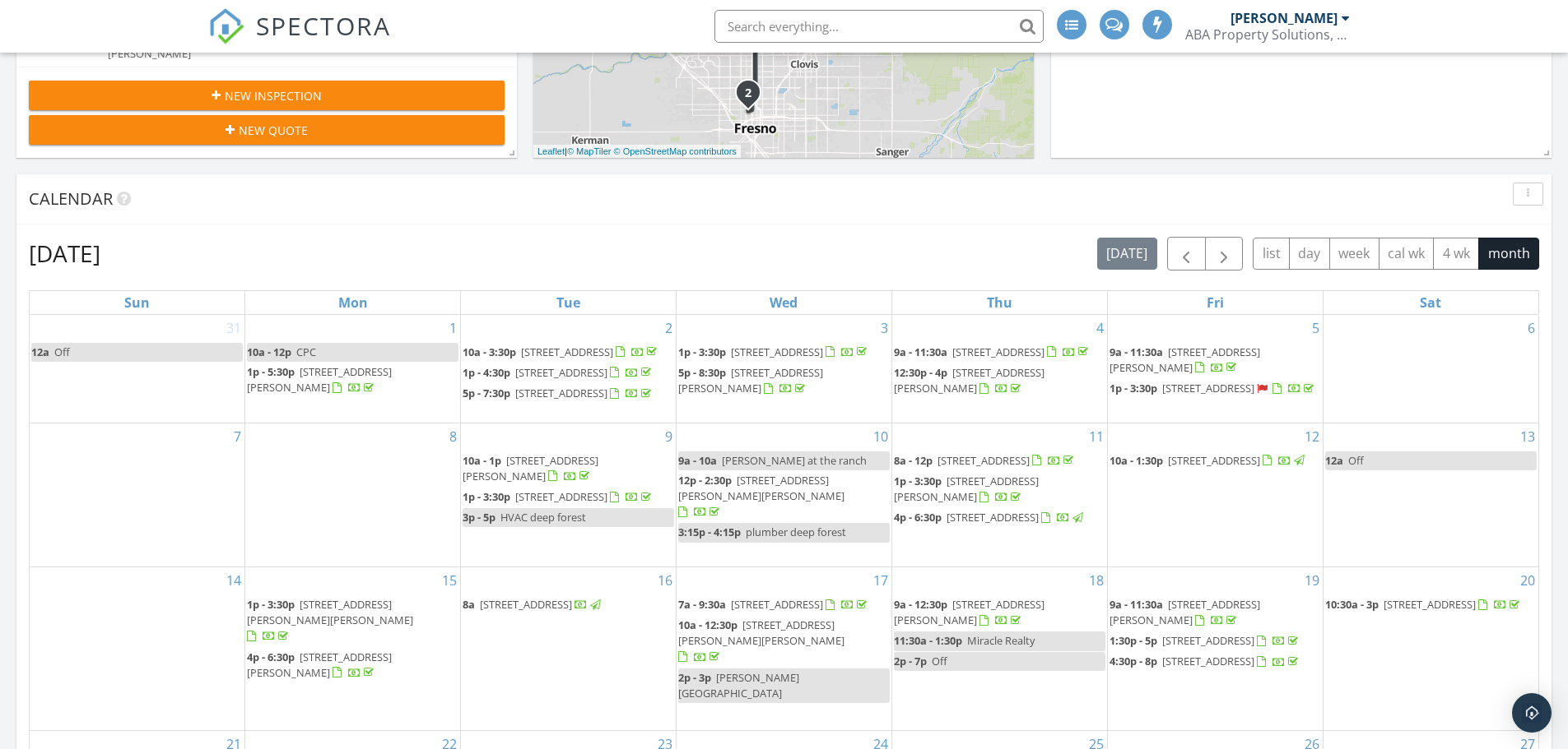
scroll to position [870, 0]
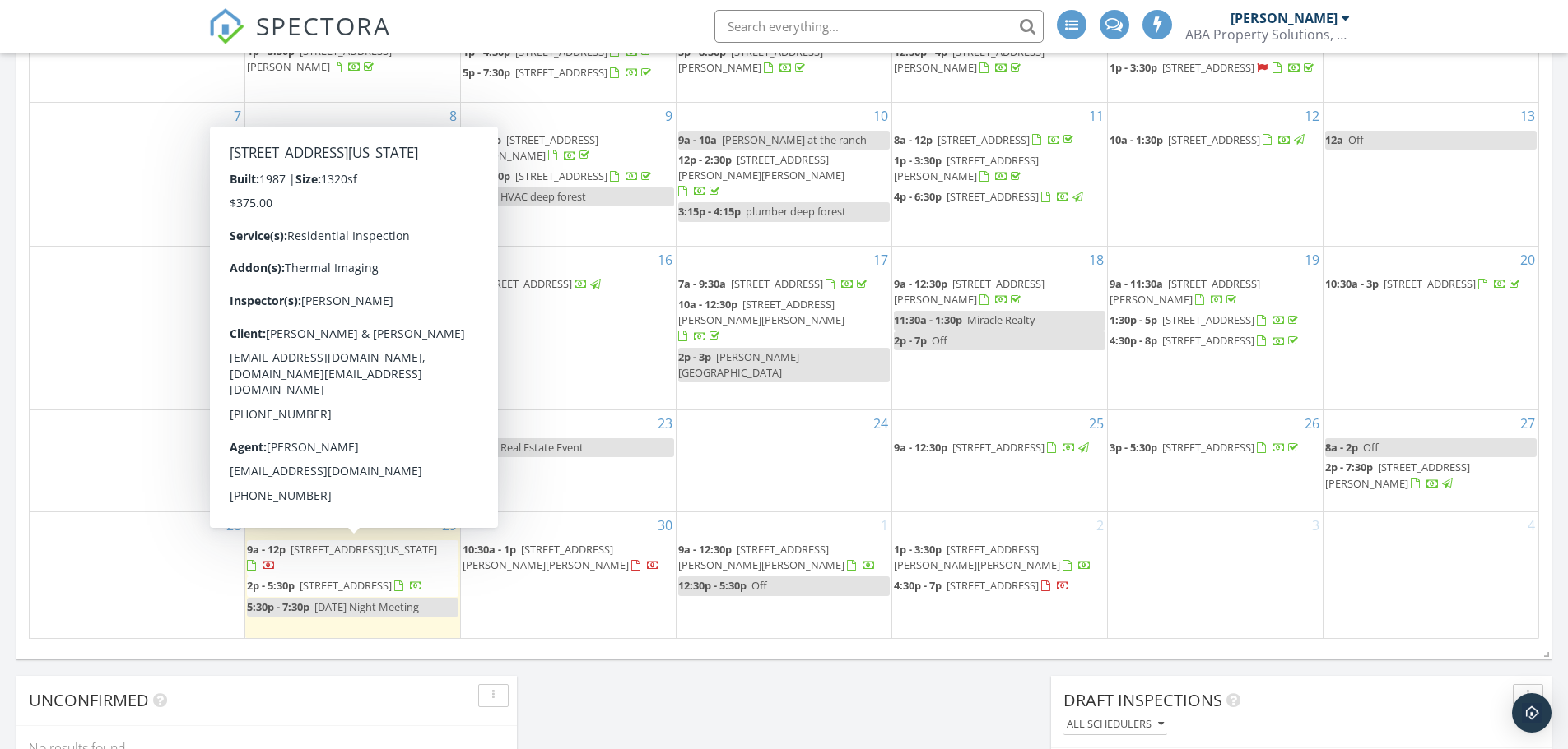
click at [330, 551] on span "[STREET_ADDRESS][US_STATE]" at bounding box center [363, 550] width 146 height 15
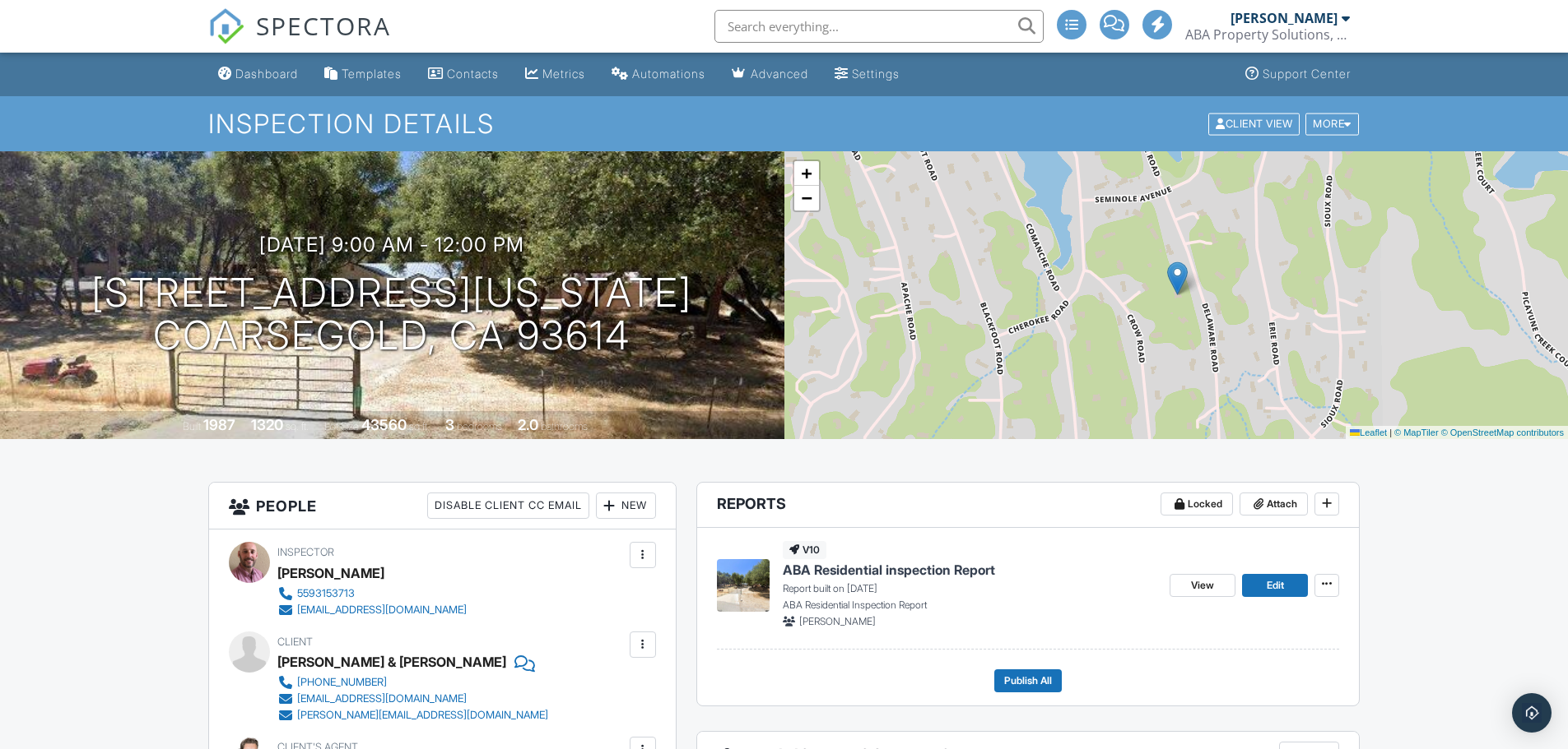
scroll to position [329, 0]
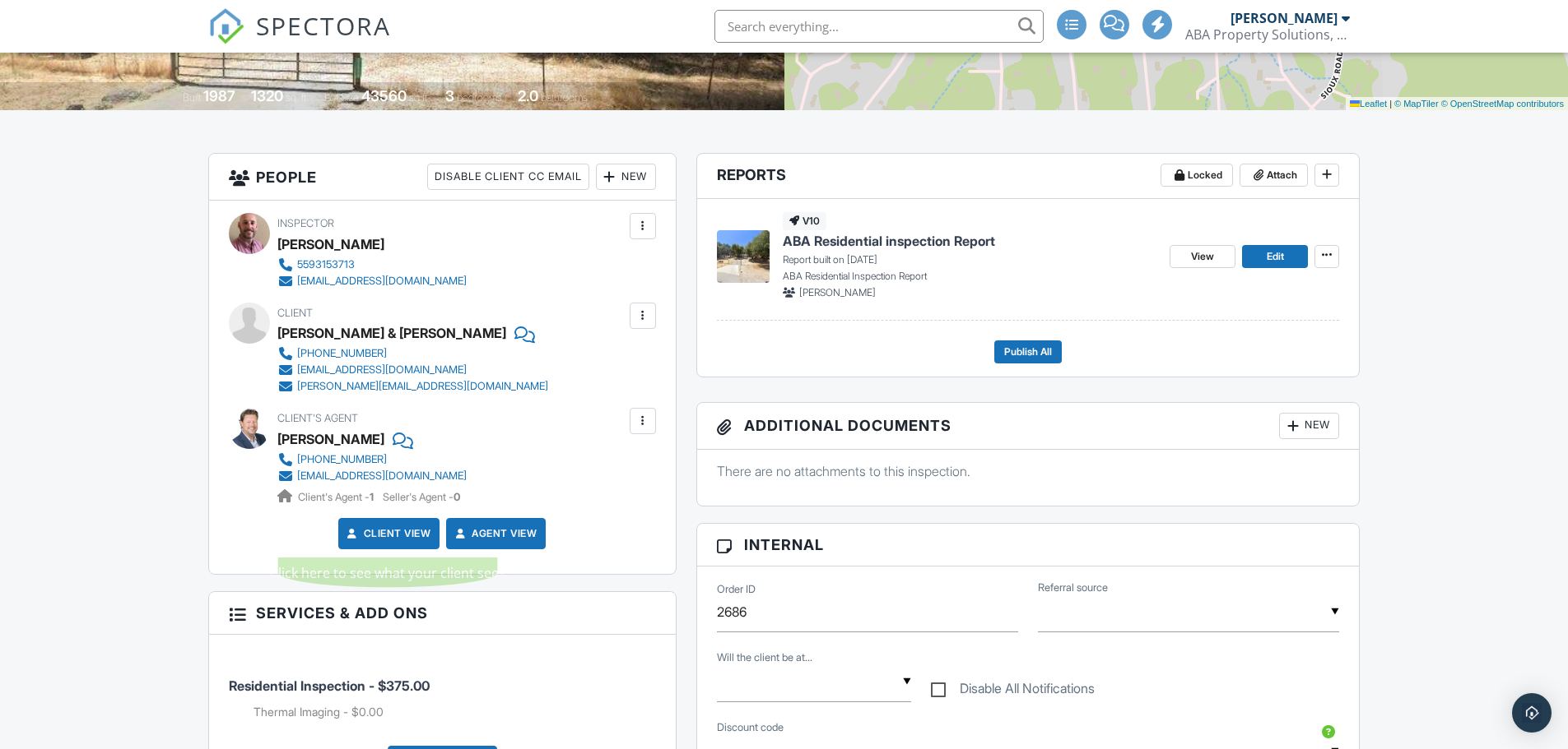
click at [361, 531] on link "Client View" at bounding box center [388, 533] width 87 height 16
click at [398, 472] on div "knelson@realtyconcepts.com" at bounding box center [381, 476] width 169 height 13
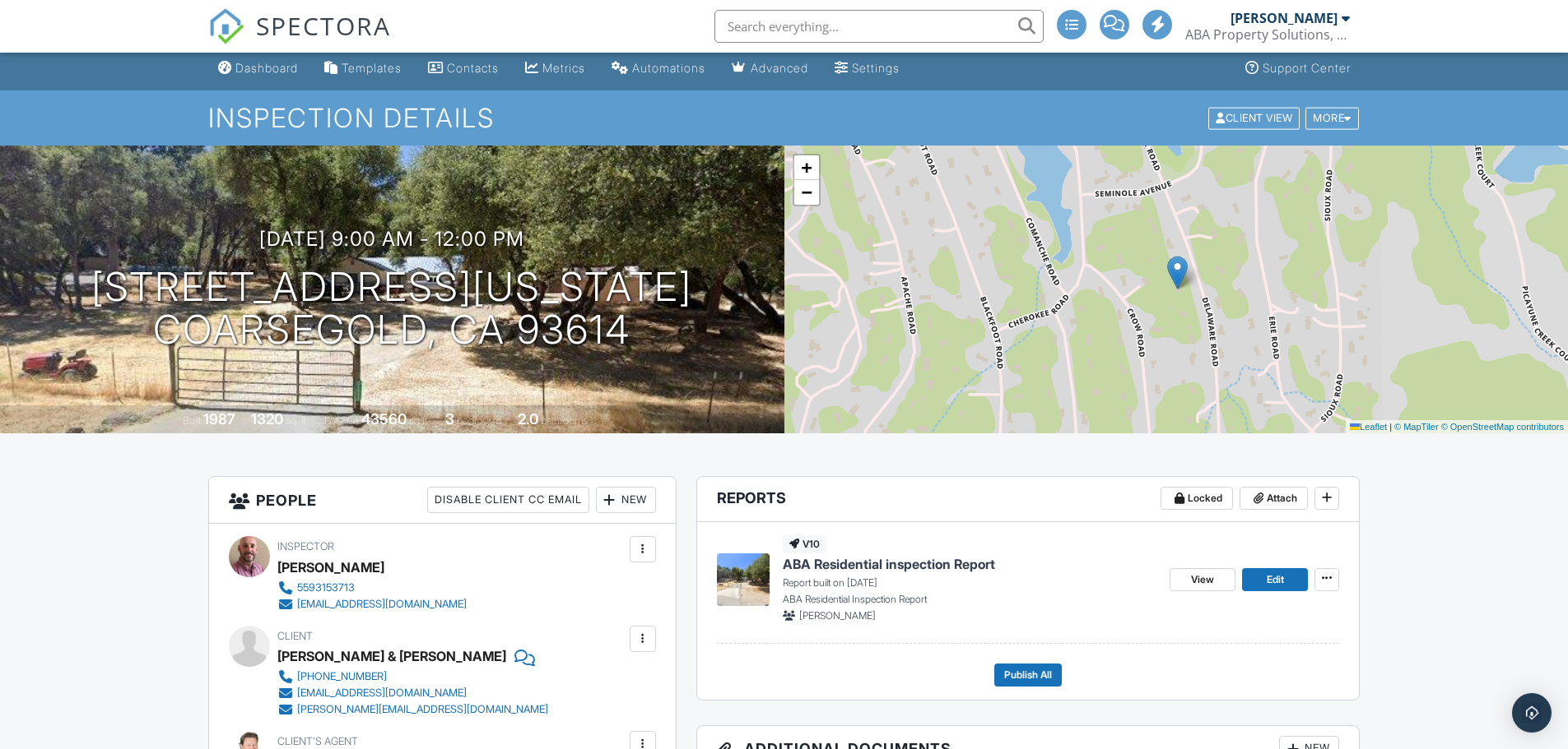
scroll to position [0, 0]
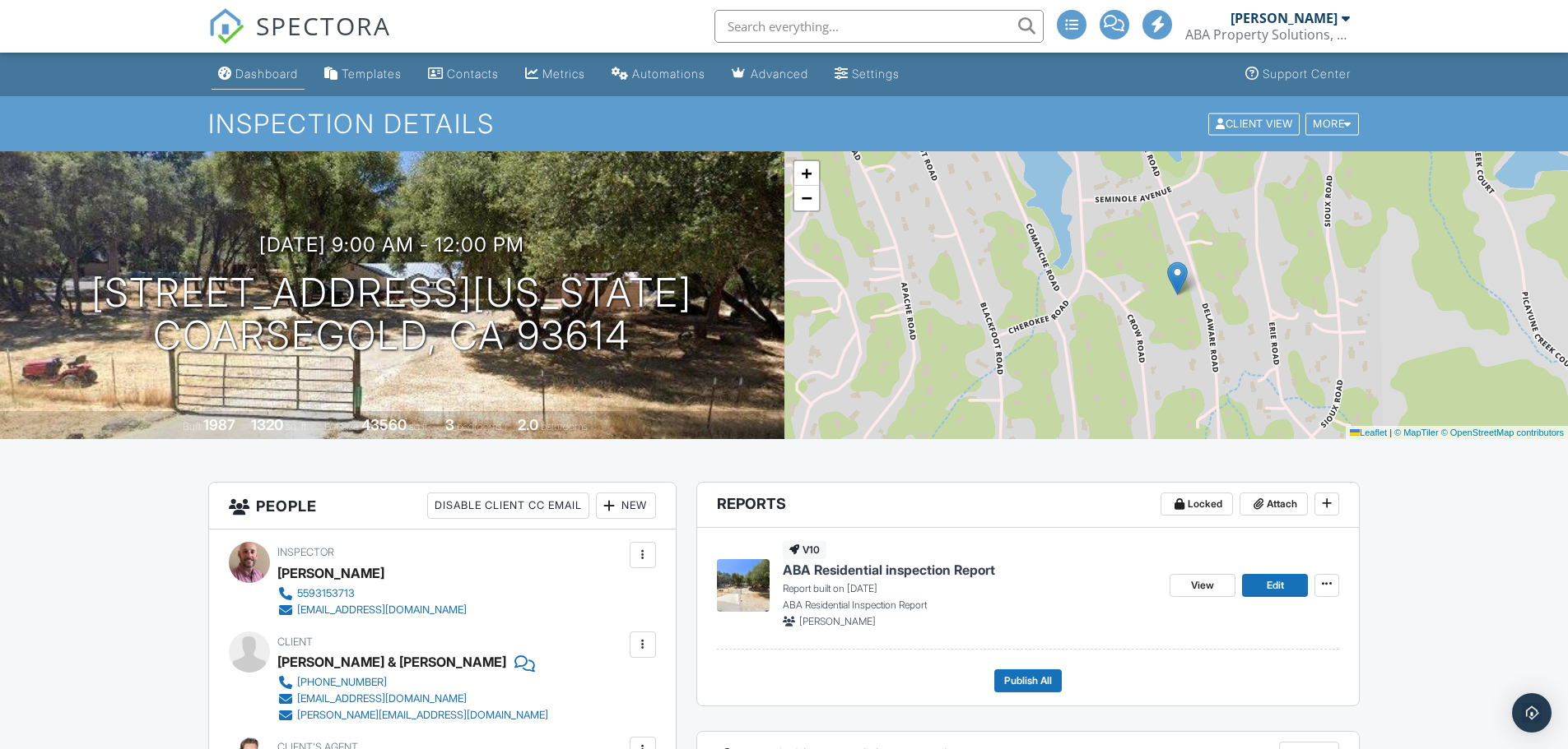
click at [275, 75] on div "Dashboard" at bounding box center [266, 74] width 62 height 14
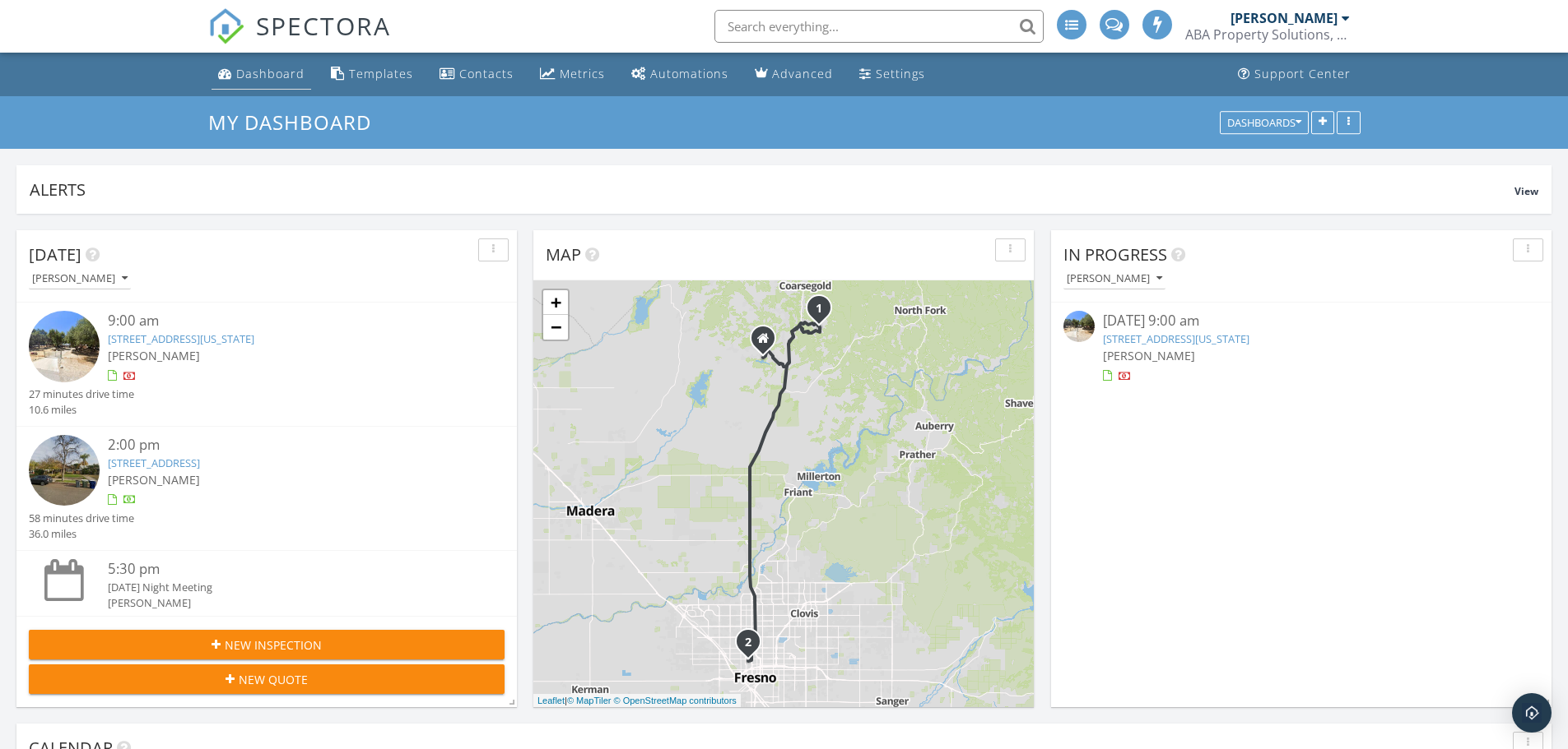
click at [252, 78] on div "Dashboard" at bounding box center [270, 74] width 69 height 16
click at [575, 79] on div "Metrics" at bounding box center [582, 74] width 45 height 16
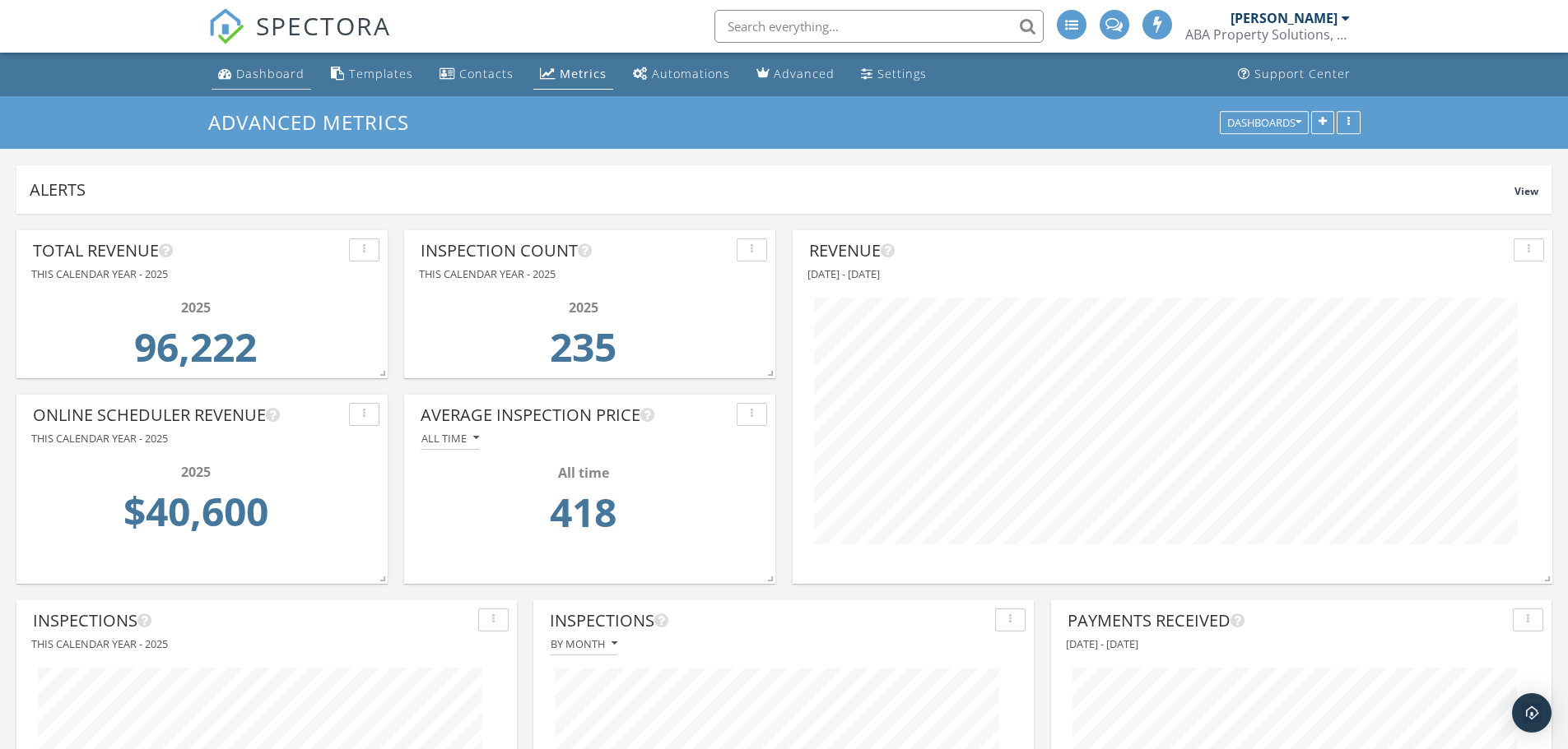
click at [255, 75] on div "Dashboard" at bounding box center [270, 74] width 69 height 16
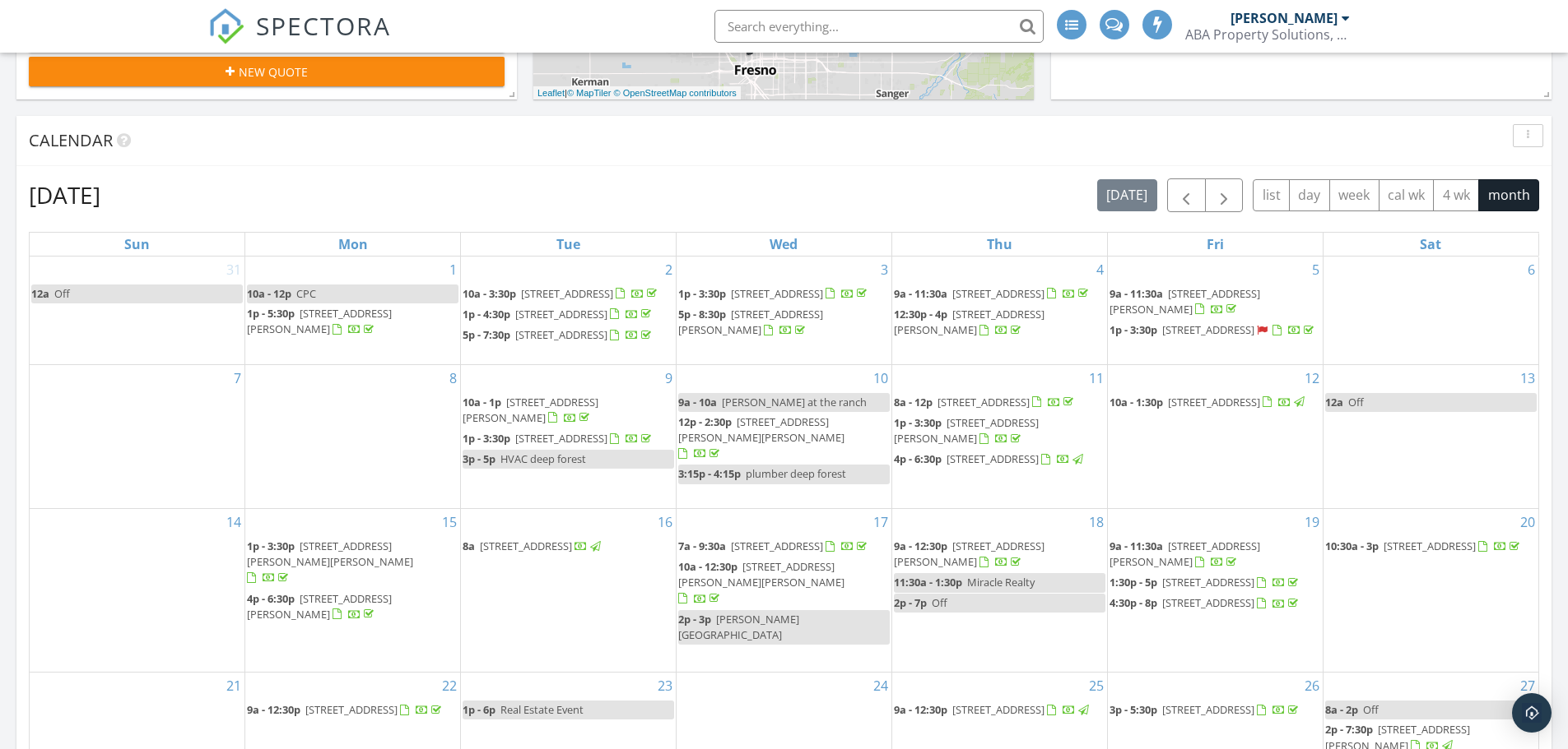
scroll to position [937, 0]
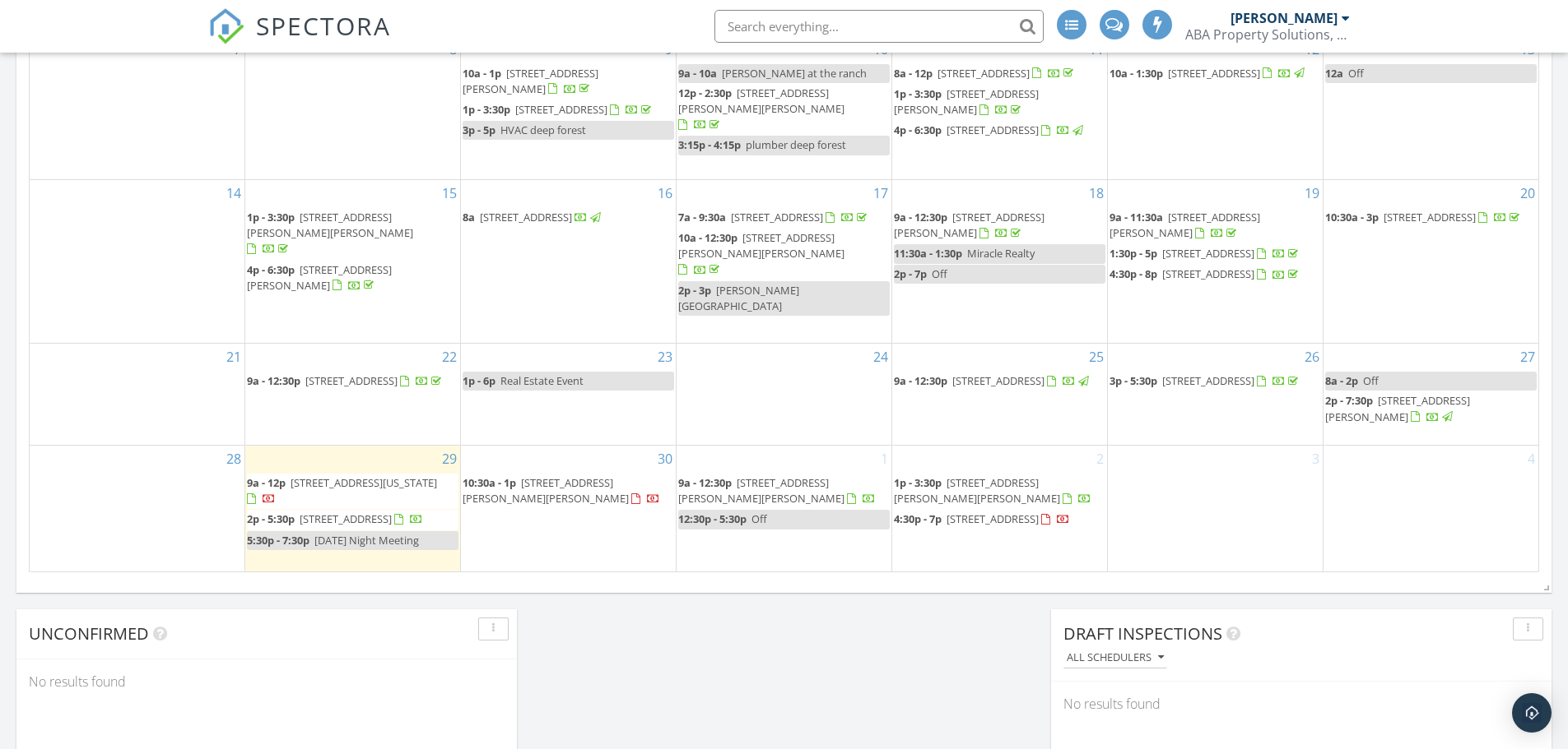
click at [331, 487] on span "[STREET_ADDRESS][US_STATE]" at bounding box center [363, 483] width 146 height 15
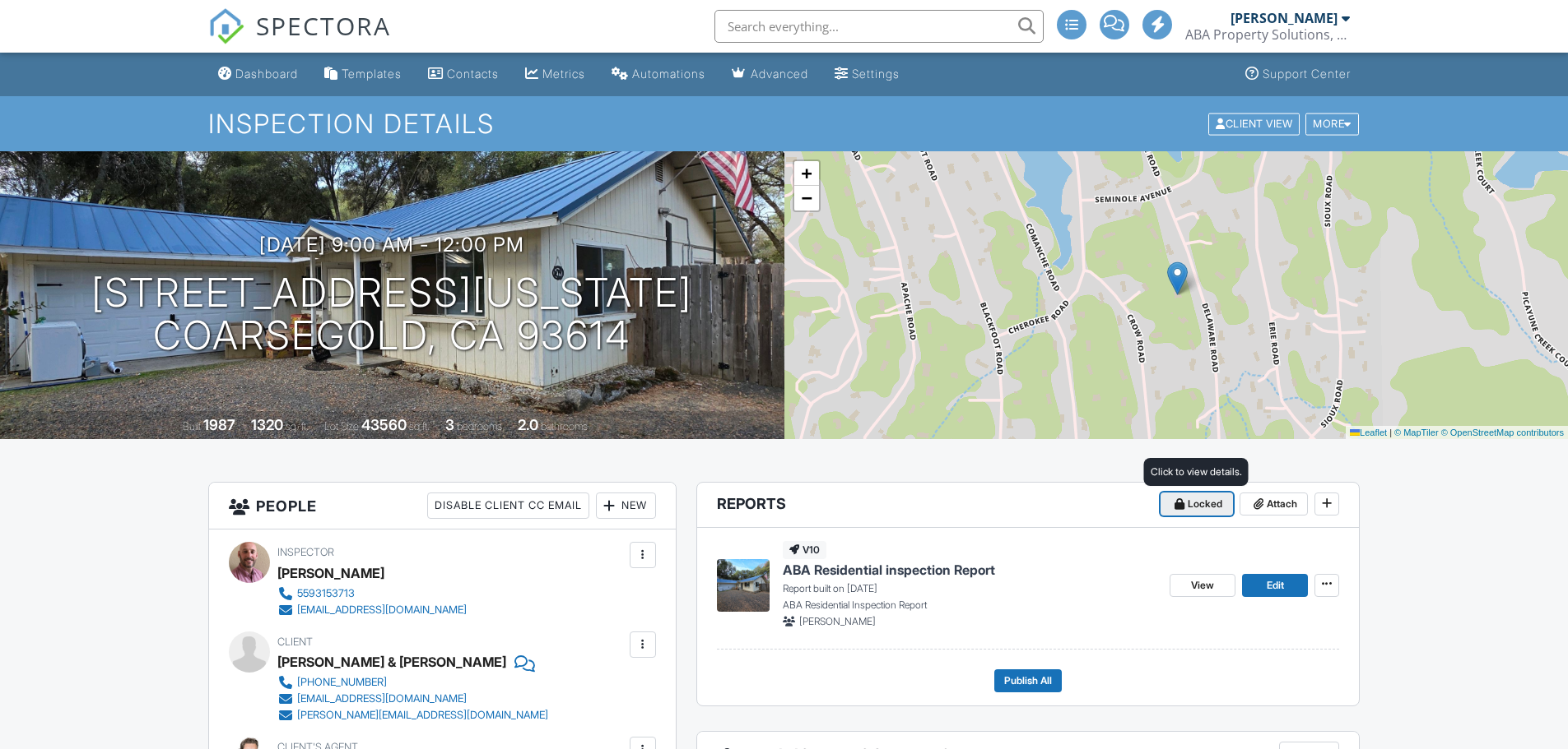
click at [1180, 503] on icon at bounding box center [1179, 504] width 10 height 12
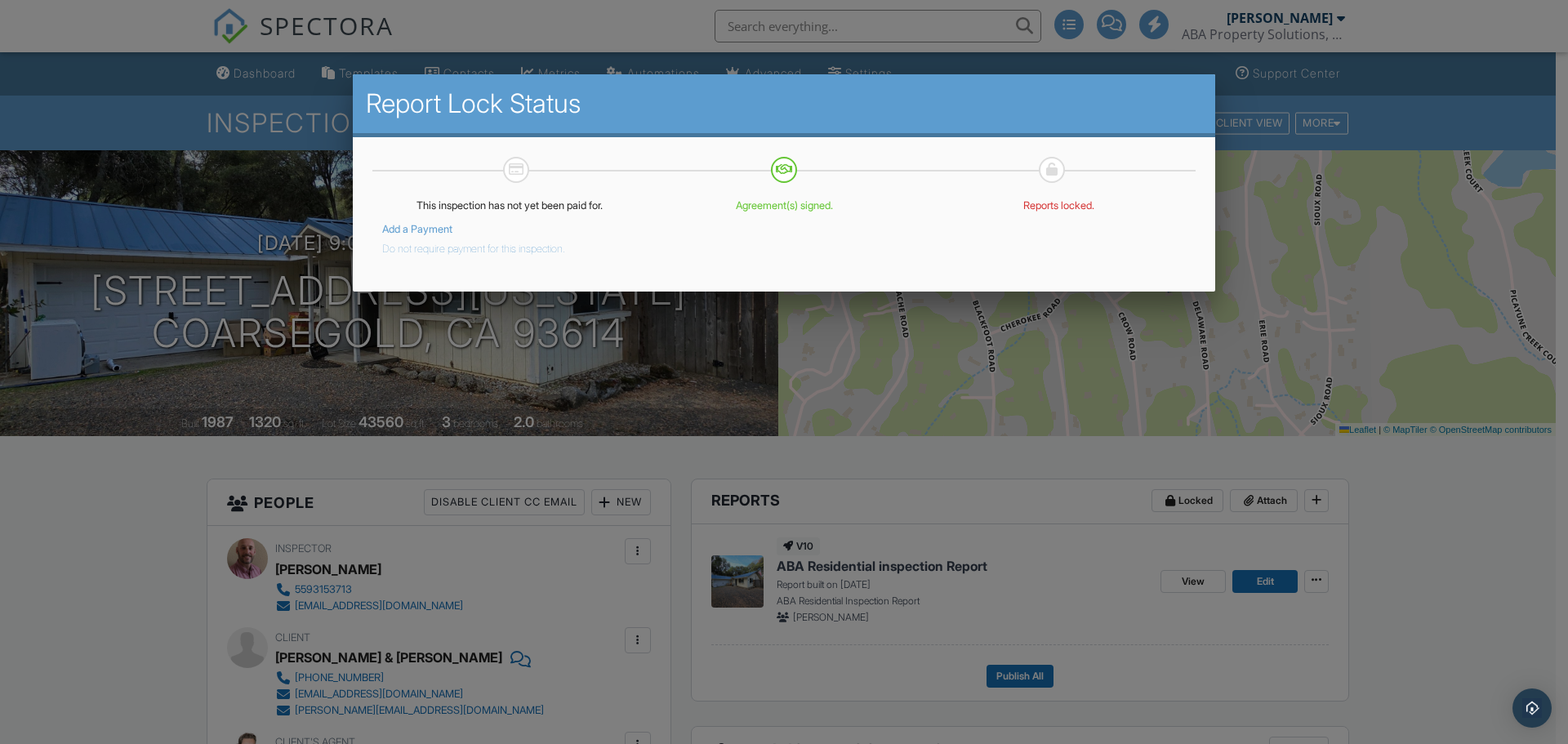
click at [423, 249] on button "Do not require payment for this inspection." at bounding box center [473, 246] width 183 height 19
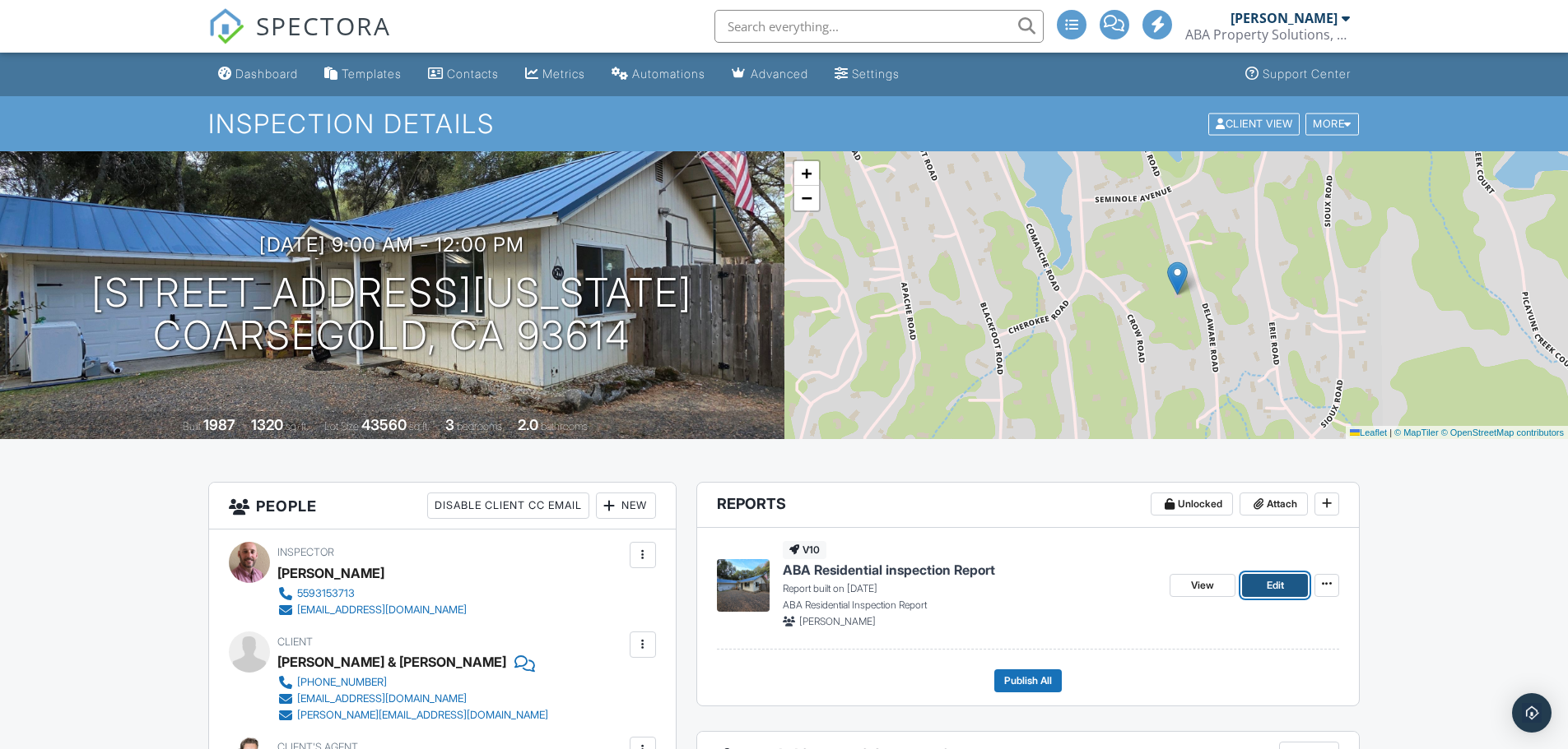
click at [1273, 584] on span "Edit" at bounding box center [1275, 585] width 17 height 16
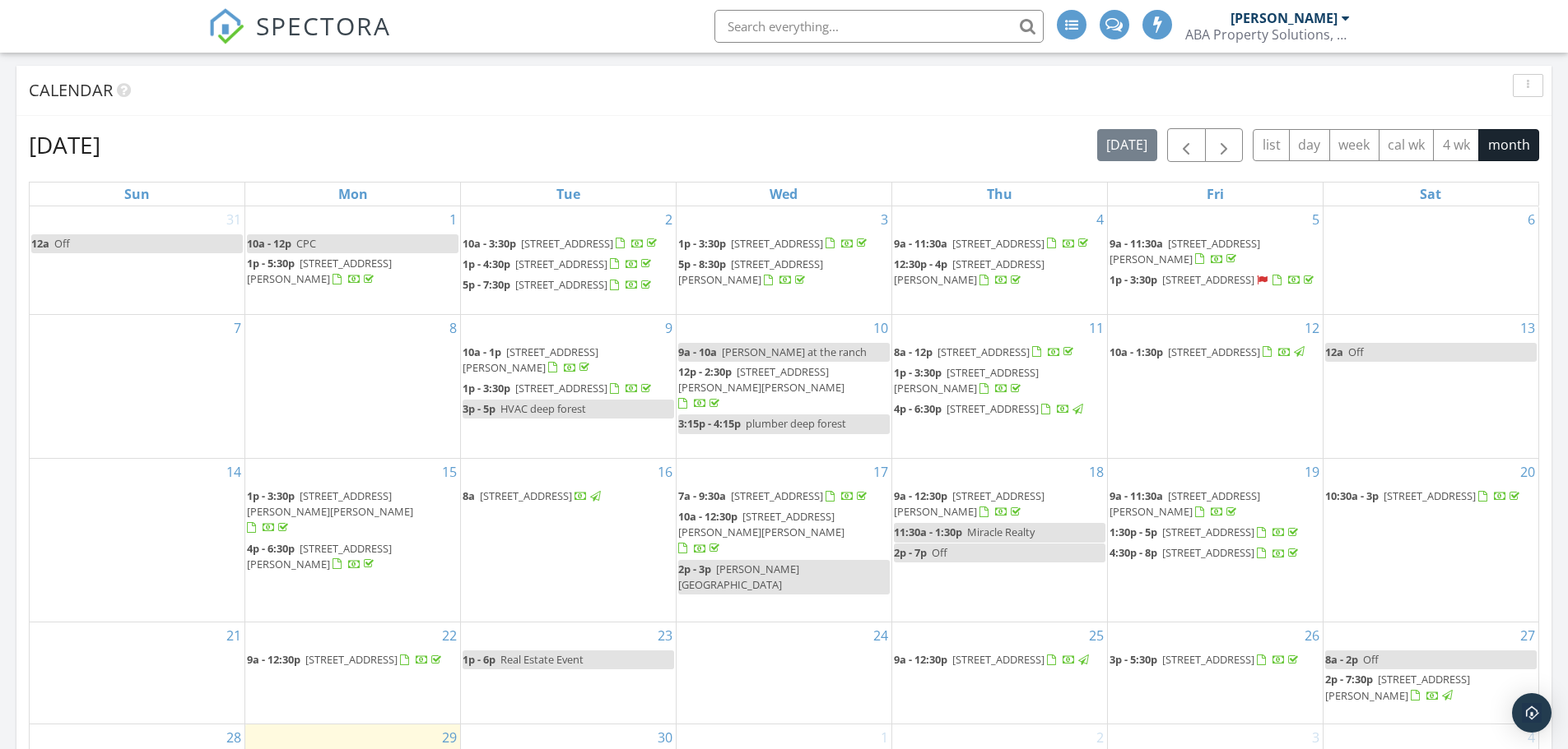
scroll to position [987, 0]
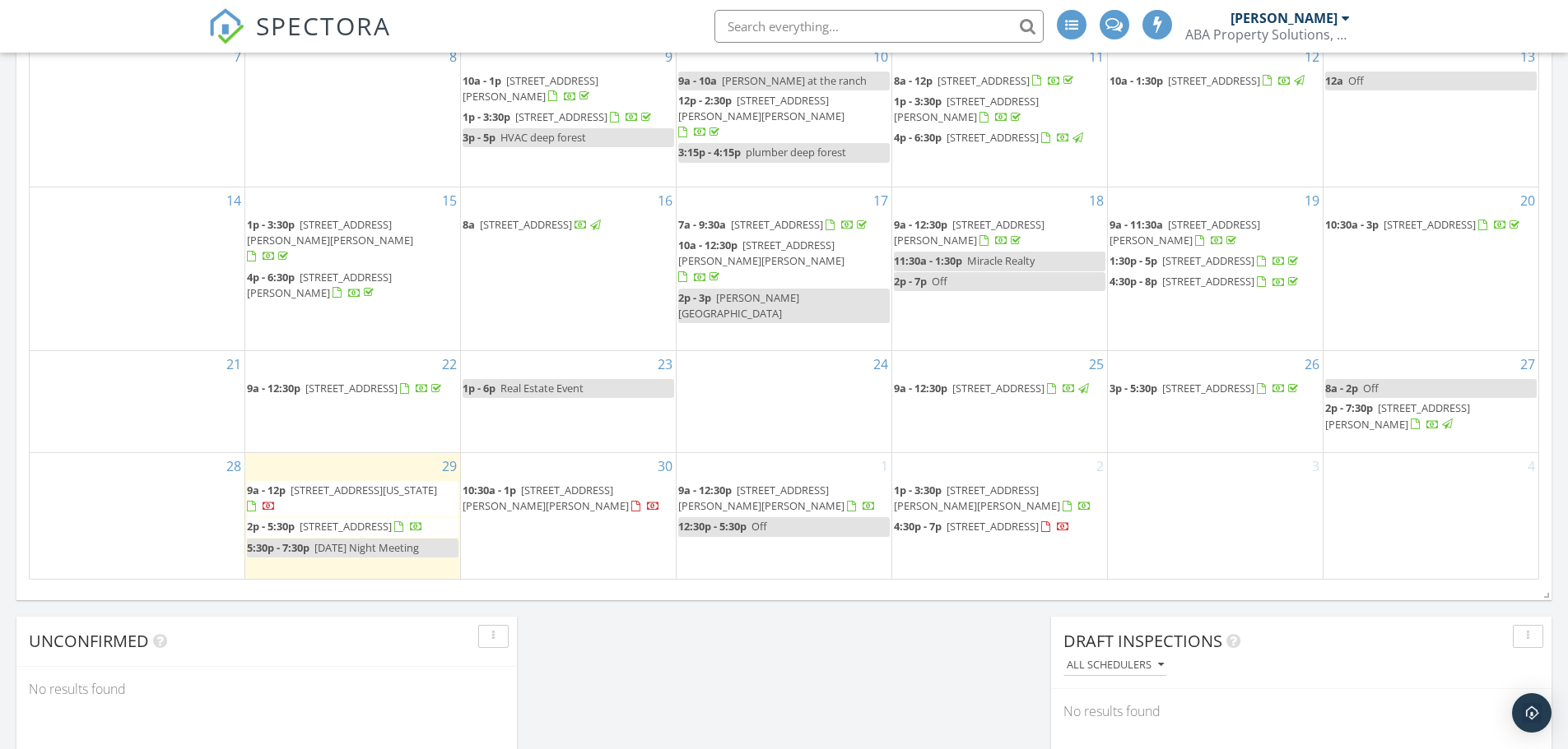
scroll to position [0, 0]
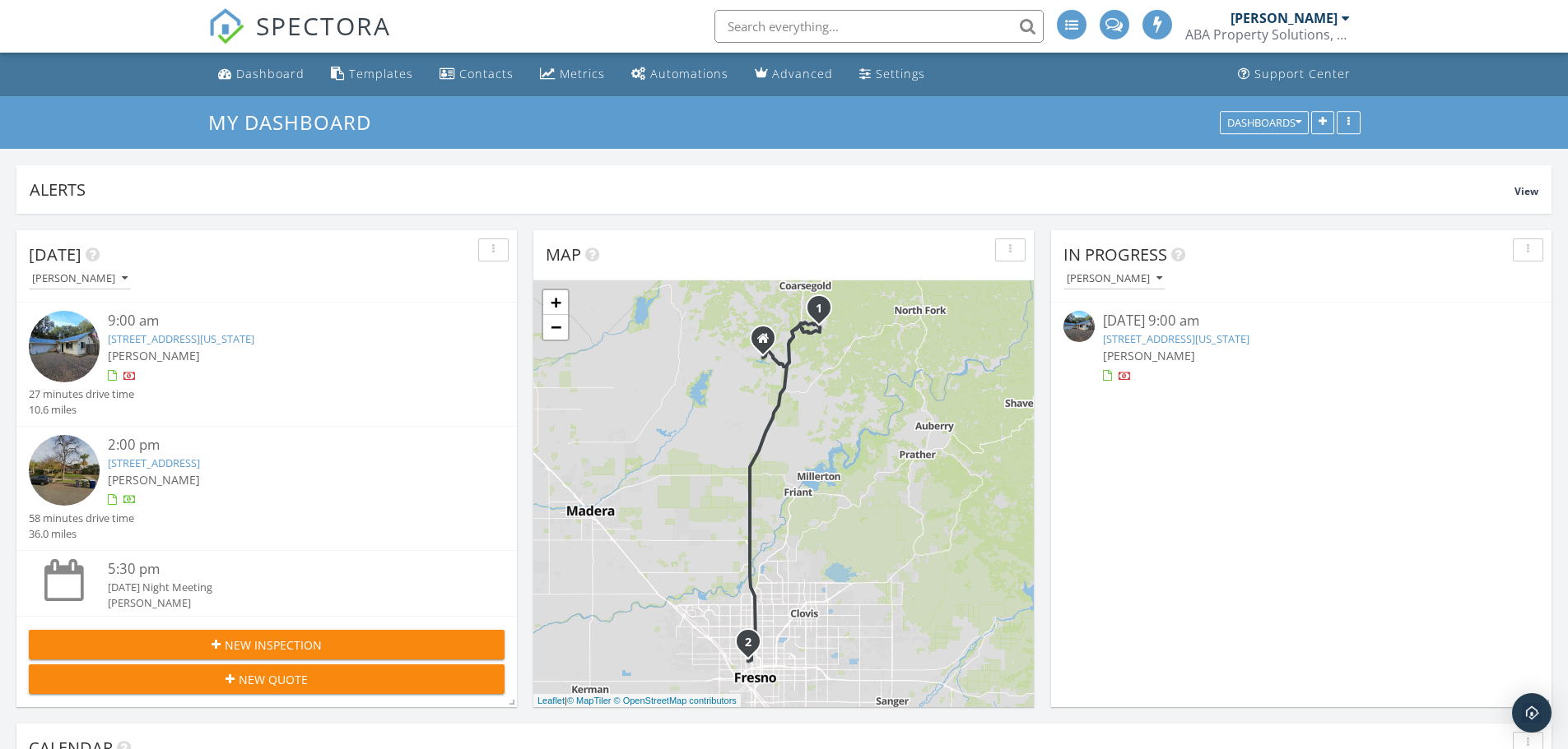
click at [207, 332] on link "31548 Delaware Rd, Coarsegold, CA 93614" at bounding box center [181, 338] width 146 height 15
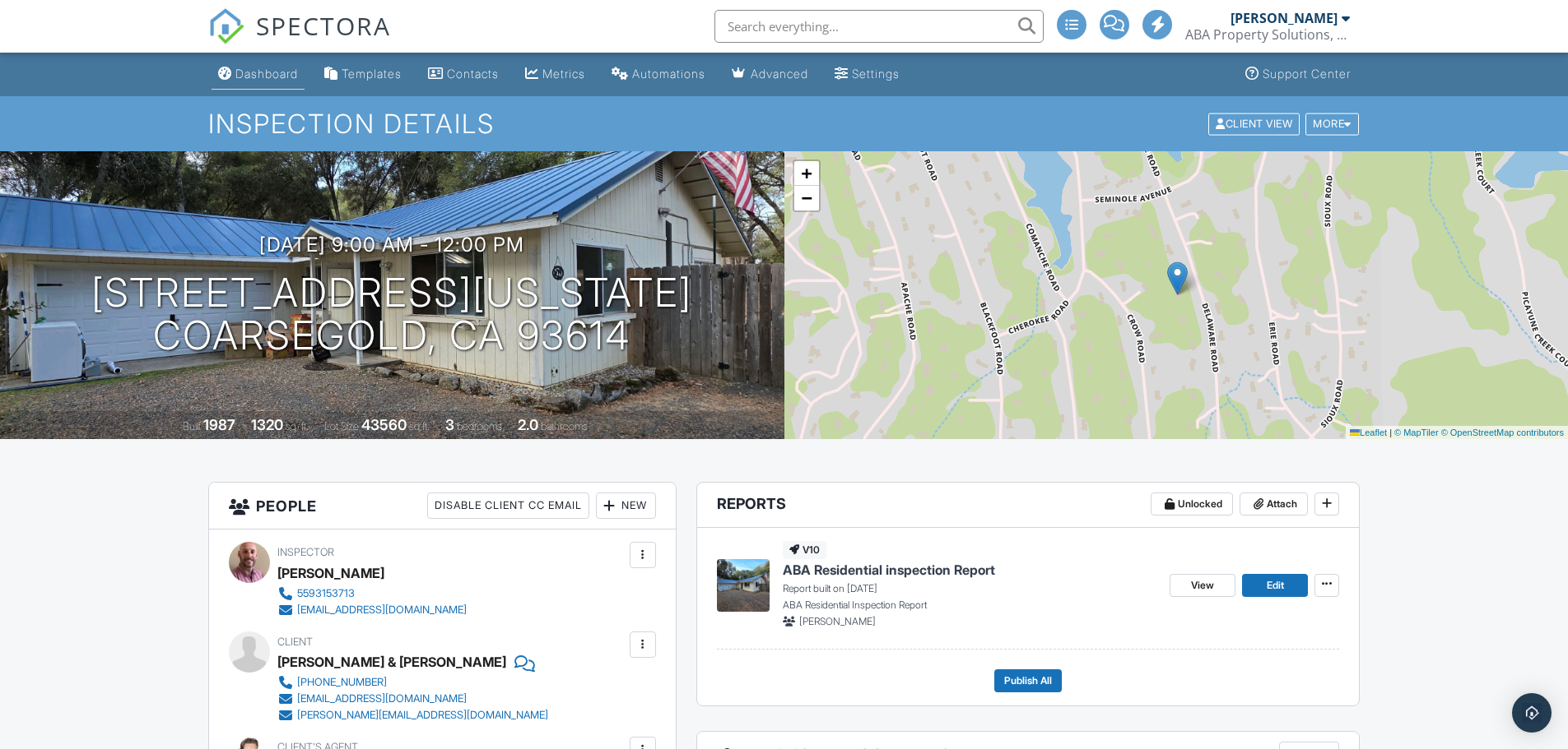
click at [286, 73] on div "Dashboard" at bounding box center [266, 74] width 62 height 14
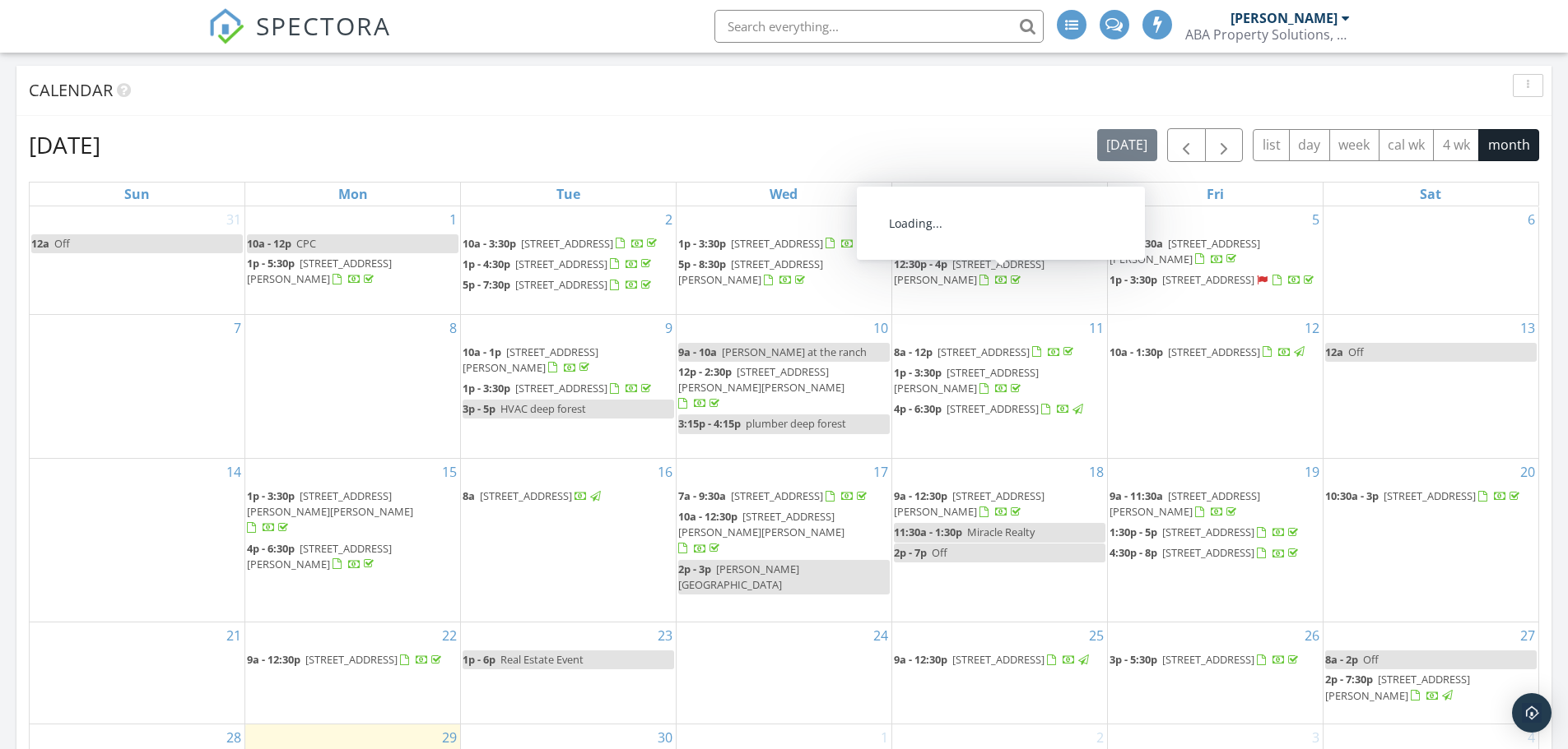
scroll to position [987, 0]
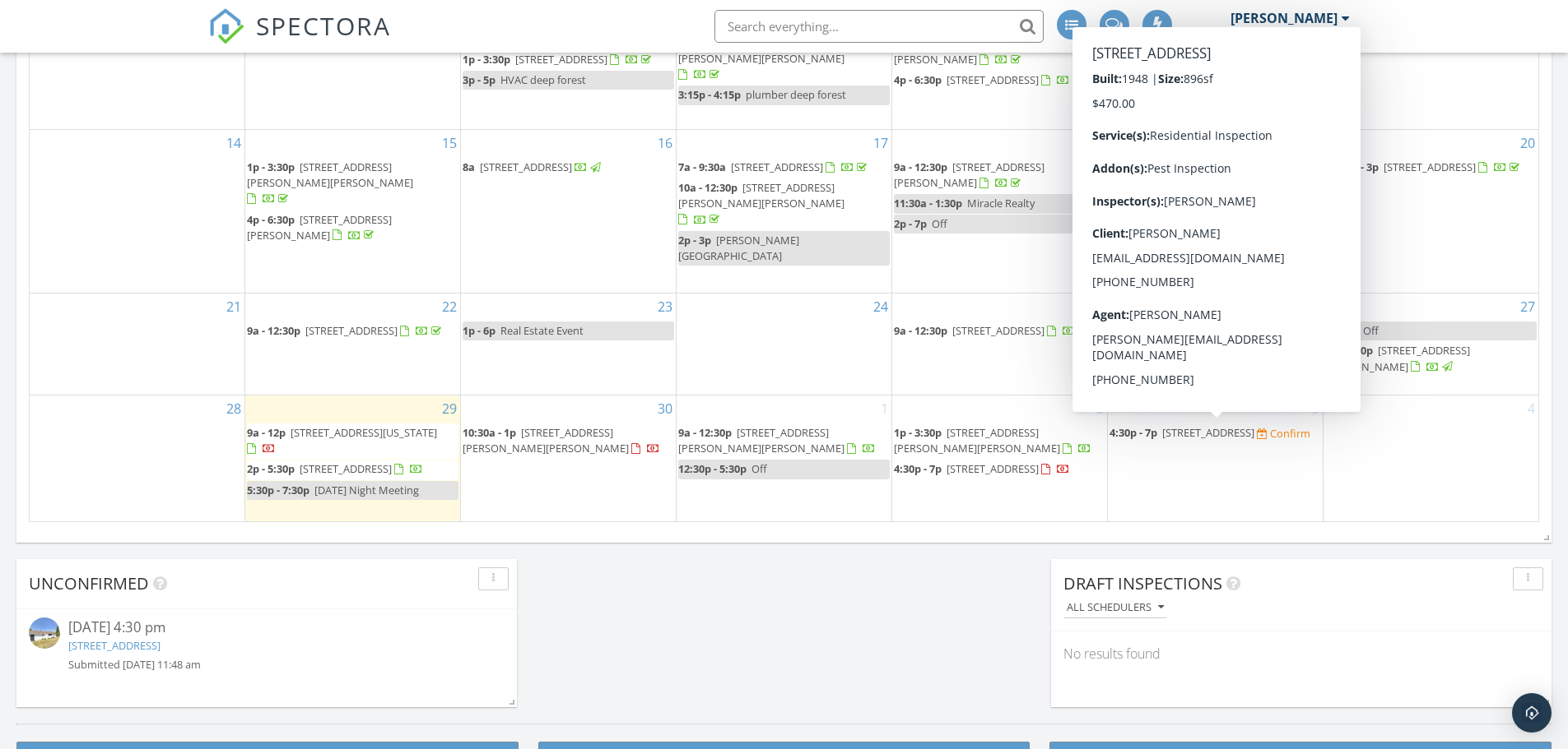
click at [1143, 439] on span "4:30p - 7p" at bounding box center [1133, 433] width 48 height 15
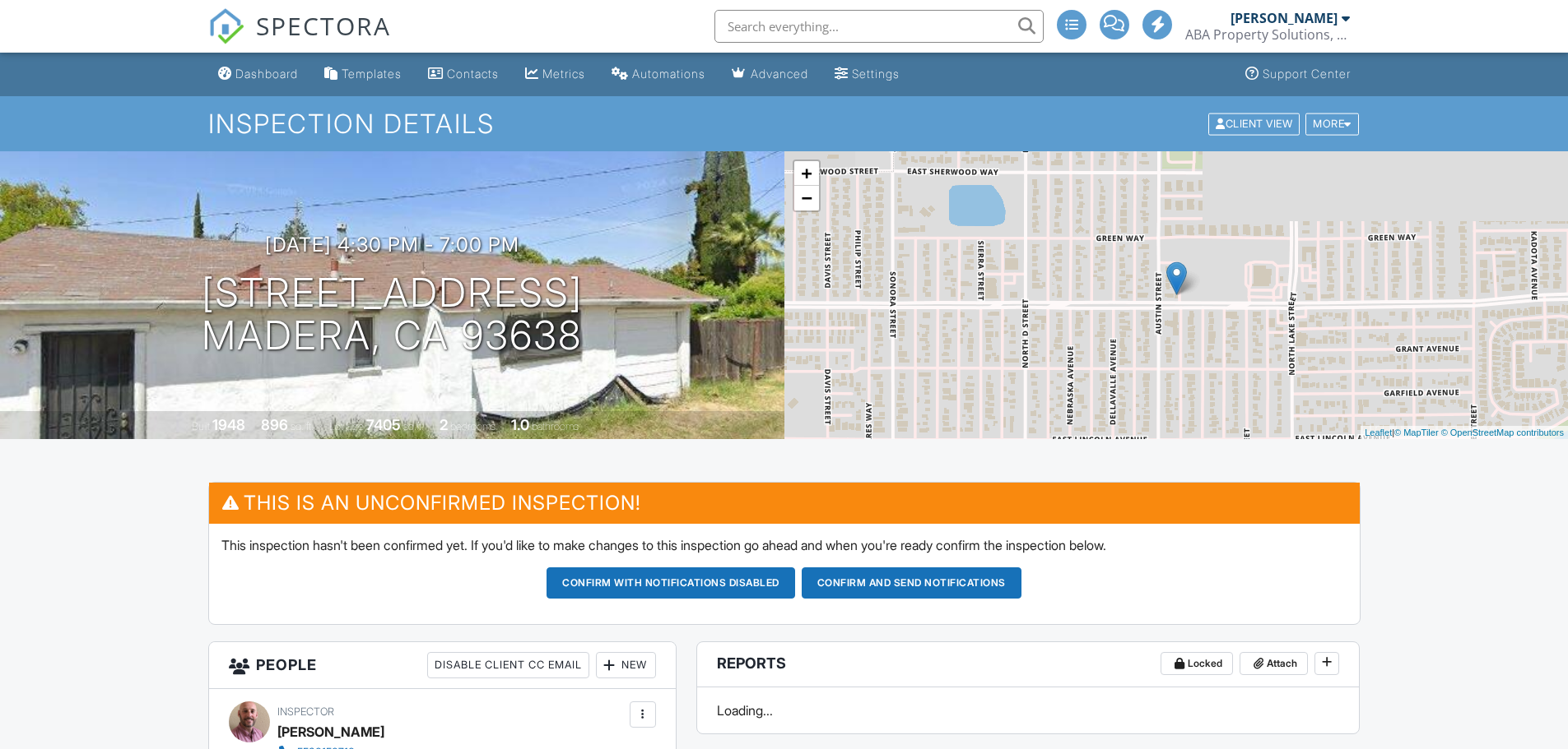
click at [953, 587] on button "Confirm and send notifications" at bounding box center [911, 582] width 220 height 31
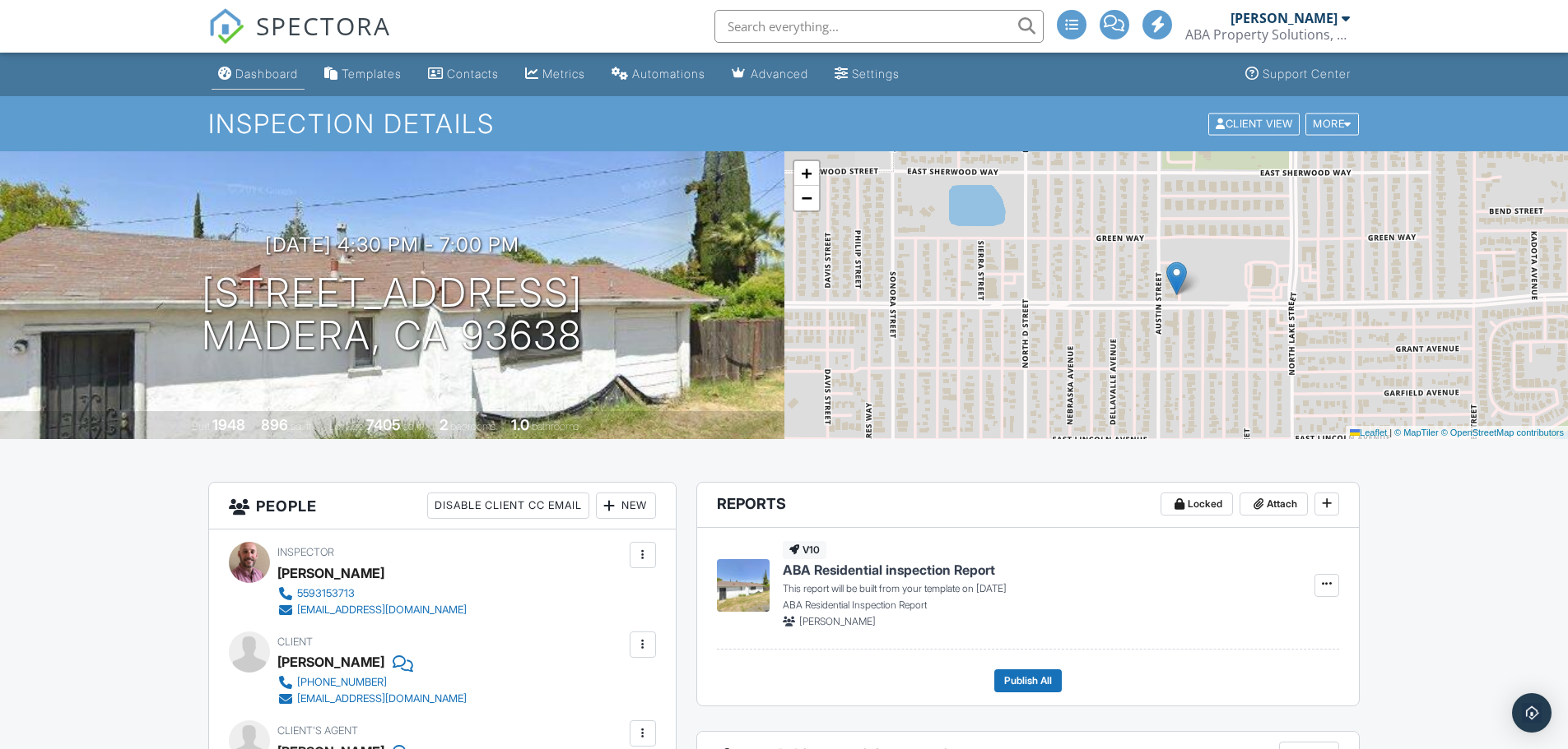
click at [253, 71] on div "Dashboard" at bounding box center [266, 74] width 62 height 14
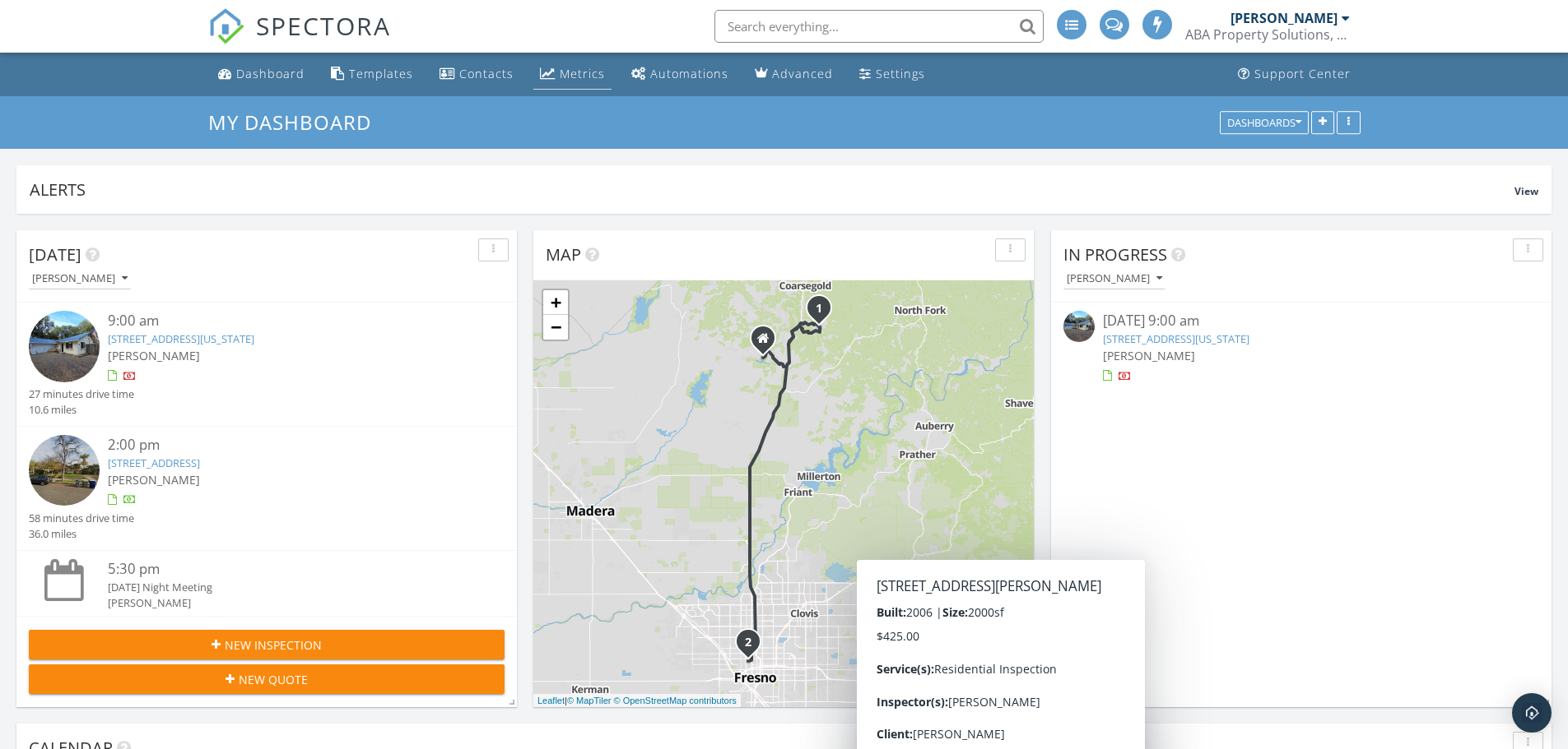
click at [573, 75] on div "Metrics" at bounding box center [582, 74] width 45 height 16
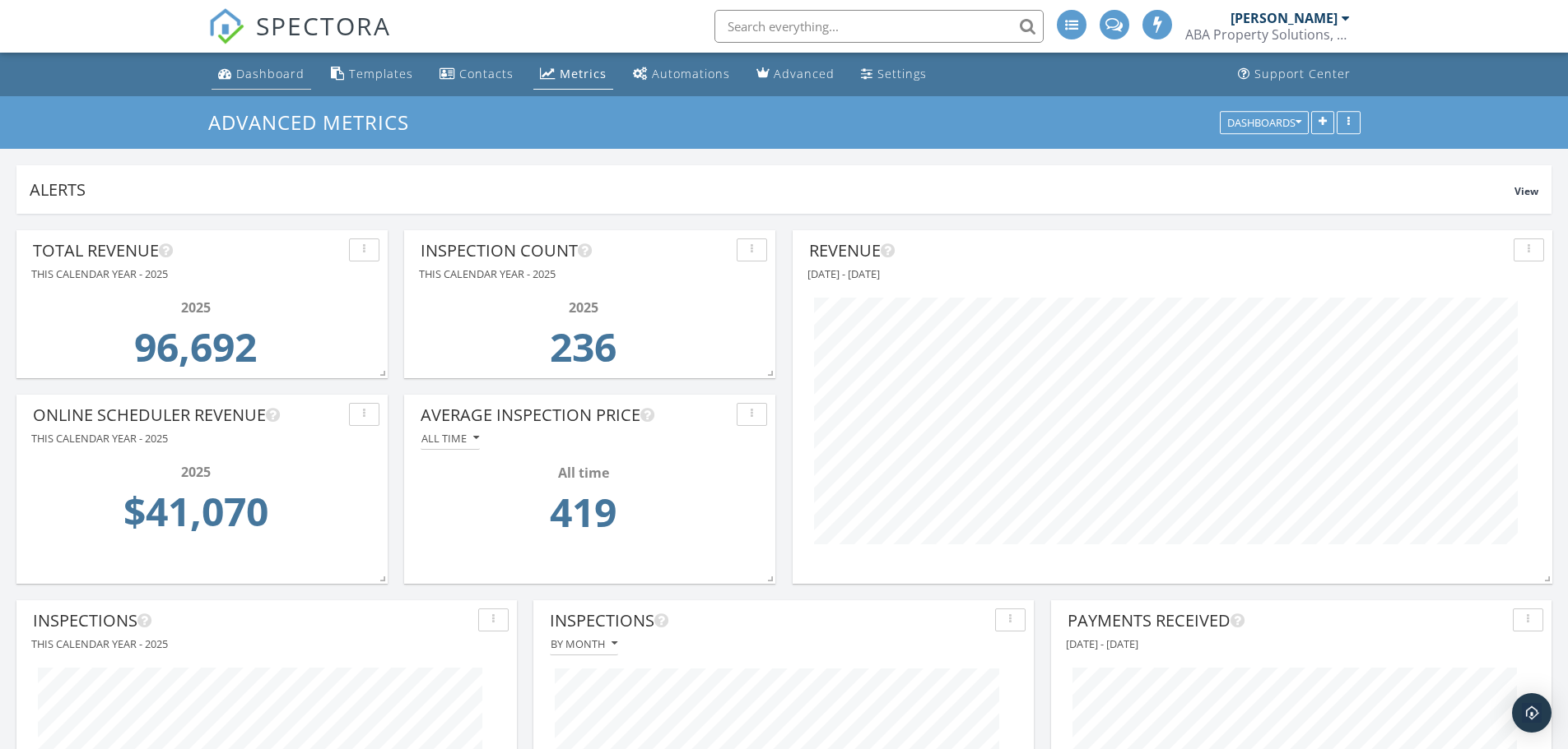
click at [273, 81] on link "Dashboard" at bounding box center [261, 75] width 100 height 30
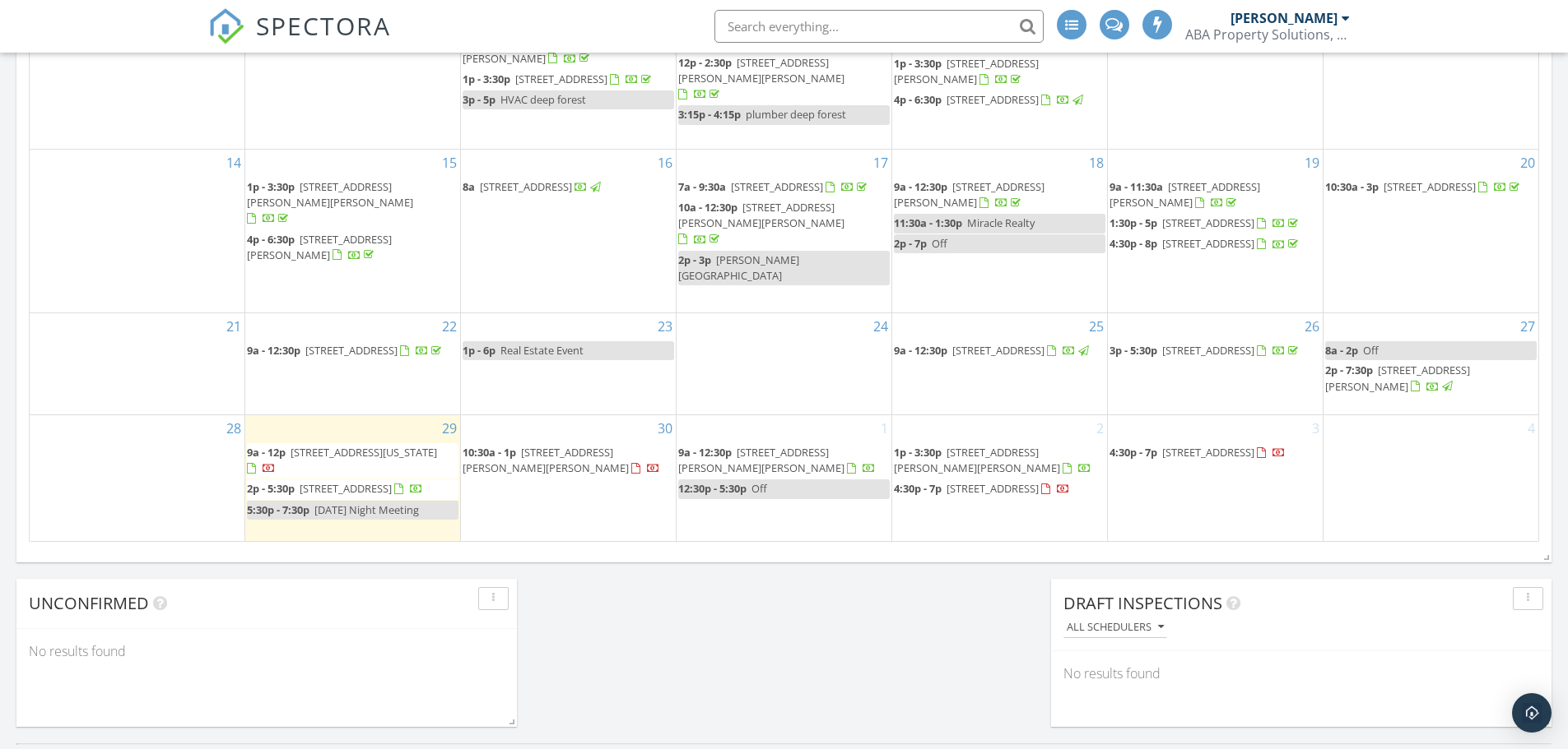
scroll to position [987, 0]
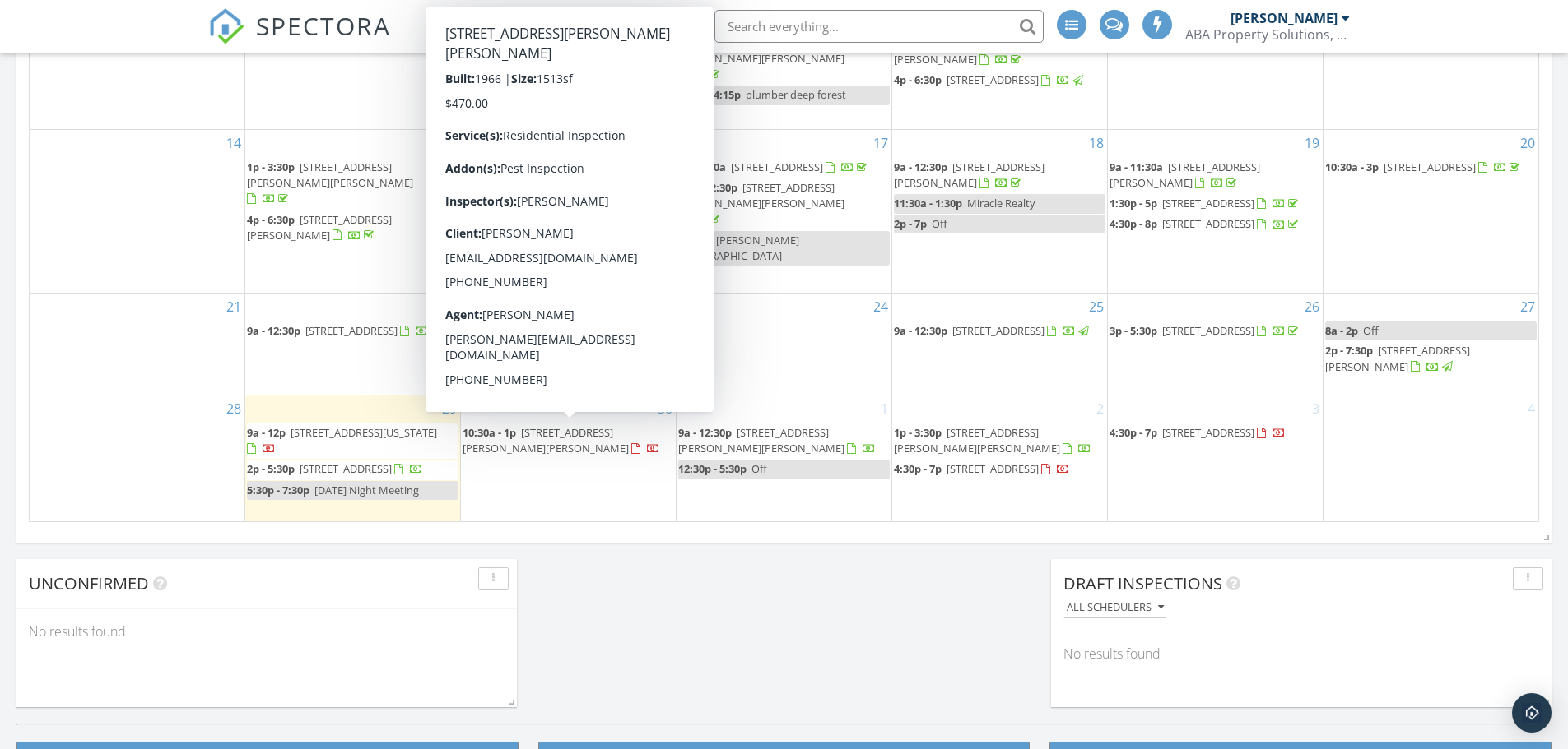
click at [534, 436] on span "[STREET_ADDRESS][PERSON_NAME][PERSON_NAME]" at bounding box center [545, 441] width 167 height 30
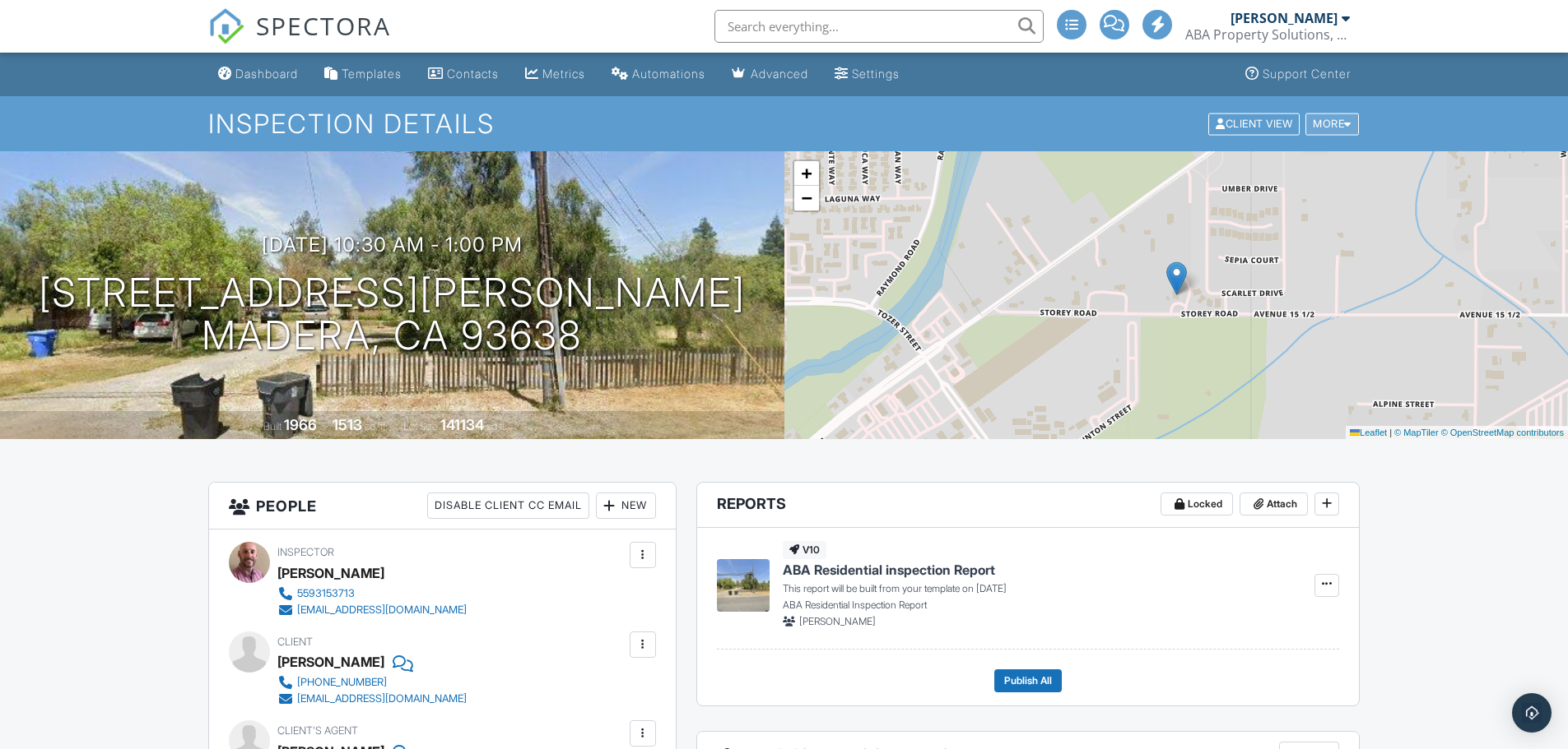
click at [1335, 118] on div "More" at bounding box center [1332, 124] width 53 height 22
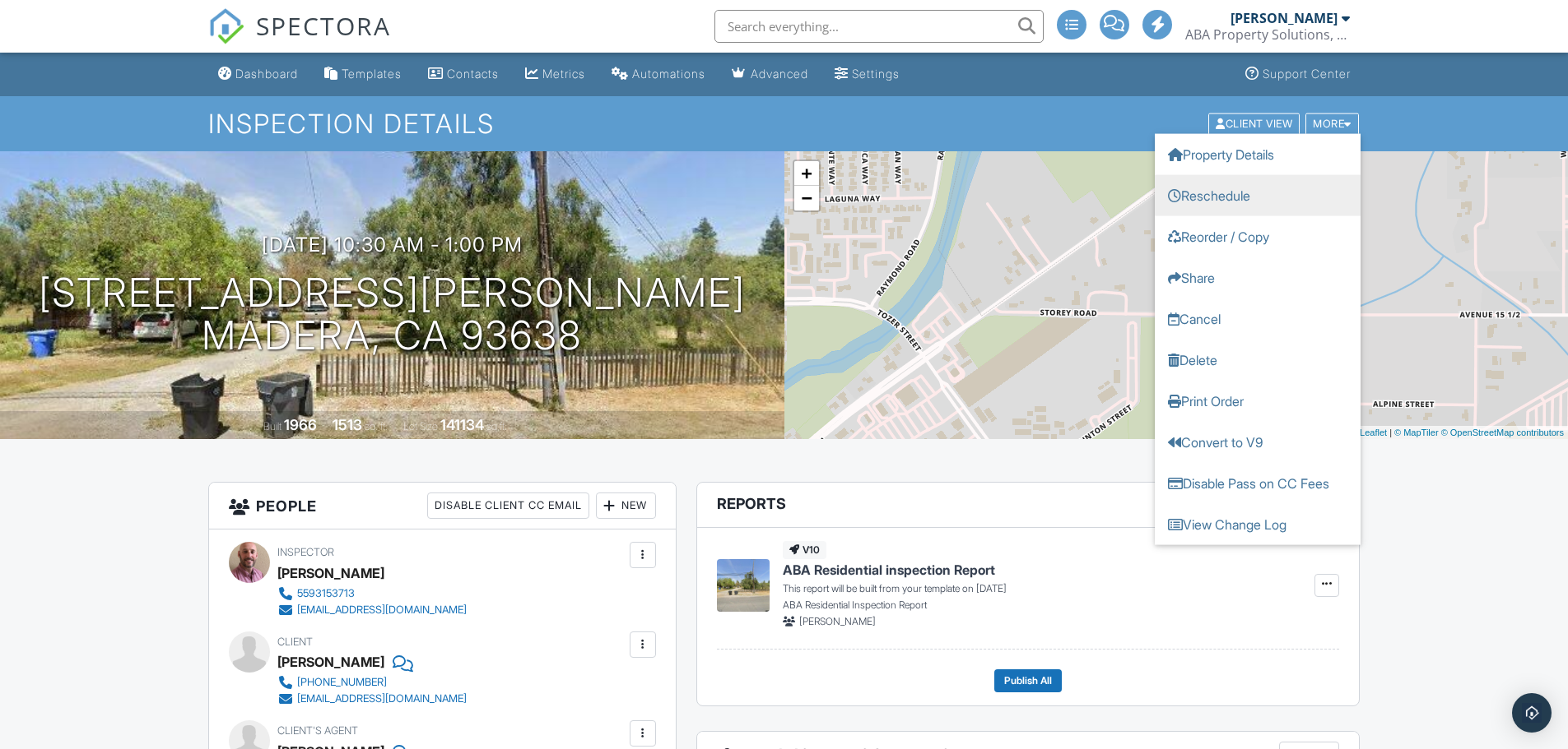
click at [1276, 199] on link "Reschedule" at bounding box center [1257, 195] width 206 height 41
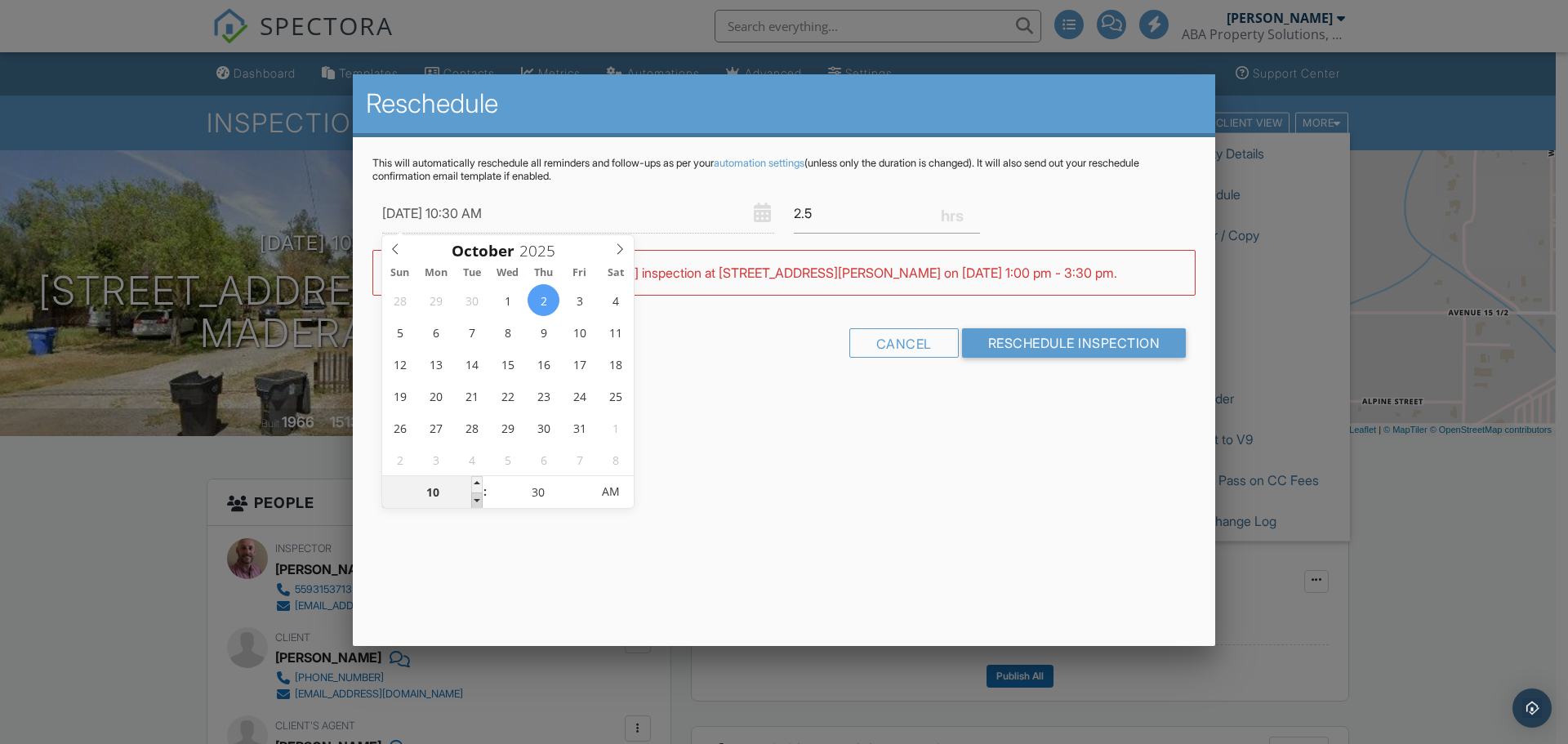
type input "10/02/2025 9:30 AM"
type input "09"
click at [477, 500] on span at bounding box center [477, 501] width 11 height 16
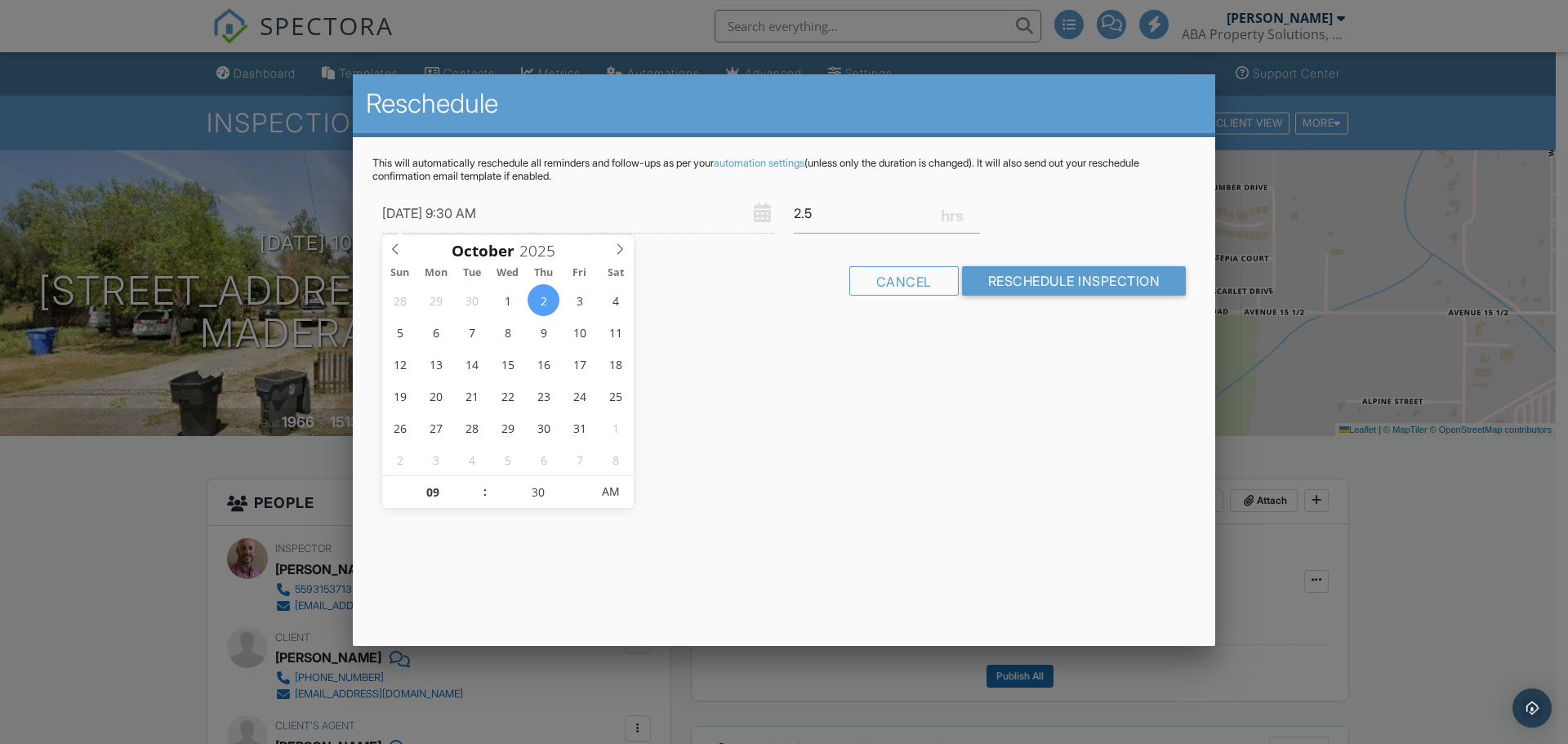
click at [864, 423] on div "Reschedule This will automatically reschedule all reminders and follow-ups as p…" at bounding box center [784, 360] width 862 height 572
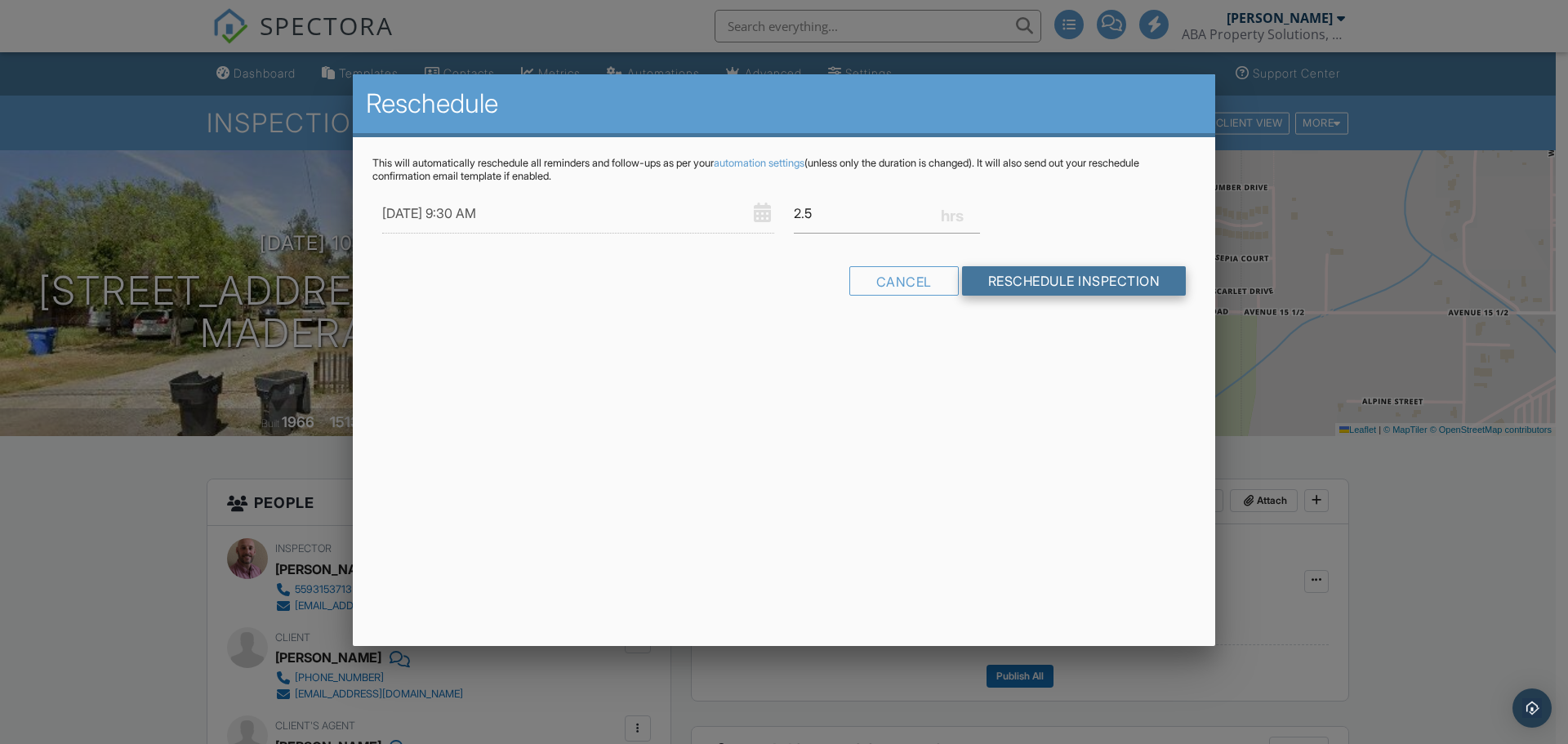
click at [1115, 281] on input "Reschedule Inspection" at bounding box center [1075, 280] width 225 height 29
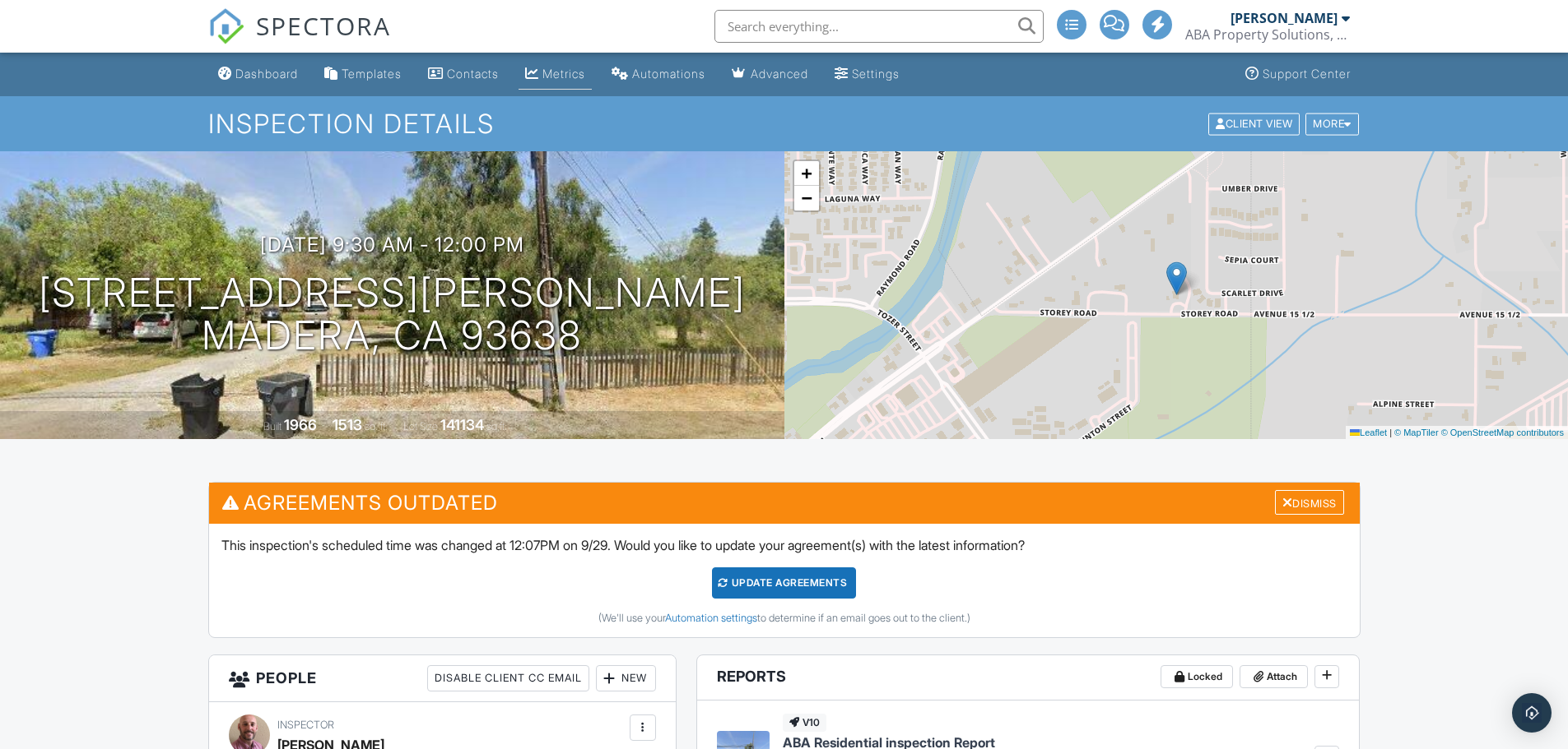
click at [583, 72] on div "Metrics" at bounding box center [564, 74] width 43 height 14
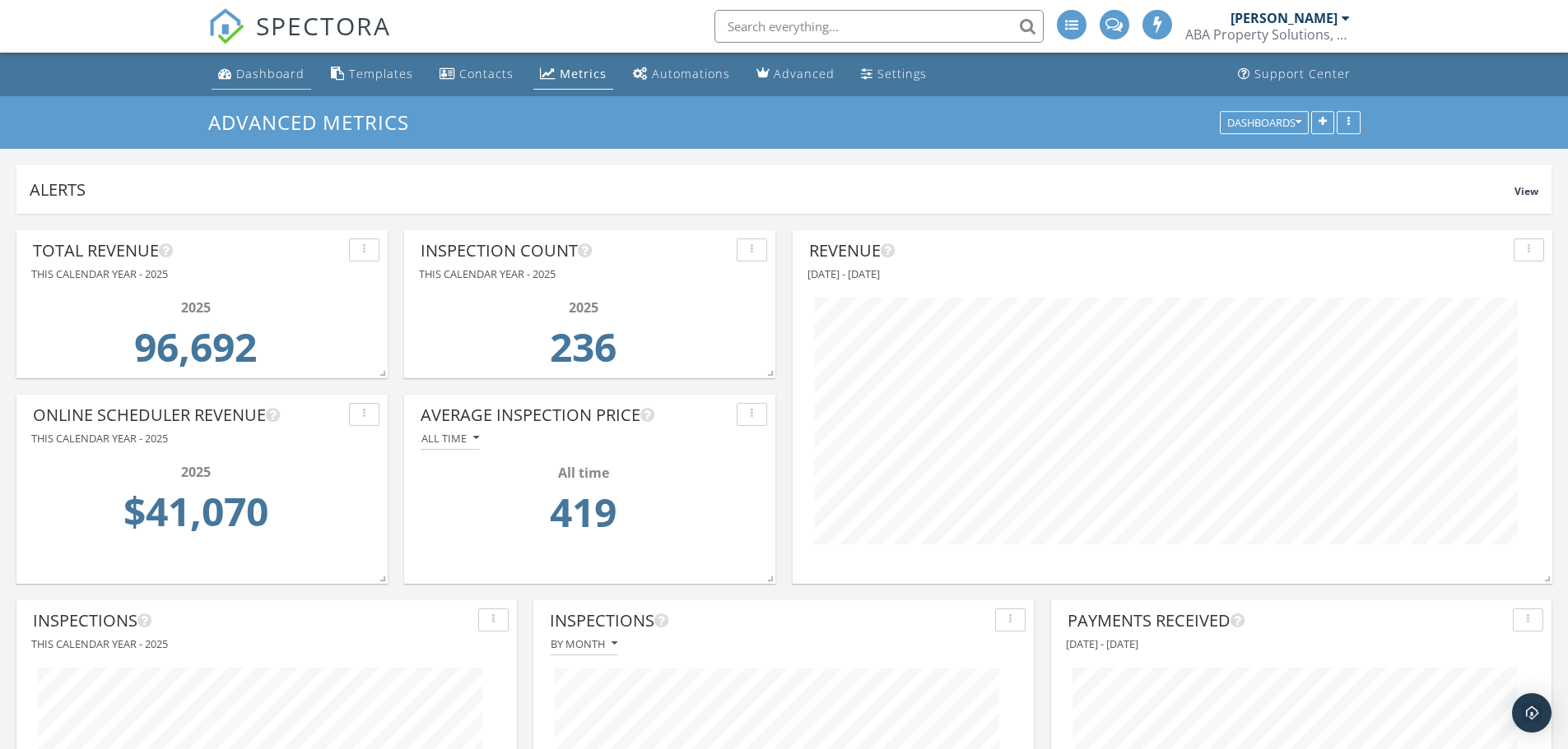
click at [265, 69] on div "Dashboard" at bounding box center [270, 74] width 69 height 16
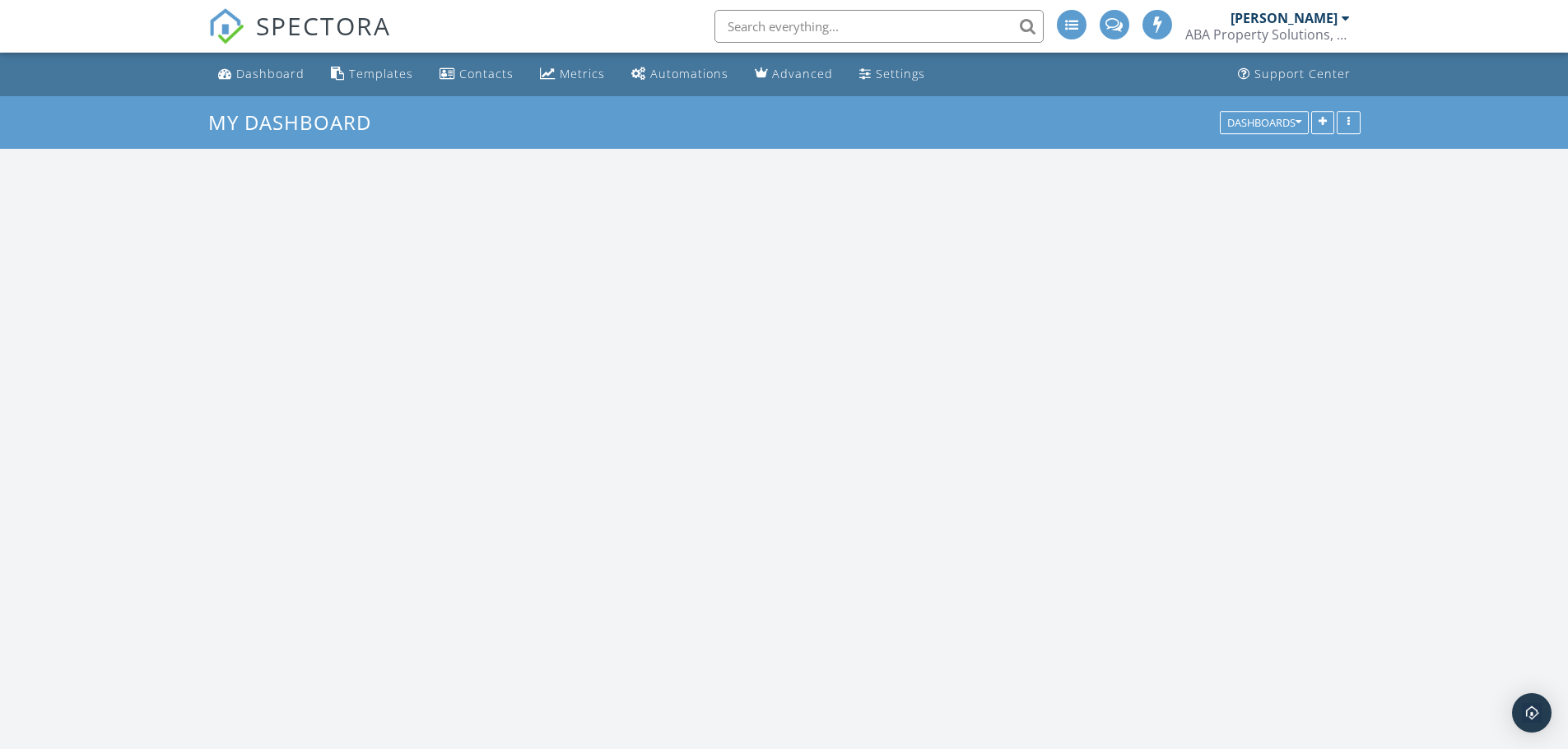
scroll to position [1523, 1593]
